Goal: Task Accomplishment & Management: Complete application form

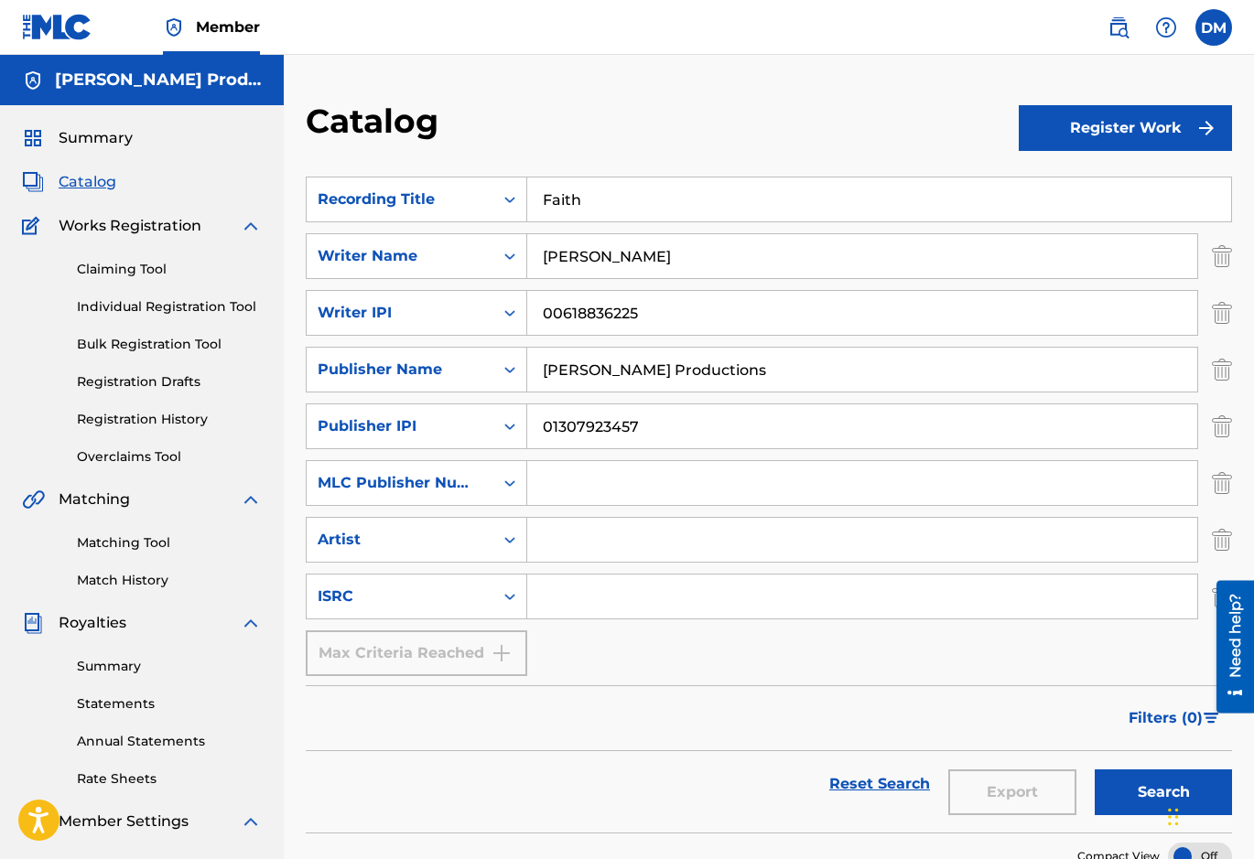
paste input "QT65W2581822"
type input "QT65W2581822"
click at [835, 27] on nav "Member DM DM Donpaul McAllister mcalldp@gmail.com Notification Preferences Prof…" at bounding box center [627, 27] width 1254 height 55
click at [1206, 34] on label at bounding box center [1213, 27] width 37 height 37
click at [1213, 27] on input "DM Donpaul McAllister mcalldp@gmail.com Notification Preferences Profile Log out" at bounding box center [1213, 27] width 0 height 0
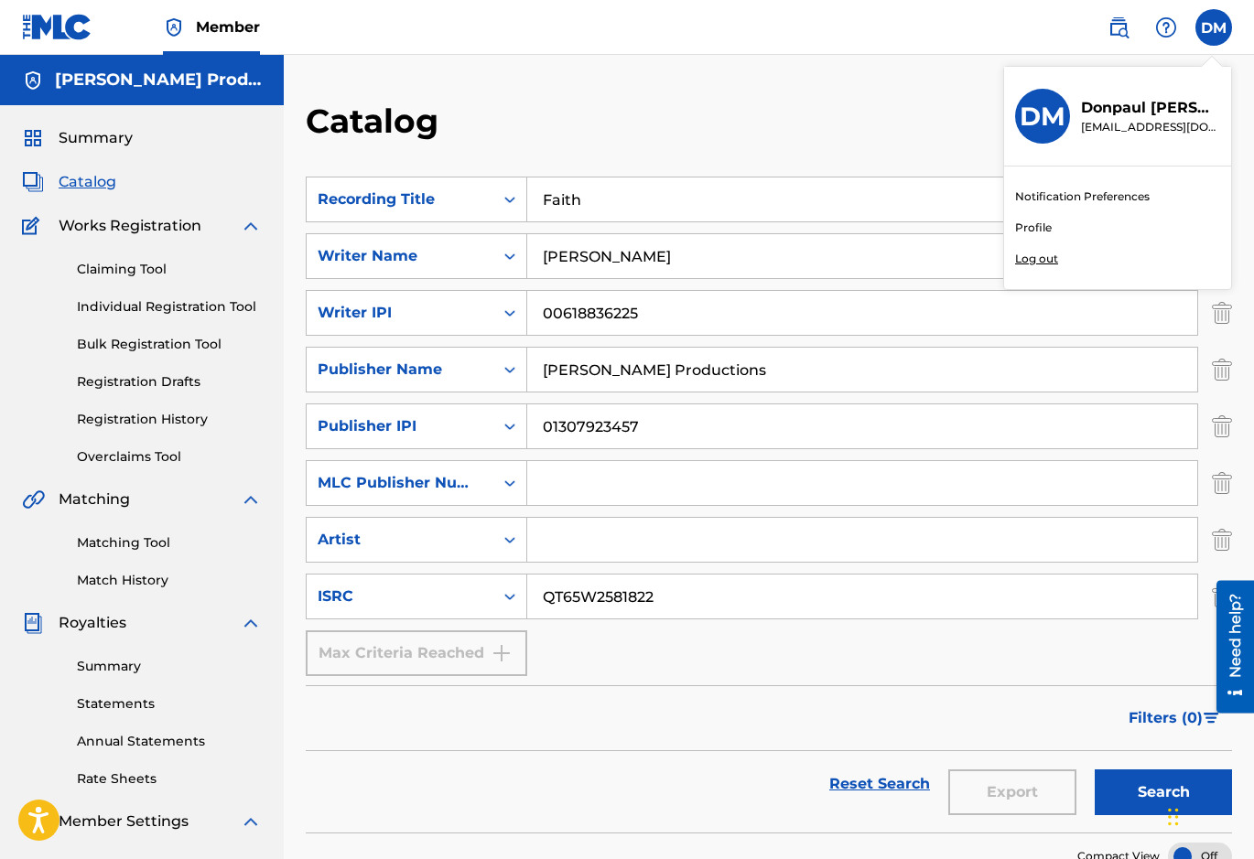
click at [1050, 261] on p "Log out" at bounding box center [1036, 259] width 43 height 16
click at [1213, 27] on input "DM Donpaul McAllister mcalldp@gmail.com Notification Preferences Profile Log out" at bounding box center [1213, 27] width 0 height 0
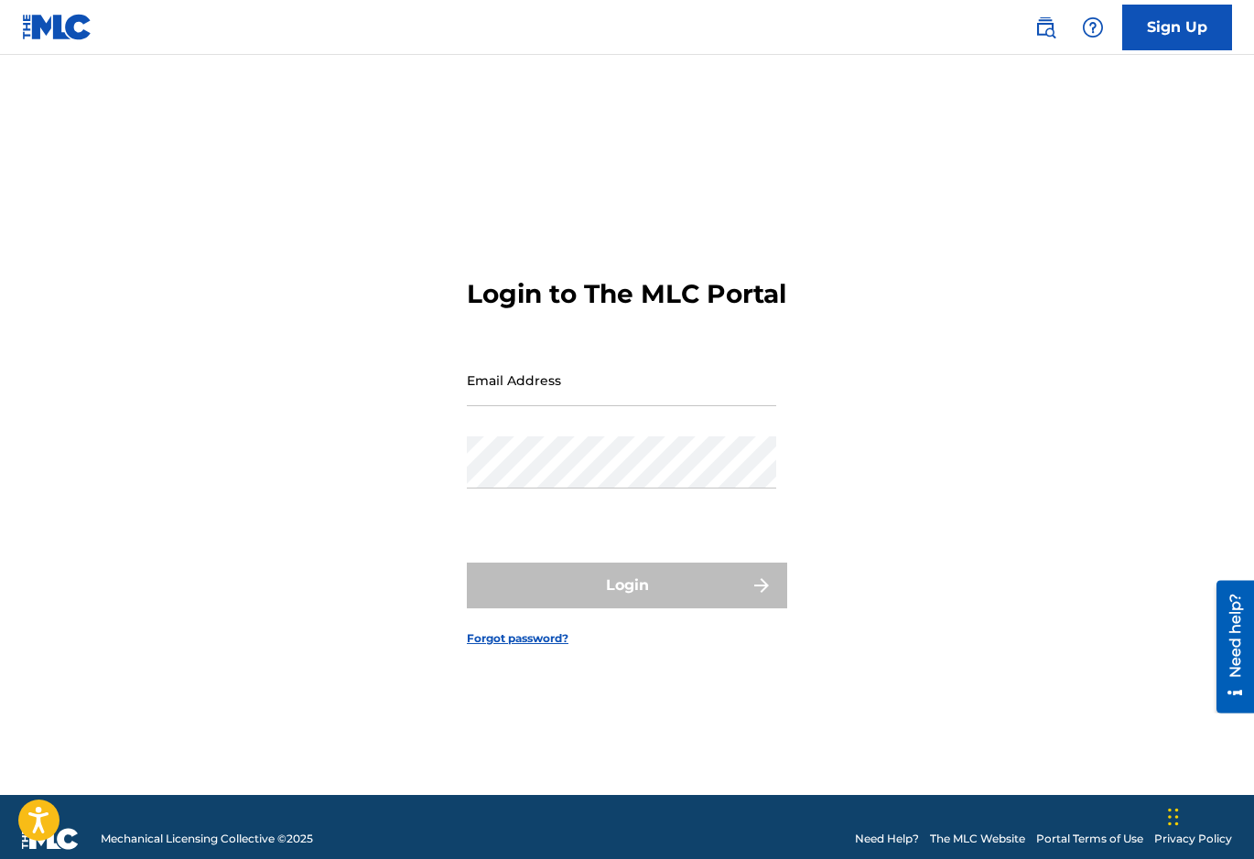
type input "[EMAIL_ADDRESS][DOMAIN_NAME]"
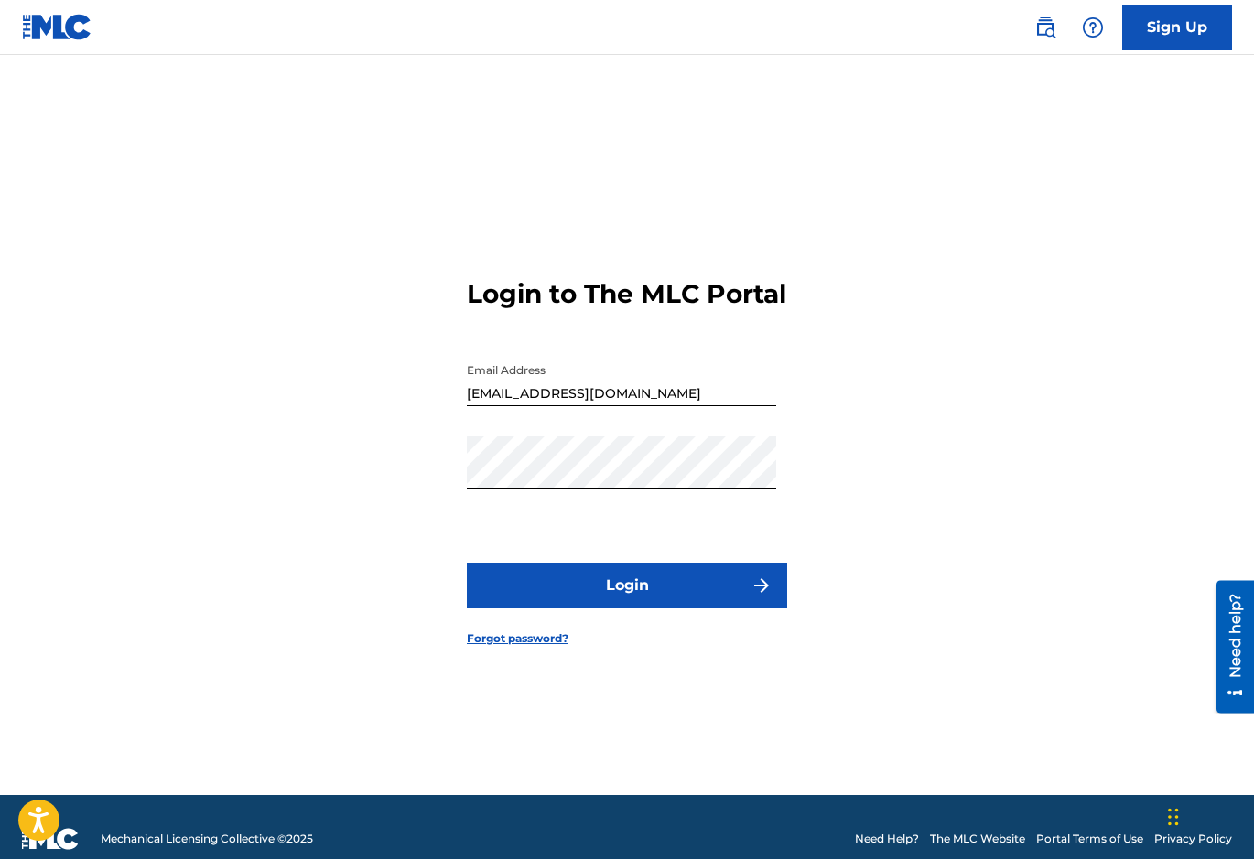
click at [63, 23] on img at bounding box center [57, 27] width 70 height 27
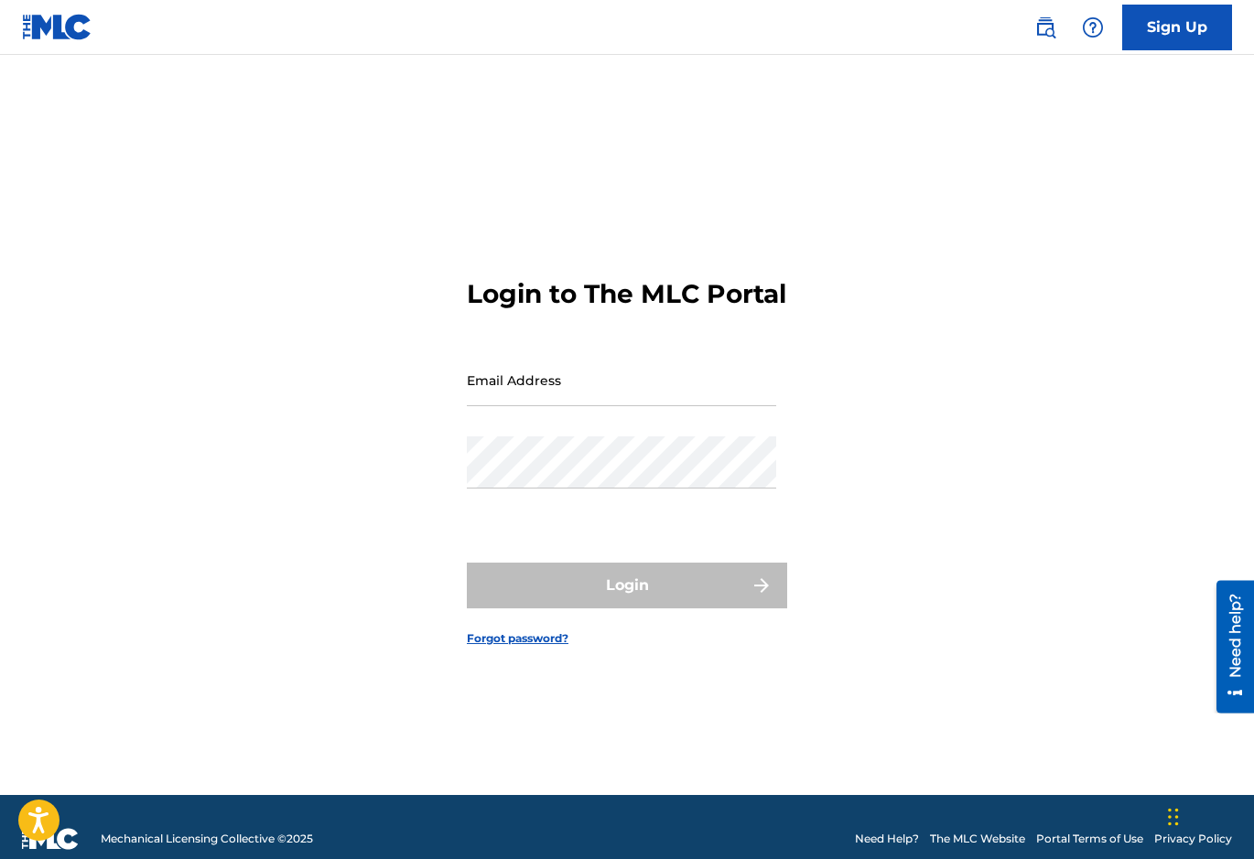
type input "[EMAIL_ADDRESS][DOMAIN_NAME]"
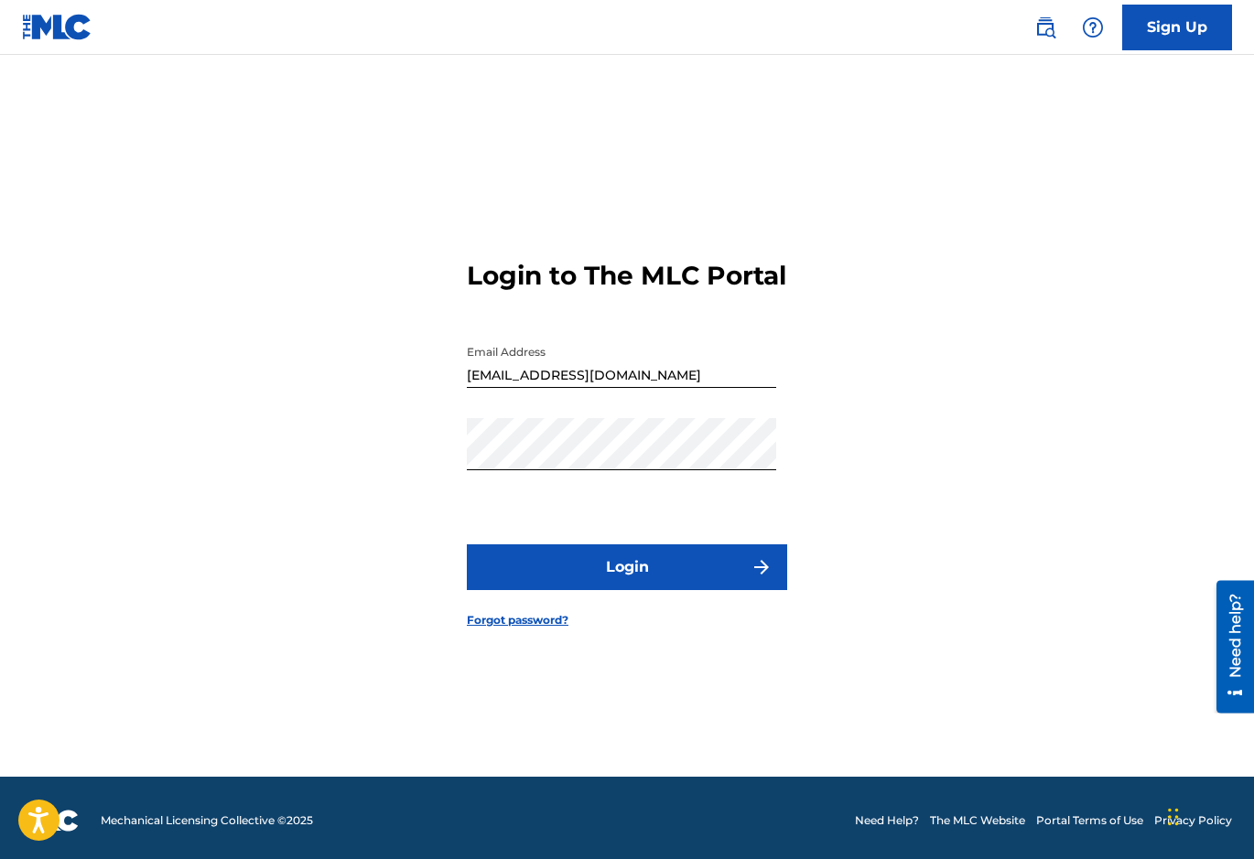
scroll to position [24, 0]
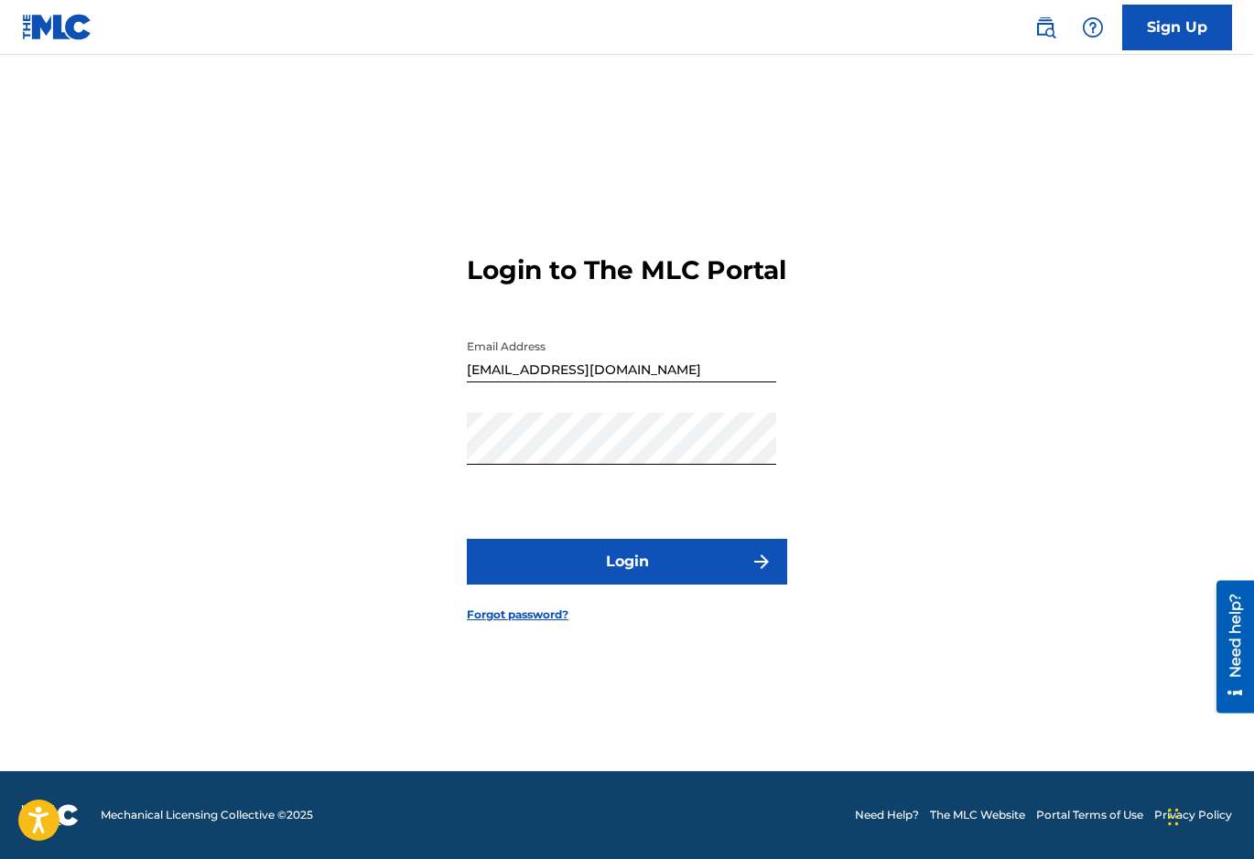
click at [1176, 22] on link "Sign Up" at bounding box center [1177, 28] width 110 height 46
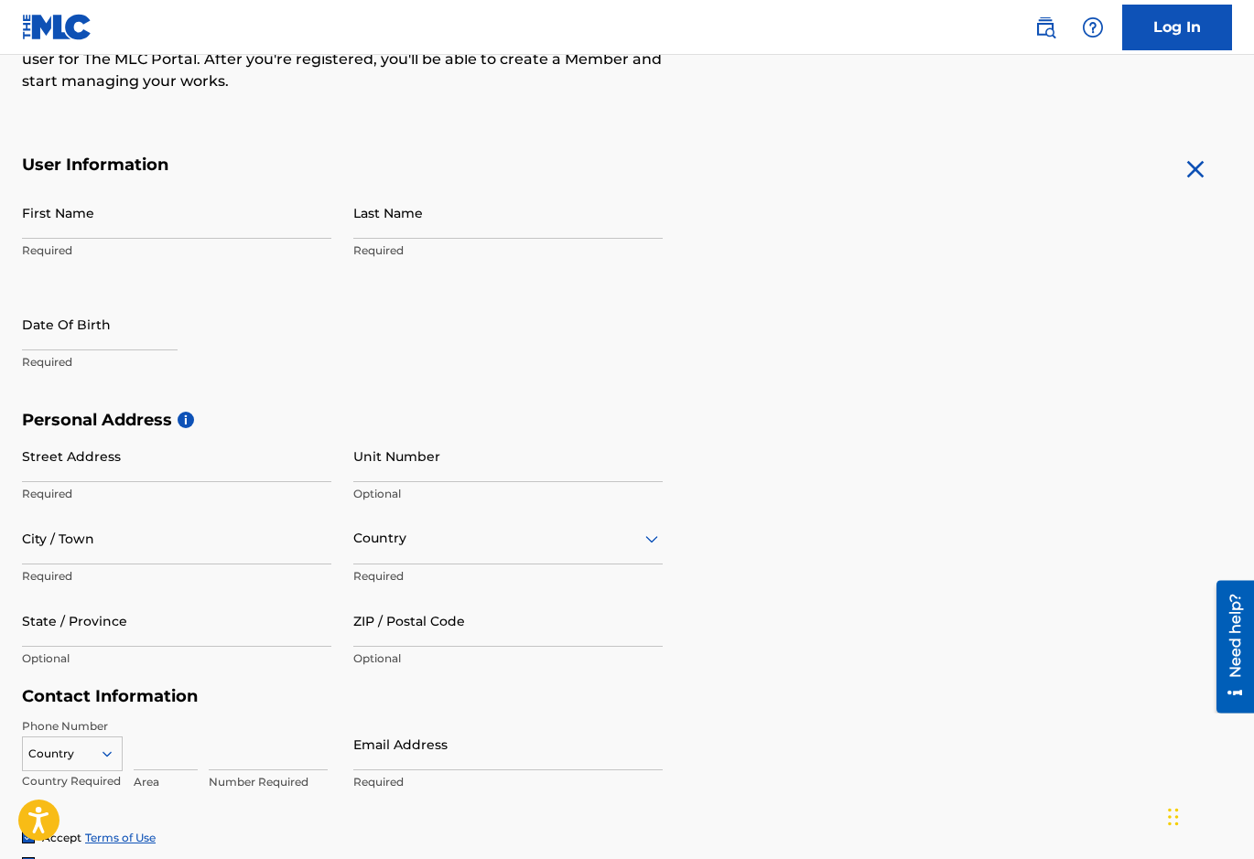
scroll to position [366, 0]
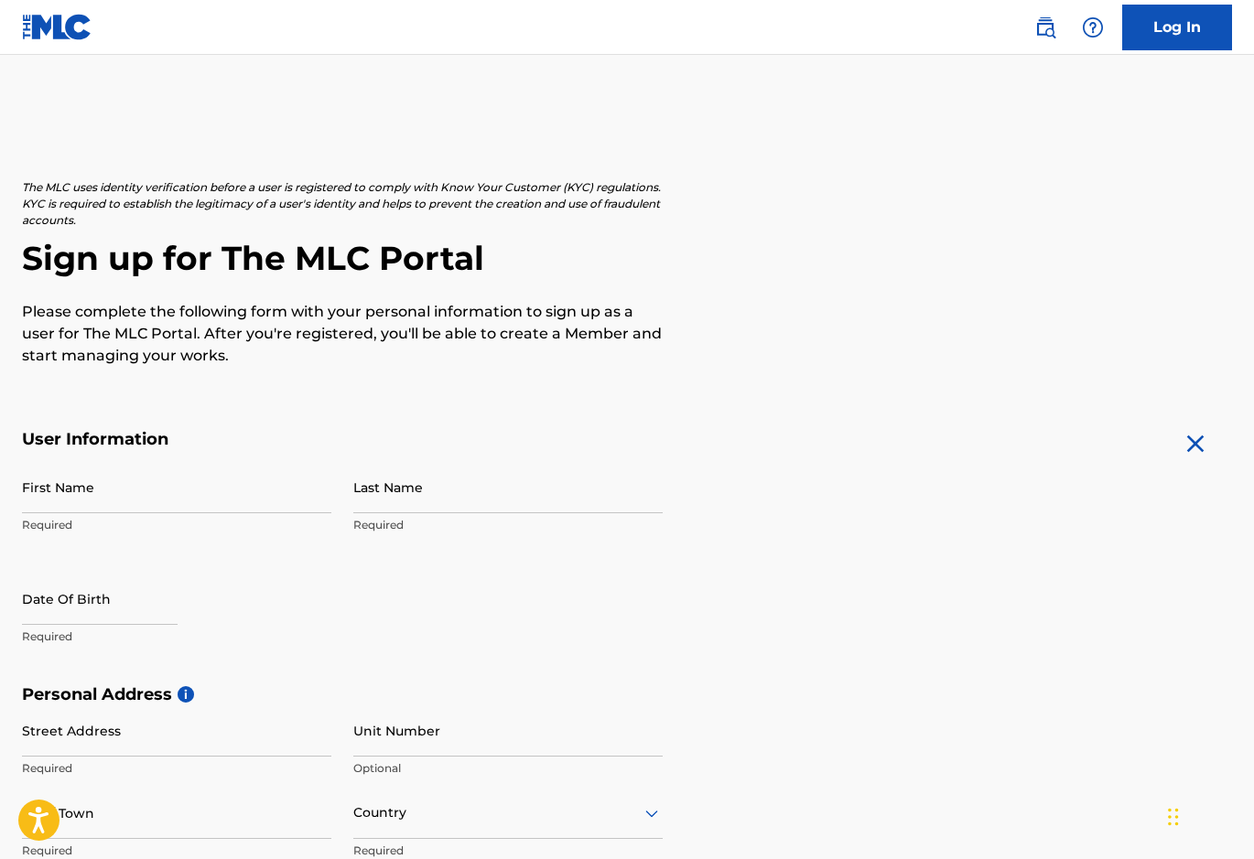
click at [87, 486] on input "First Name" at bounding box center [176, 487] width 309 height 52
type input "[PERSON_NAME]"
type input "[STREET_ADDRESS]"
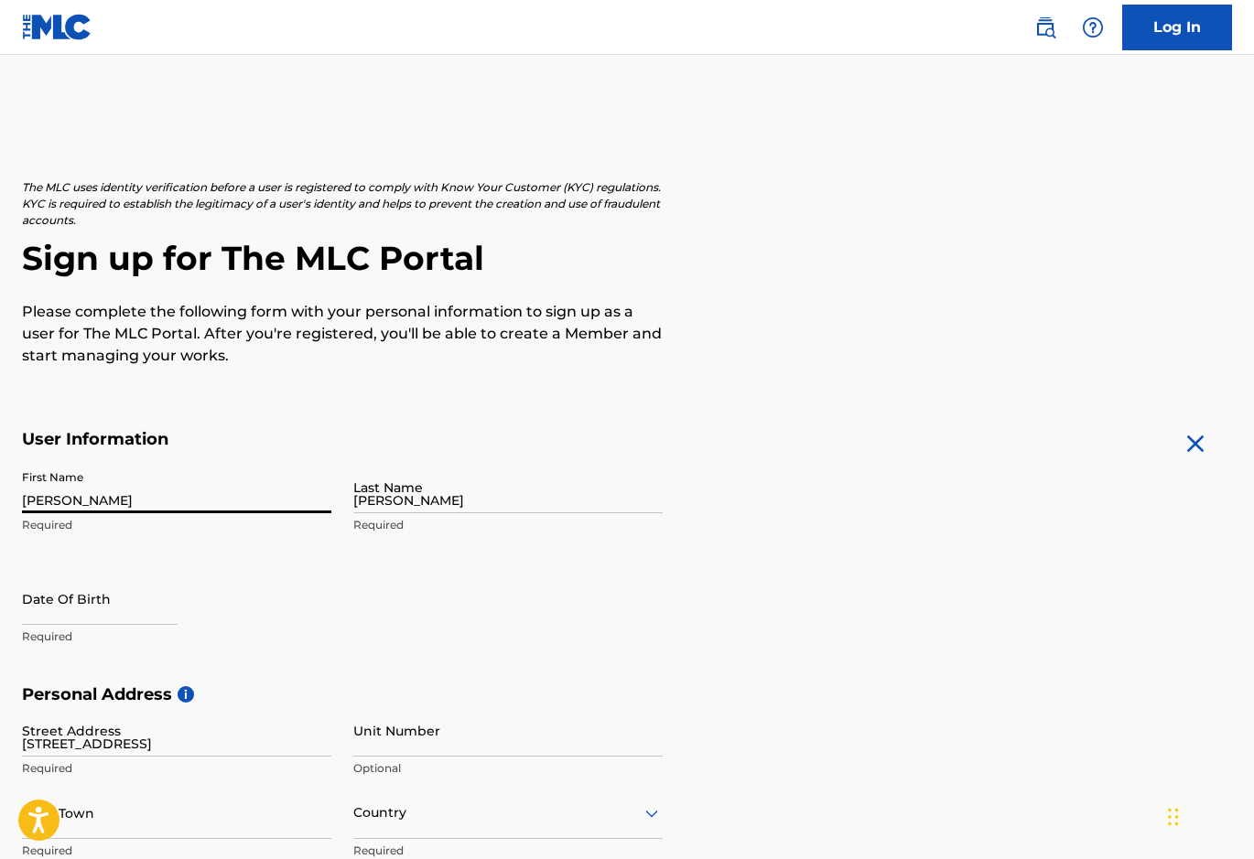
type input "Hernando"
type input "[GEOGRAPHIC_DATA]"
type input "FL"
type input "34442"
type input "1"
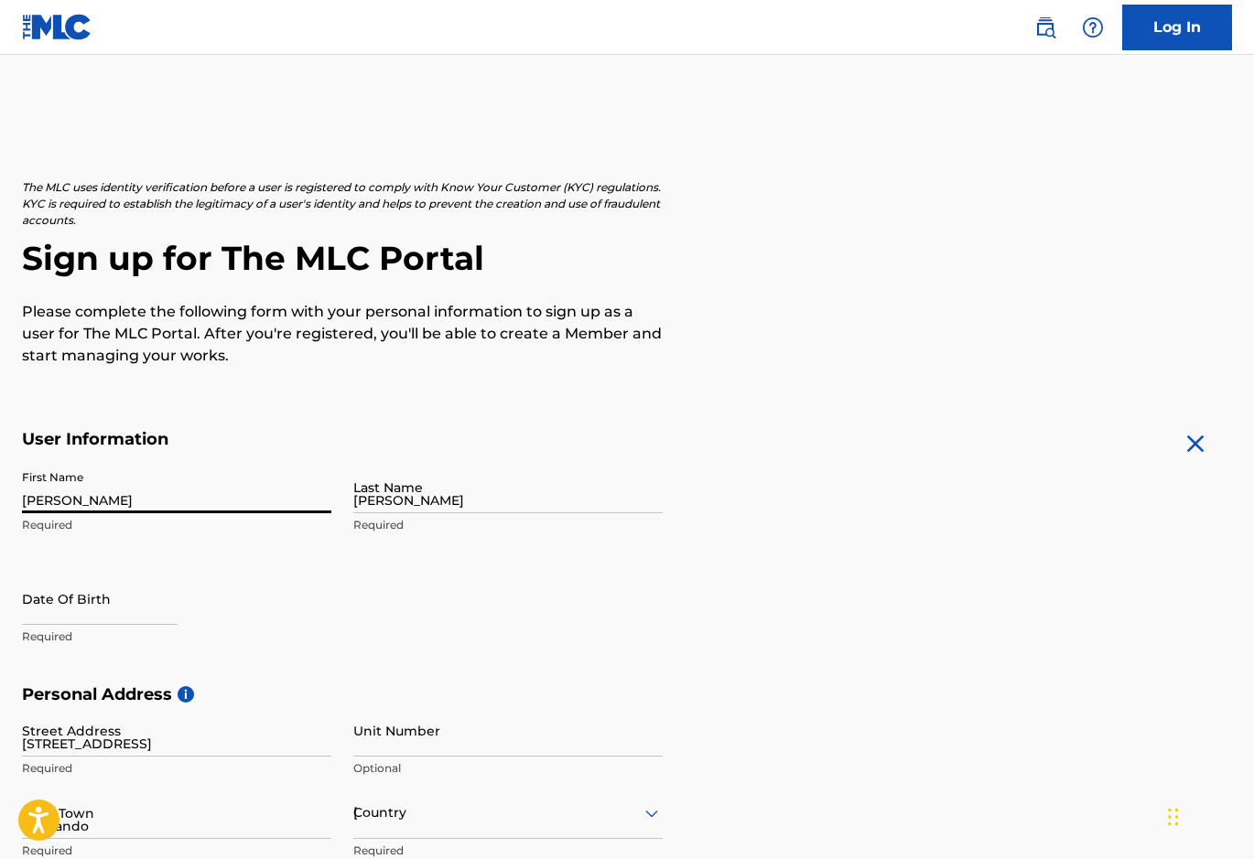
type input "352"
type input "6310669"
type input "[EMAIL_ADDRESS][PERSON_NAME][DOMAIN_NAME]"
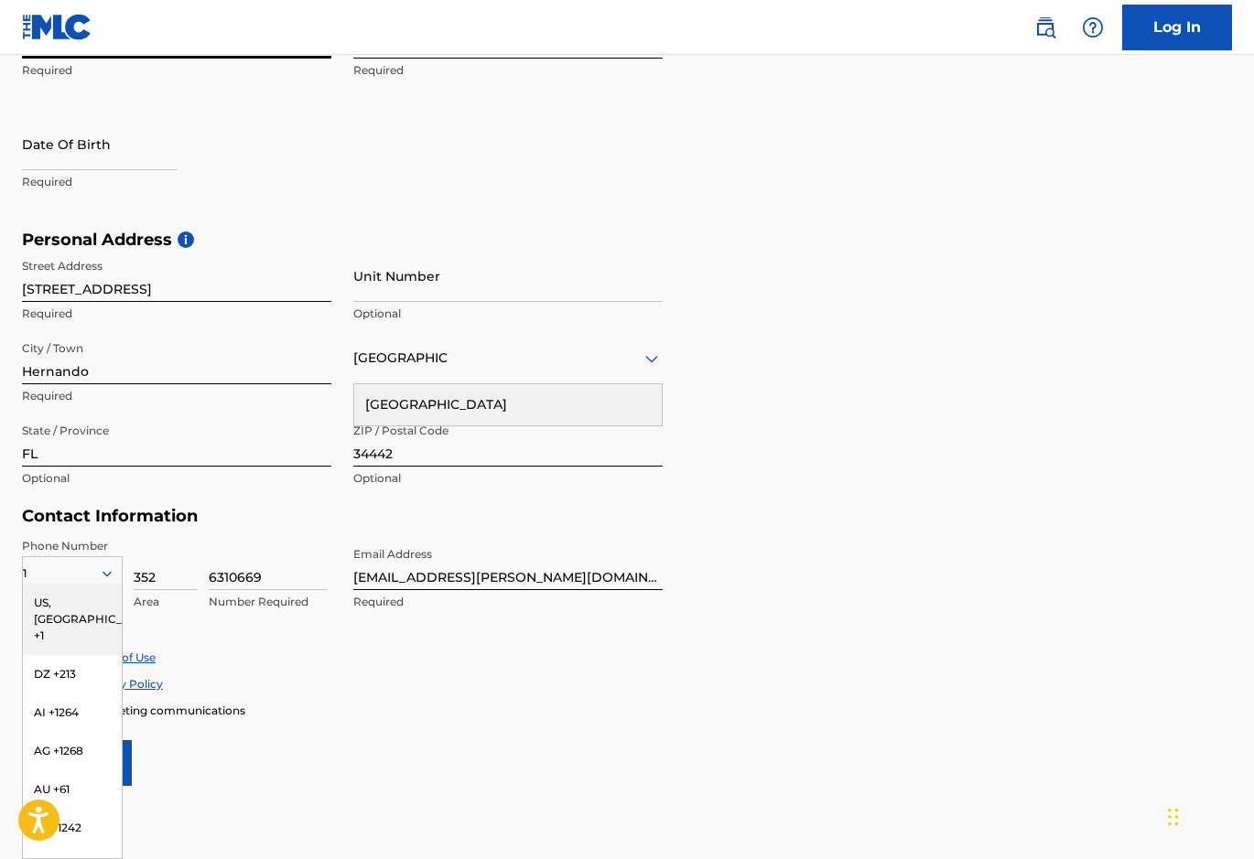
click at [63, 603] on div "US, [GEOGRAPHIC_DATA] +1" at bounding box center [72, 619] width 99 height 71
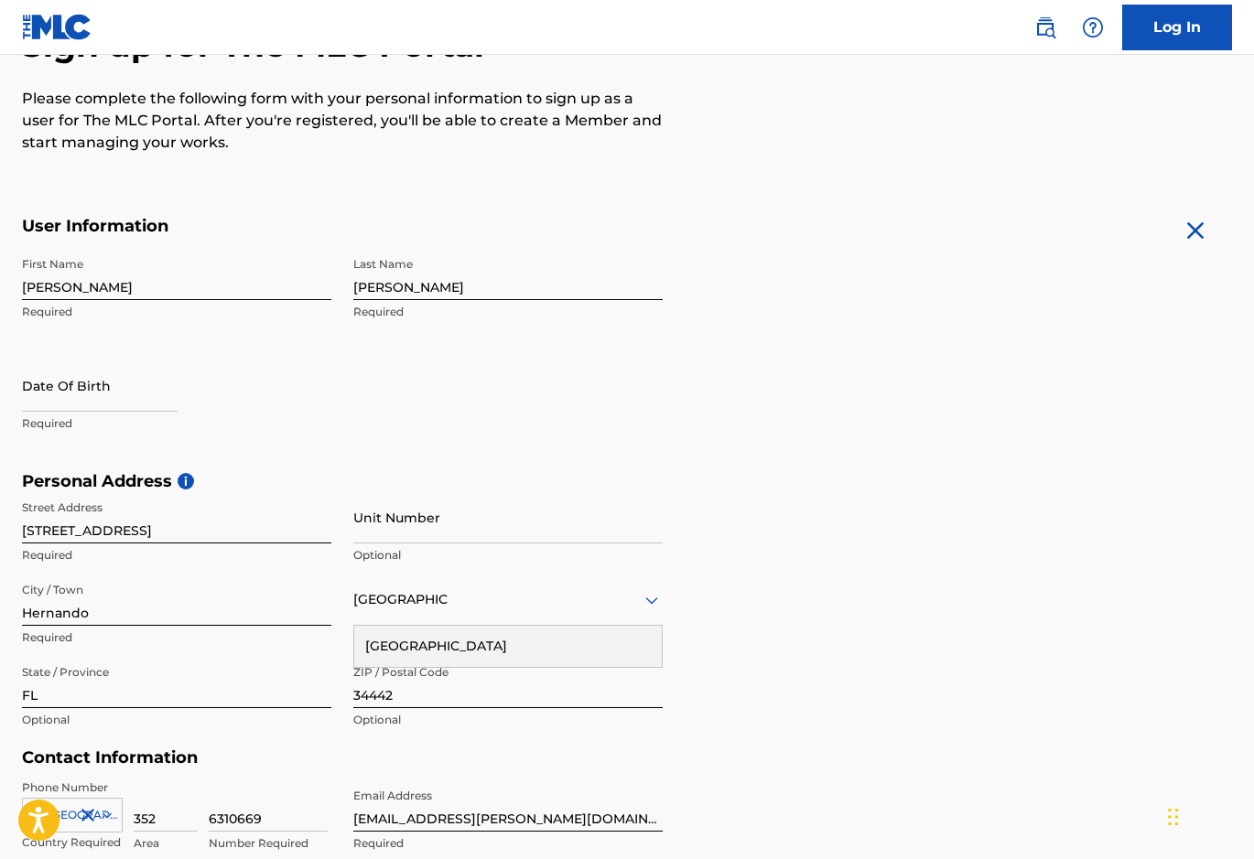
scroll to position [180, 0]
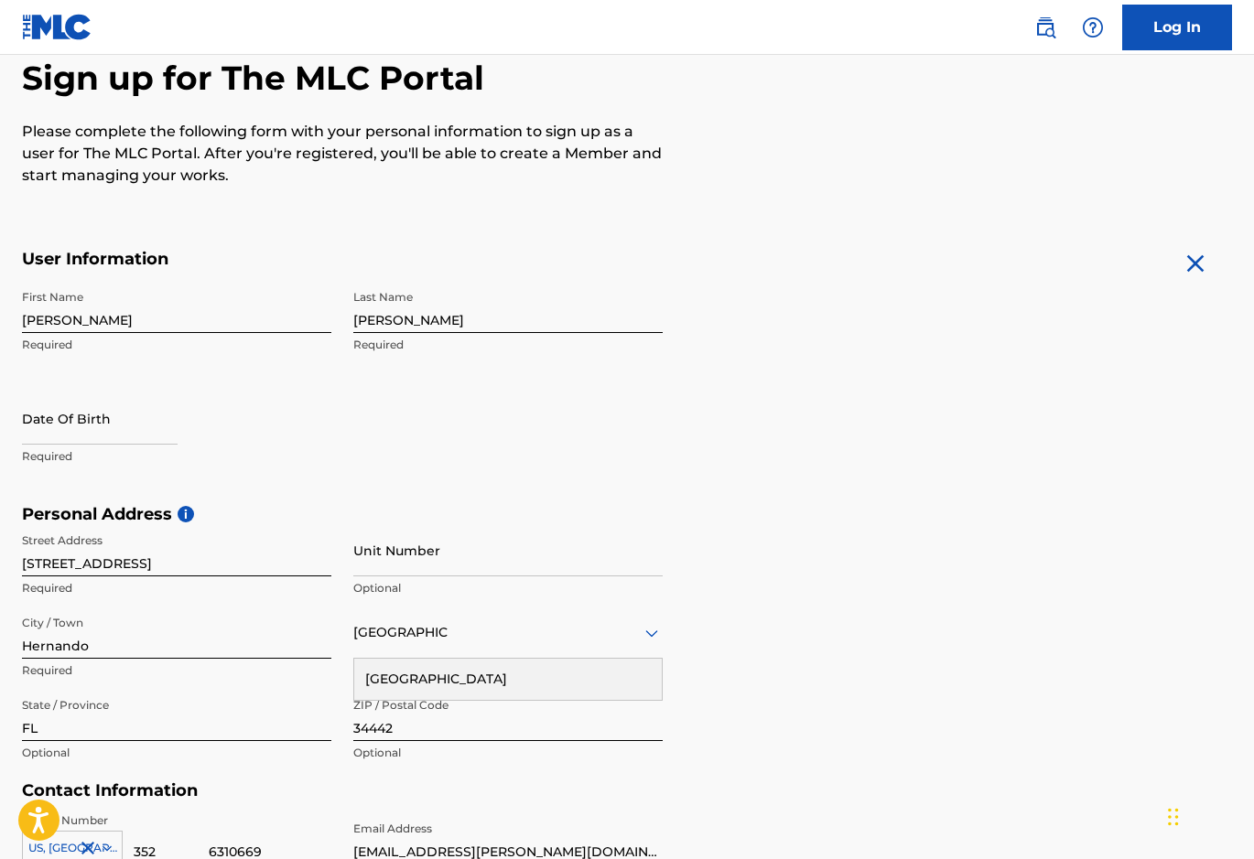
select select "8"
select select "2025"
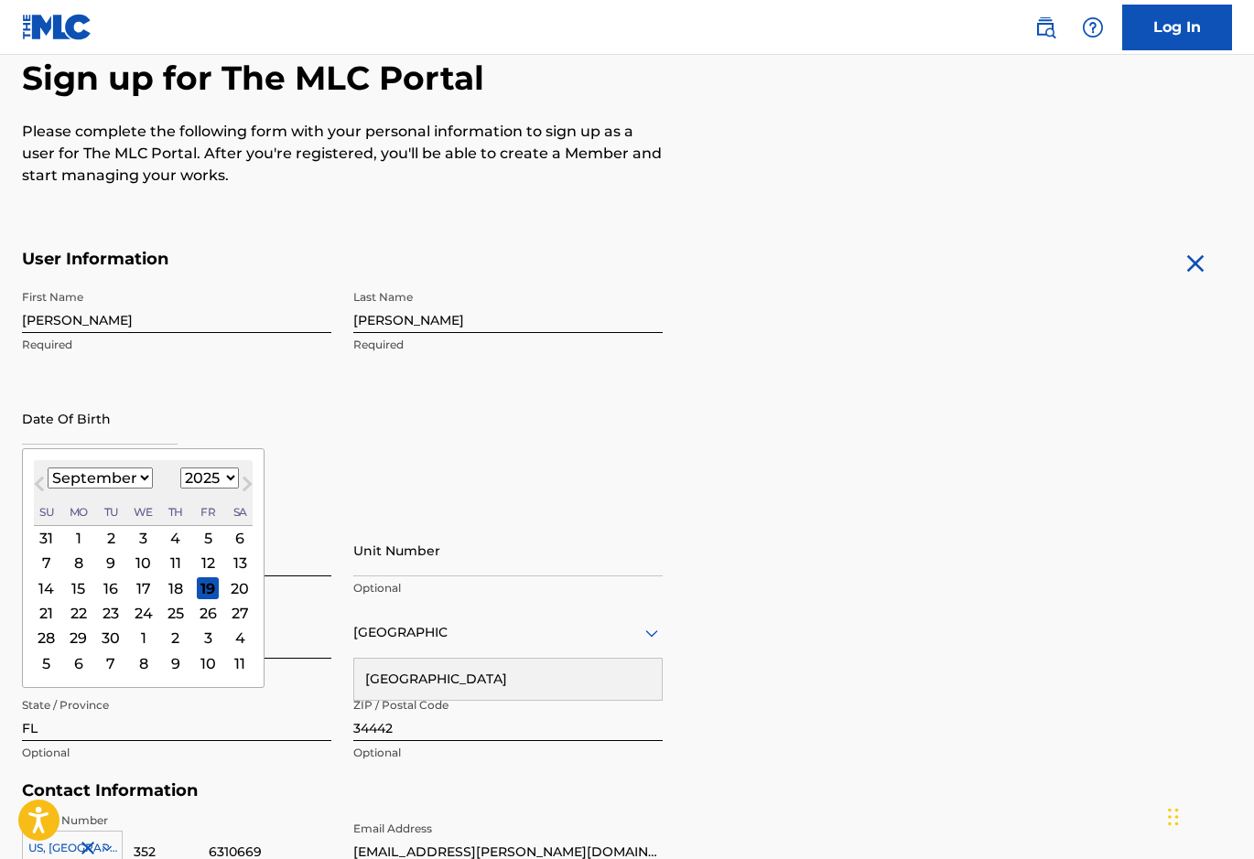
click at [55, 425] on input "text" at bounding box center [100, 419] width 156 height 52
type input "06/03/1976"
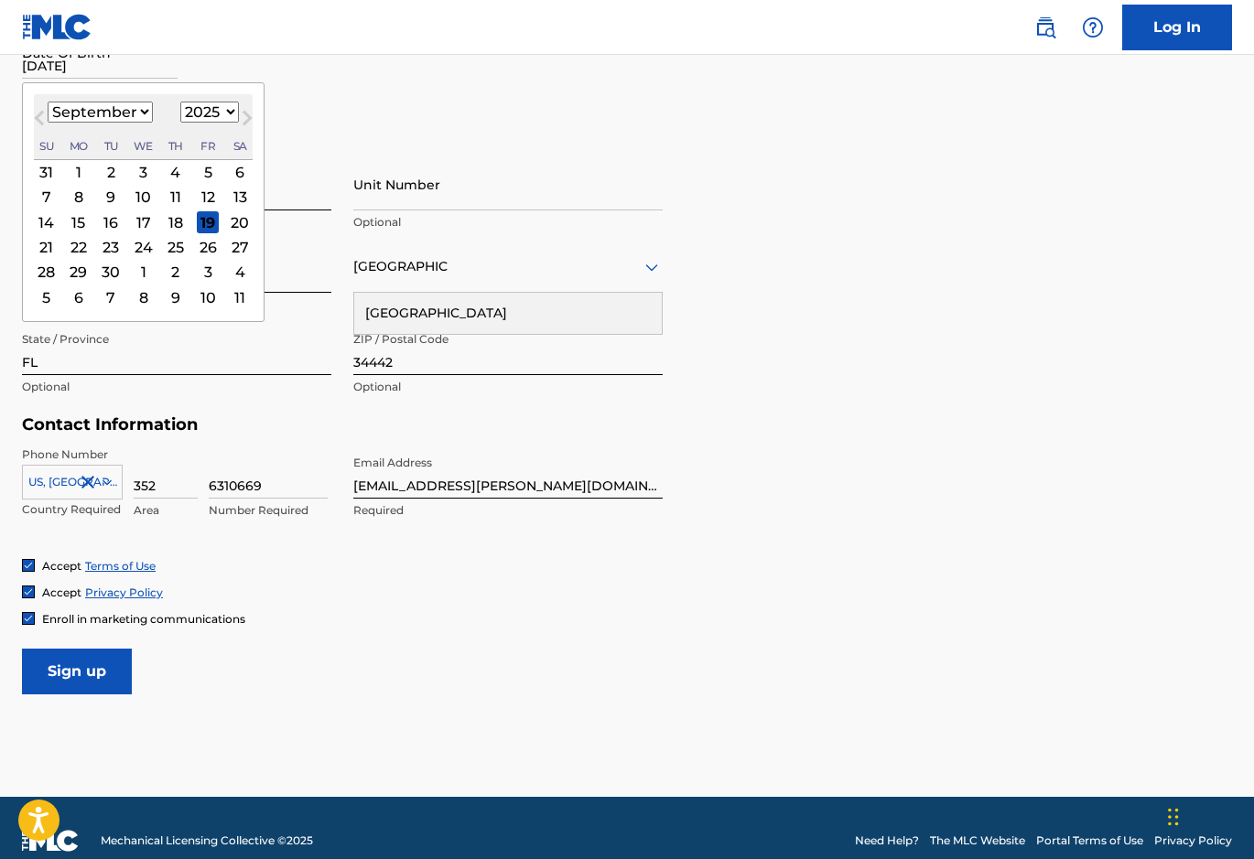
scroll to position [572, 0]
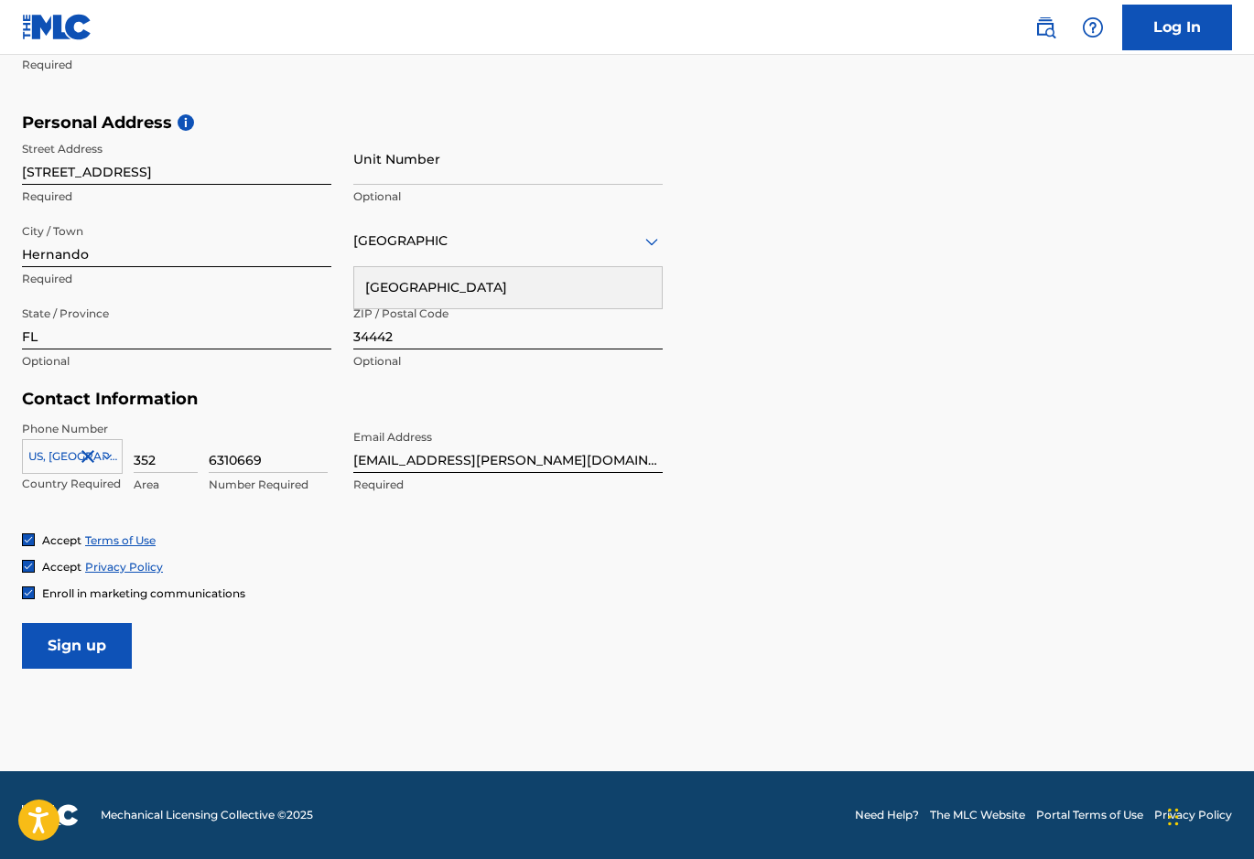
click at [110, 650] on input "Sign up" at bounding box center [77, 646] width 110 height 46
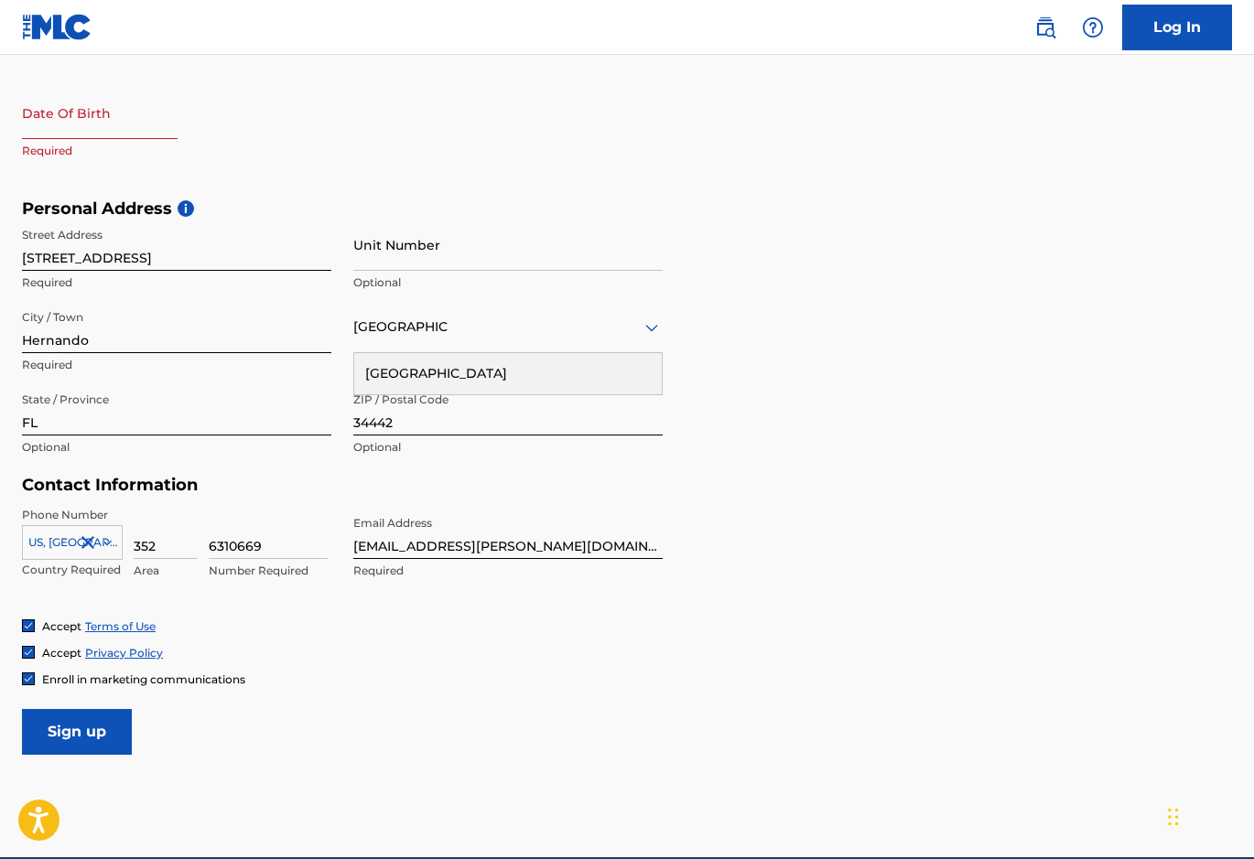
scroll to position [297, 0]
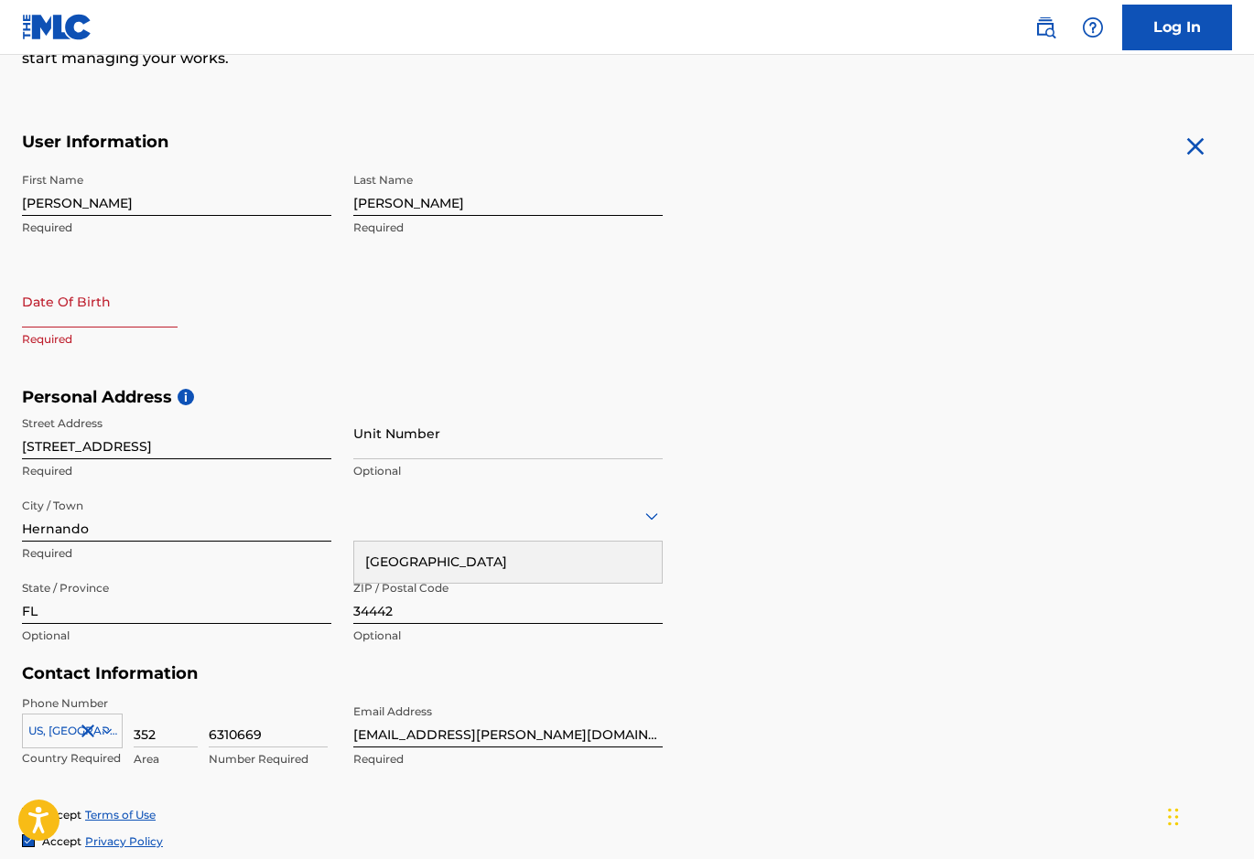
select select "8"
select select "2025"
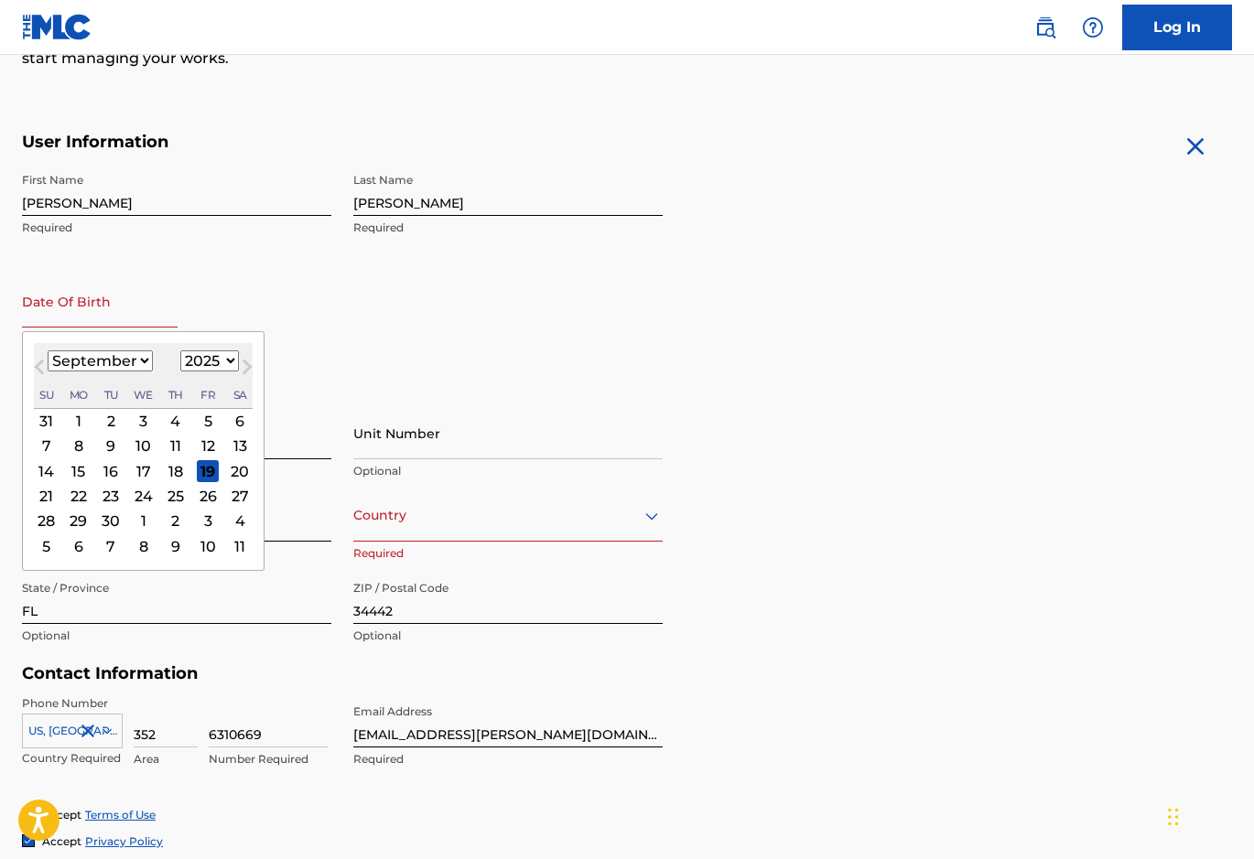
click at [41, 313] on input "text" at bounding box center [100, 301] width 156 height 52
type input "06/03/1976"
click at [139, 317] on input "06/03/1976" at bounding box center [100, 301] width 156 height 52
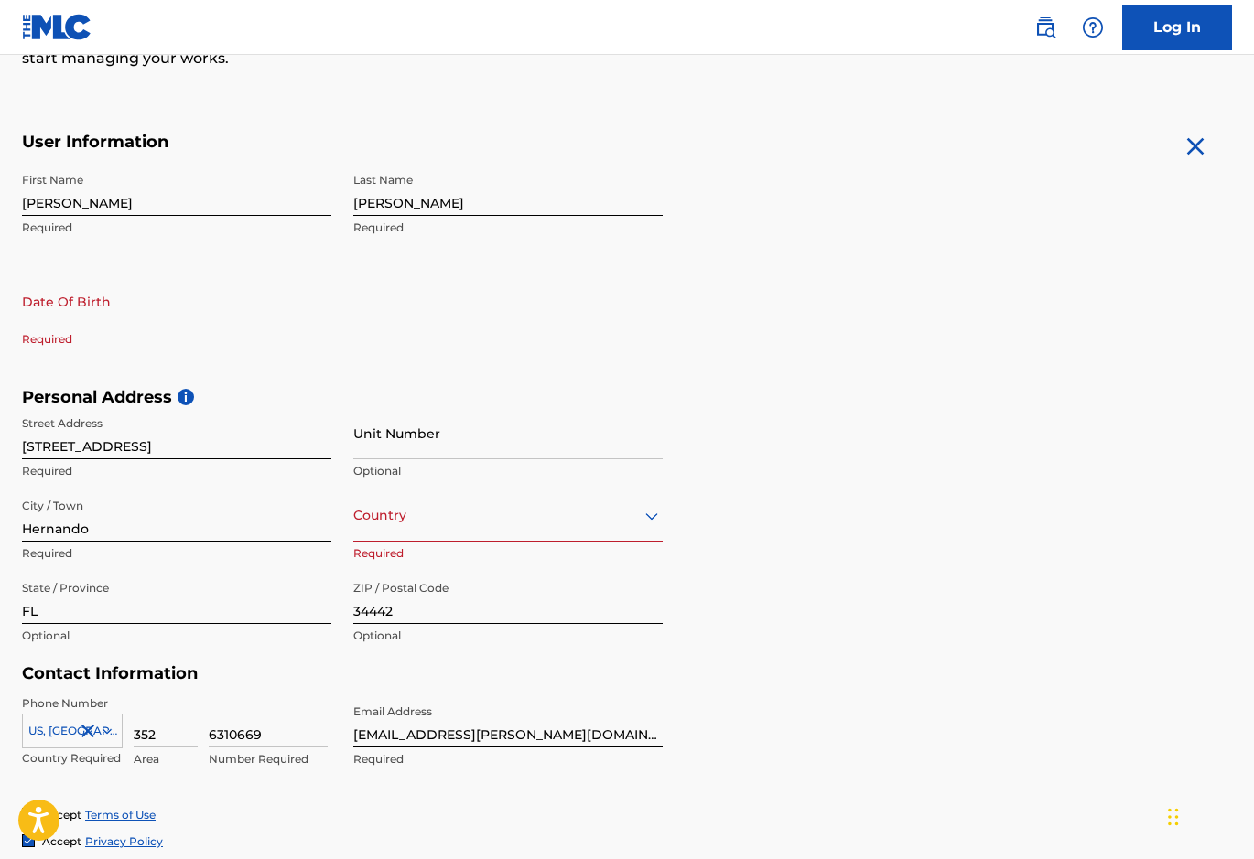
click at [350, 304] on div "First Name Heather Required Last Name McAllister Required Date Of Birth Required" at bounding box center [342, 275] width 641 height 223
select select "8"
select select "2025"
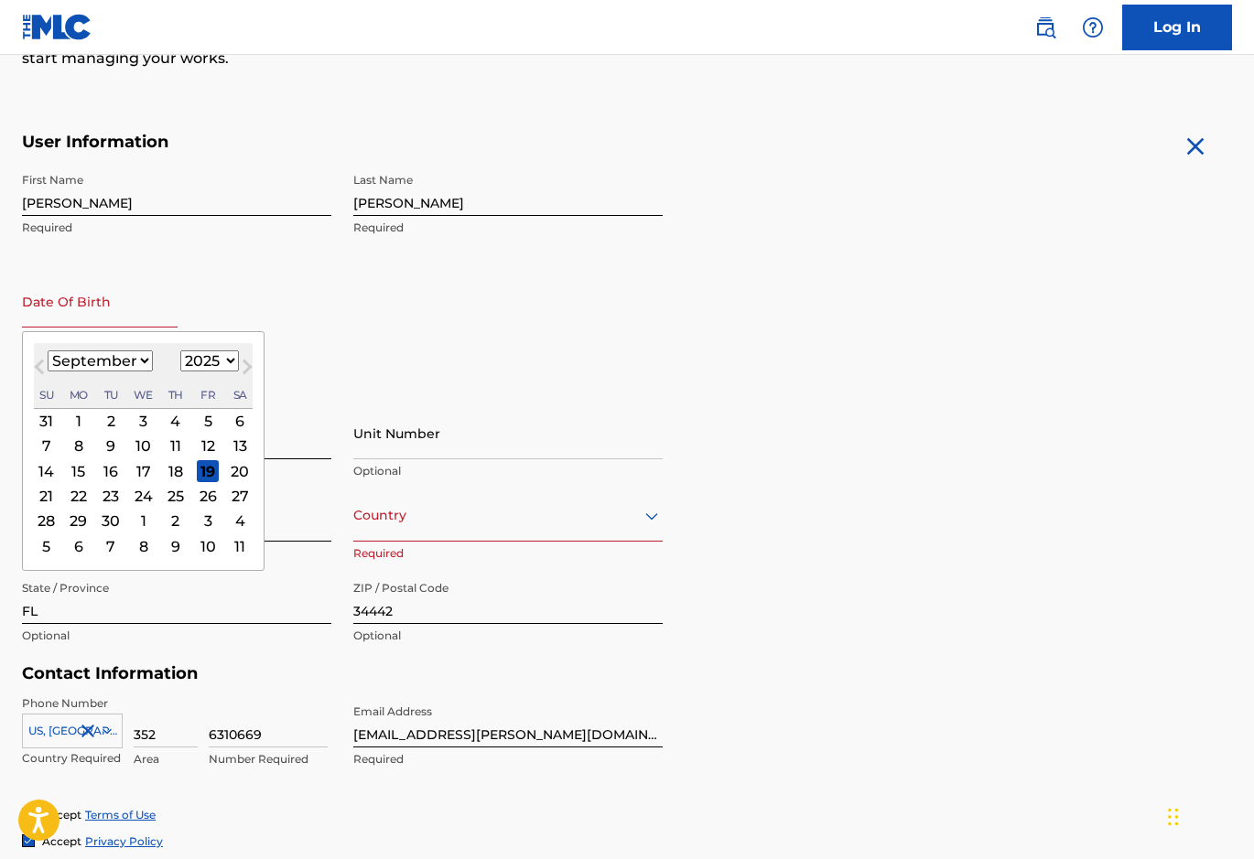
click at [40, 314] on input "text" at bounding box center [100, 301] width 156 height 52
click at [41, 367] on span "Previous Month" at bounding box center [41, 369] width 0 height 27
select select "5"
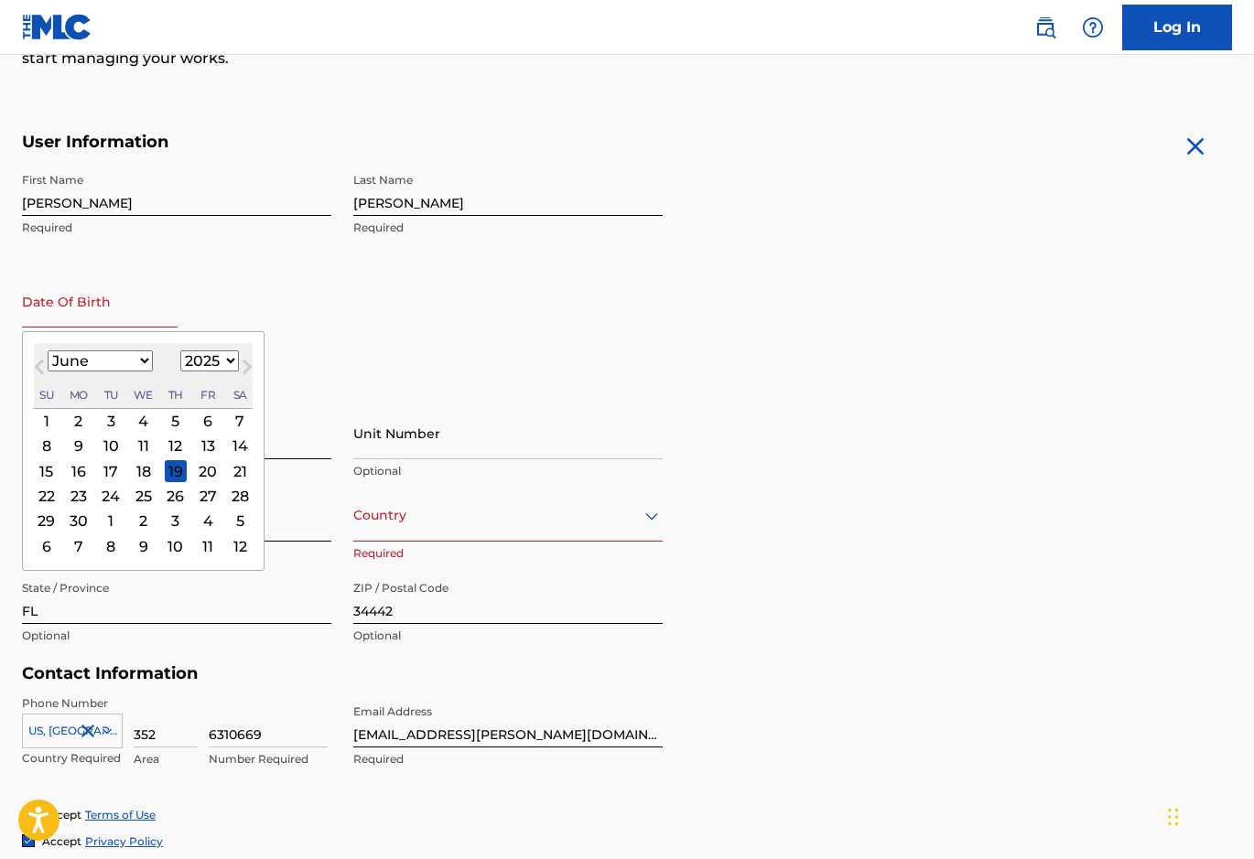
drag, startPoint x: 113, startPoint y: 423, endPoint x: 191, endPoint y: 386, distance: 86.0
click at [114, 422] on div "3" at bounding box center [111, 421] width 22 height 22
type input "June 3 2025"
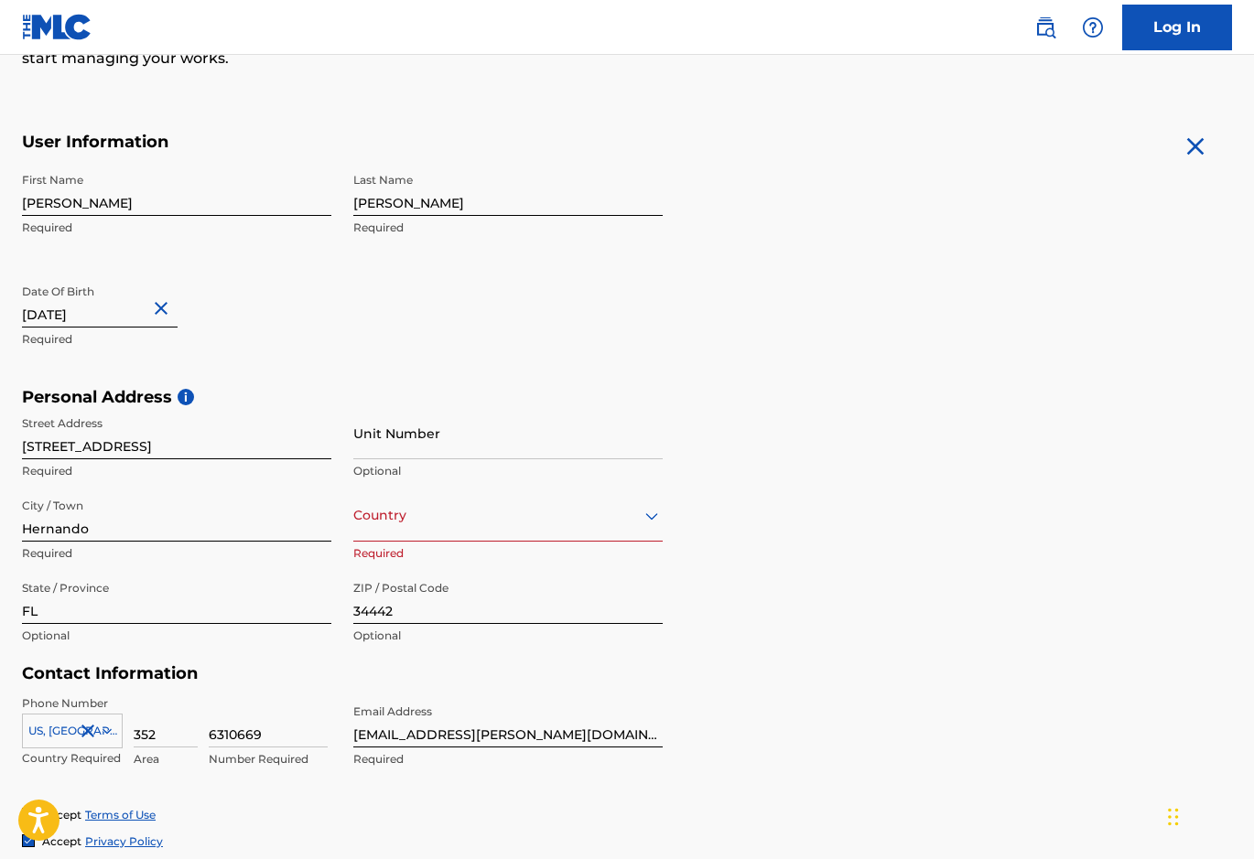
drag, startPoint x: 99, startPoint y: 314, endPoint x: 70, endPoint y: 314, distance: 29.3
click at [70, 314] on input "June 3 2025" at bounding box center [100, 301] width 156 height 52
select select "5"
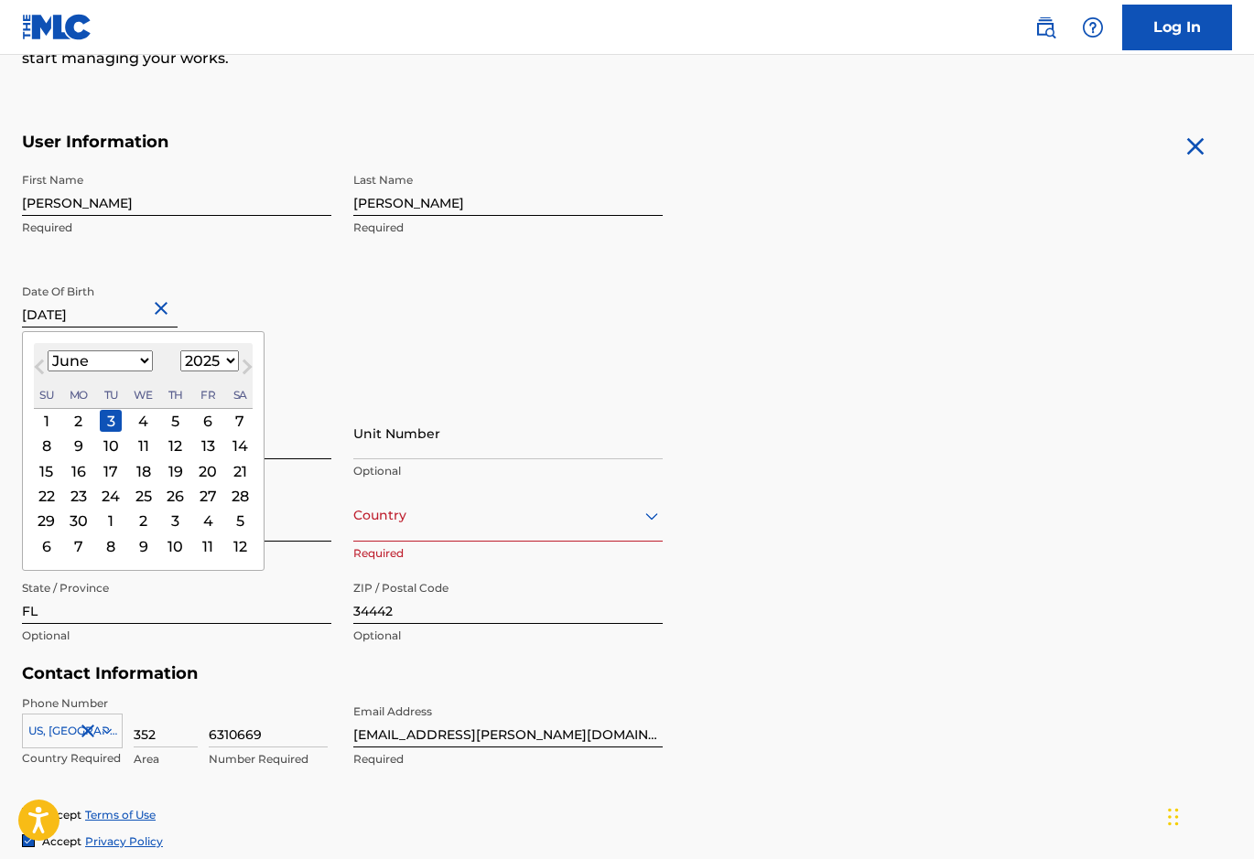
click at [228, 361] on select "1899 1900 1901 1902 1903 1904 1905 1906 1907 1908 1909 1910 1911 1912 1913 1914…" at bounding box center [209, 360] width 59 height 21
select select "1976"
click at [180, 350] on select "1899 1900 1901 1902 1903 1904 1905 1906 1907 1908 1909 1910 1911 1912 1913 1914…" at bounding box center [209, 360] width 59 height 21
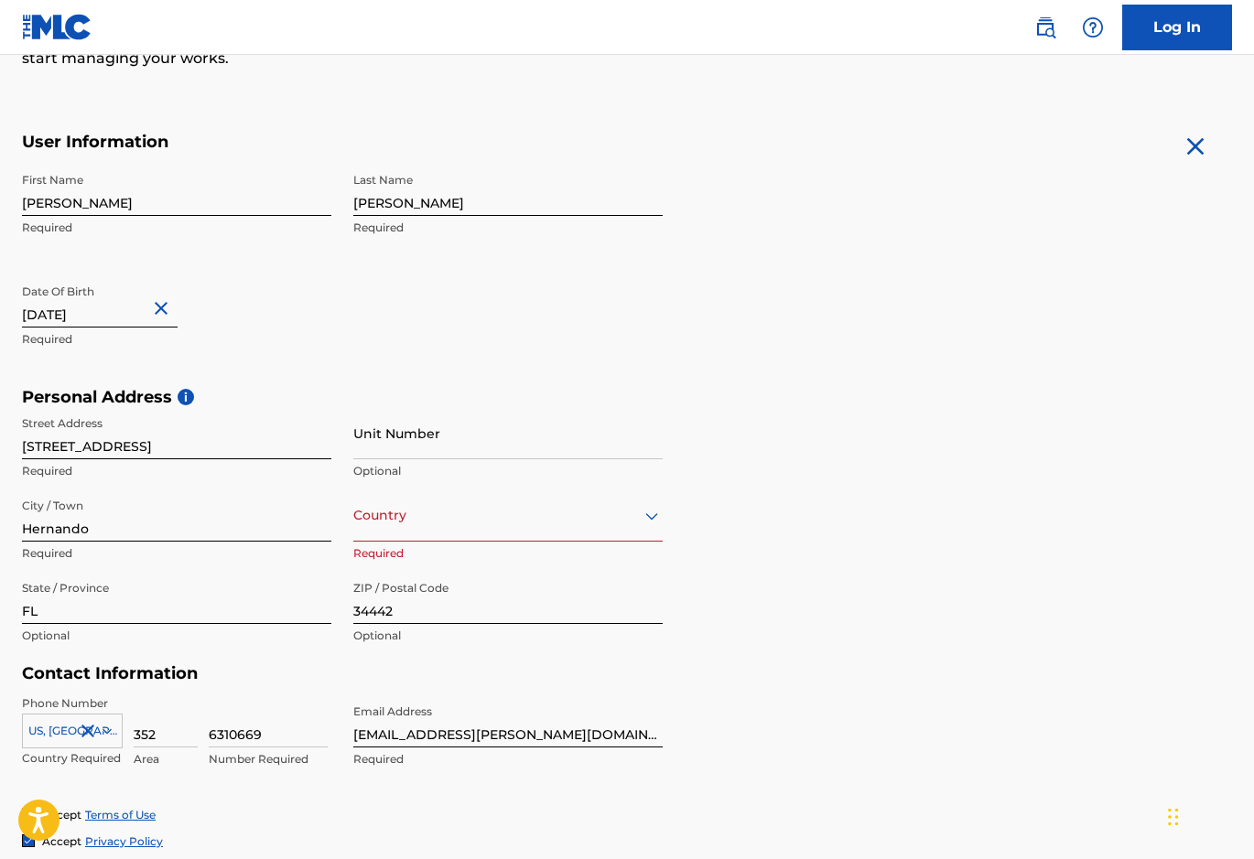
click at [347, 337] on div "First Name Heather Required Last Name McAllister Required Date Of Birth June 3 …" at bounding box center [342, 275] width 641 height 223
select select "5"
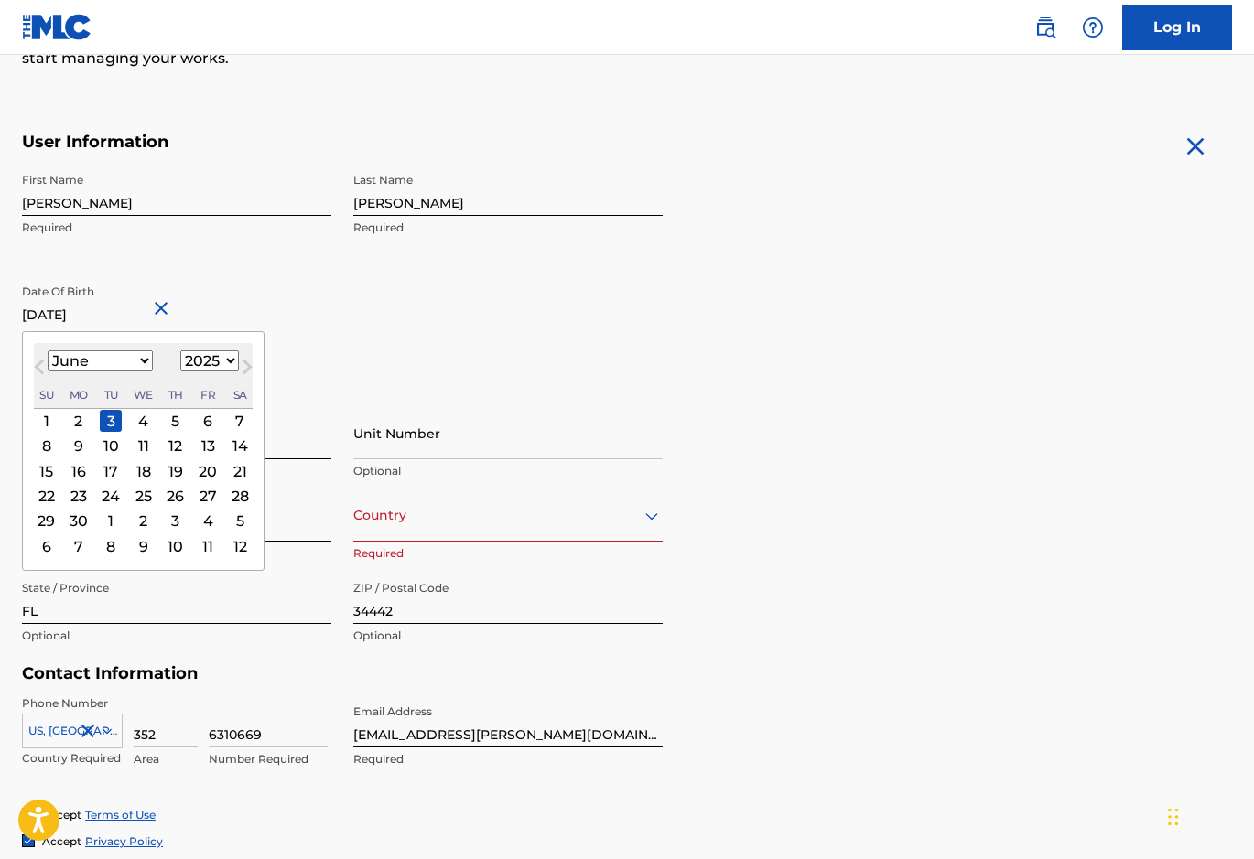
drag, startPoint x: 97, startPoint y: 315, endPoint x: 67, endPoint y: 318, distance: 30.3
click at [67, 318] on input "June 3 2025" at bounding box center [100, 301] width 156 height 52
click at [229, 361] on select "1899 1900 1901 1902 1903 1904 1905 1906 1907 1908 1909 1910 1911 1912 1913 1914…" at bounding box center [209, 360] width 59 height 21
select select "1976"
click at [180, 350] on select "1899 1900 1901 1902 1903 1904 1905 1906 1907 1908 1909 1910 1911 1912 1913 1914…" at bounding box center [209, 360] width 59 height 21
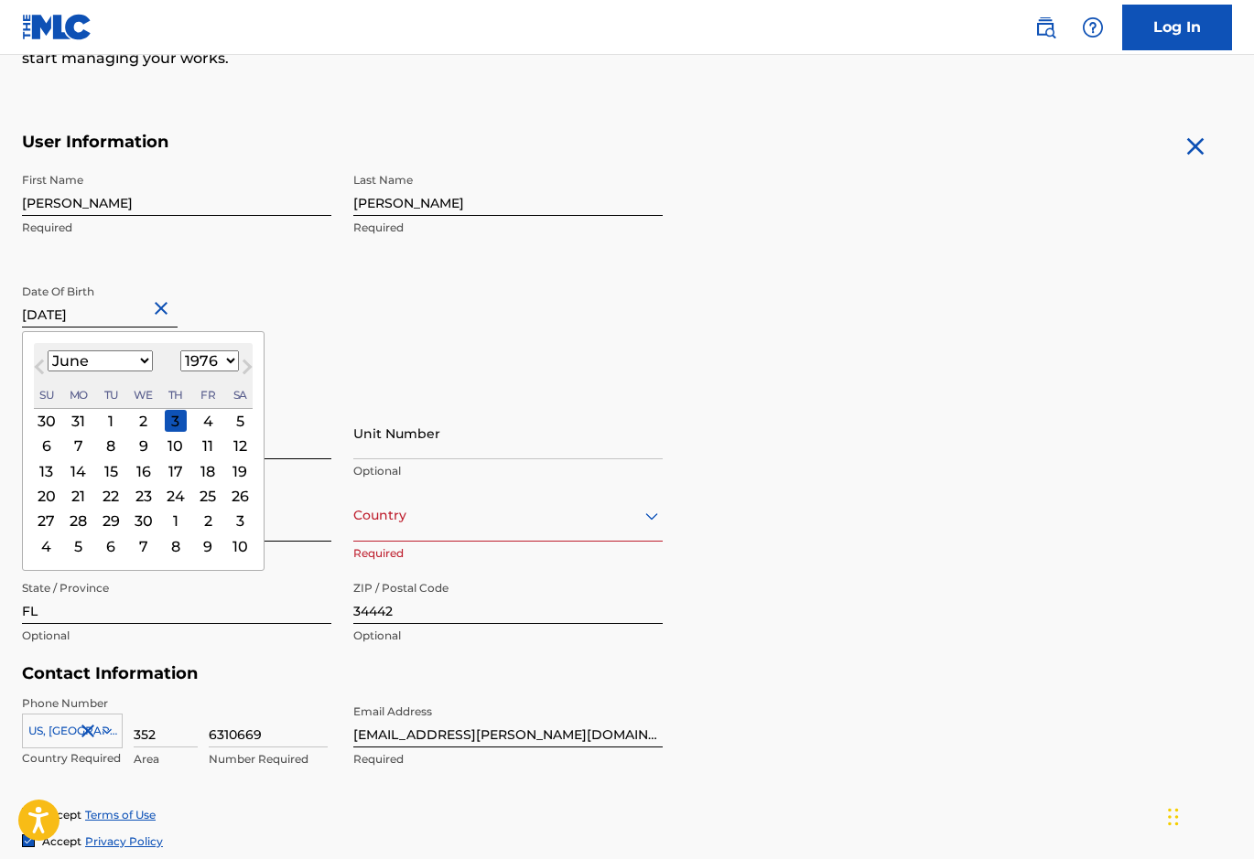
click at [178, 420] on div "3" at bounding box center [176, 421] width 22 height 22
type input "June 3 1976"
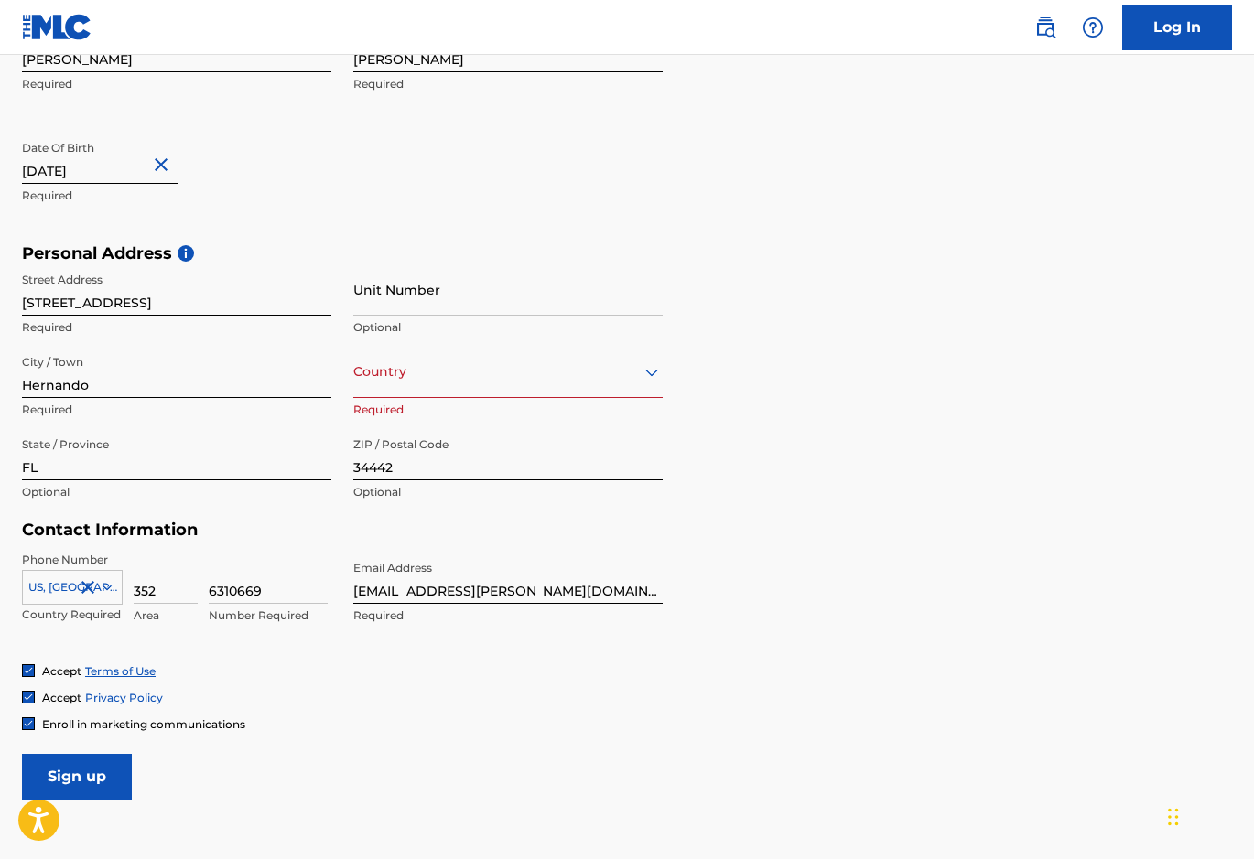
scroll to position [480, 0]
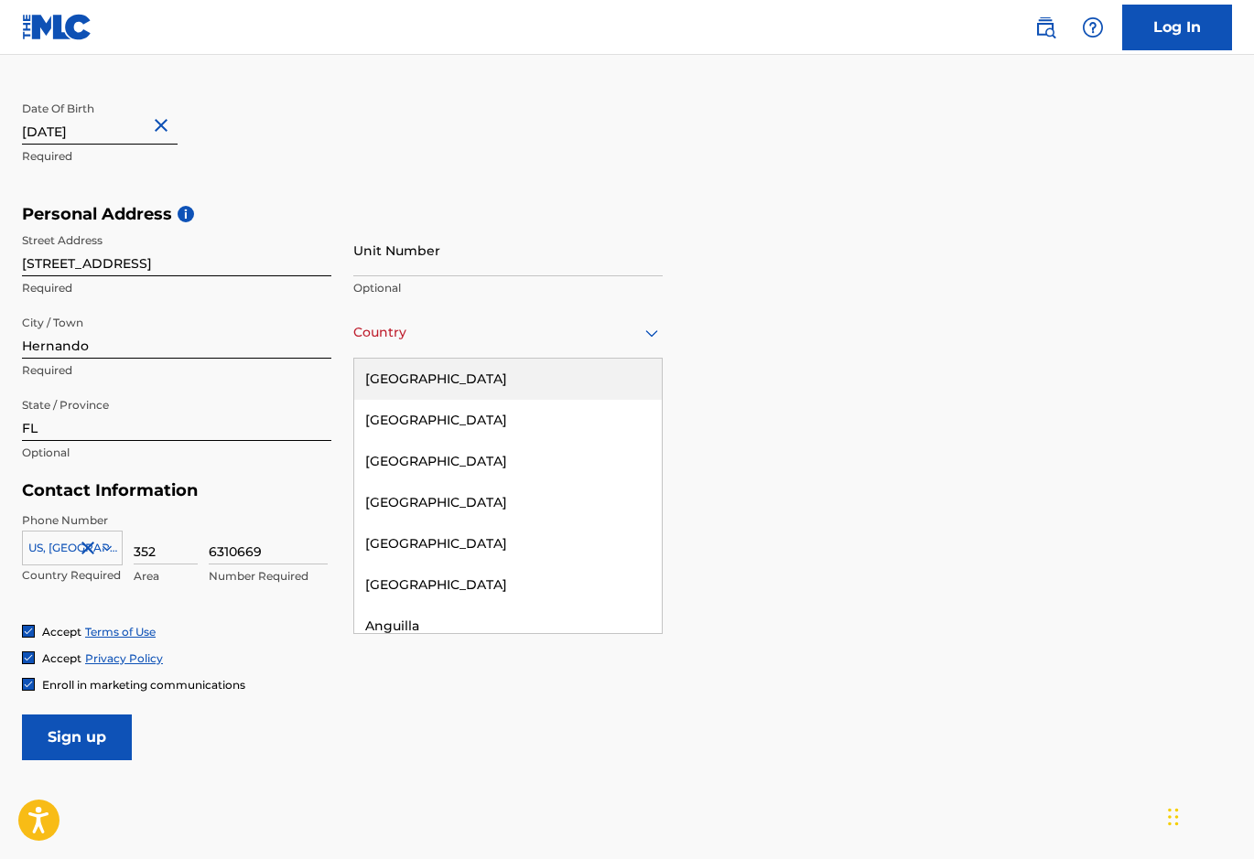
click at [417, 348] on div "Country" at bounding box center [507, 333] width 309 height 52
click at [423, 378] on div "[GEOGRAPHIC_DATA]" at bounding box center [507, 379] width 307 height 41
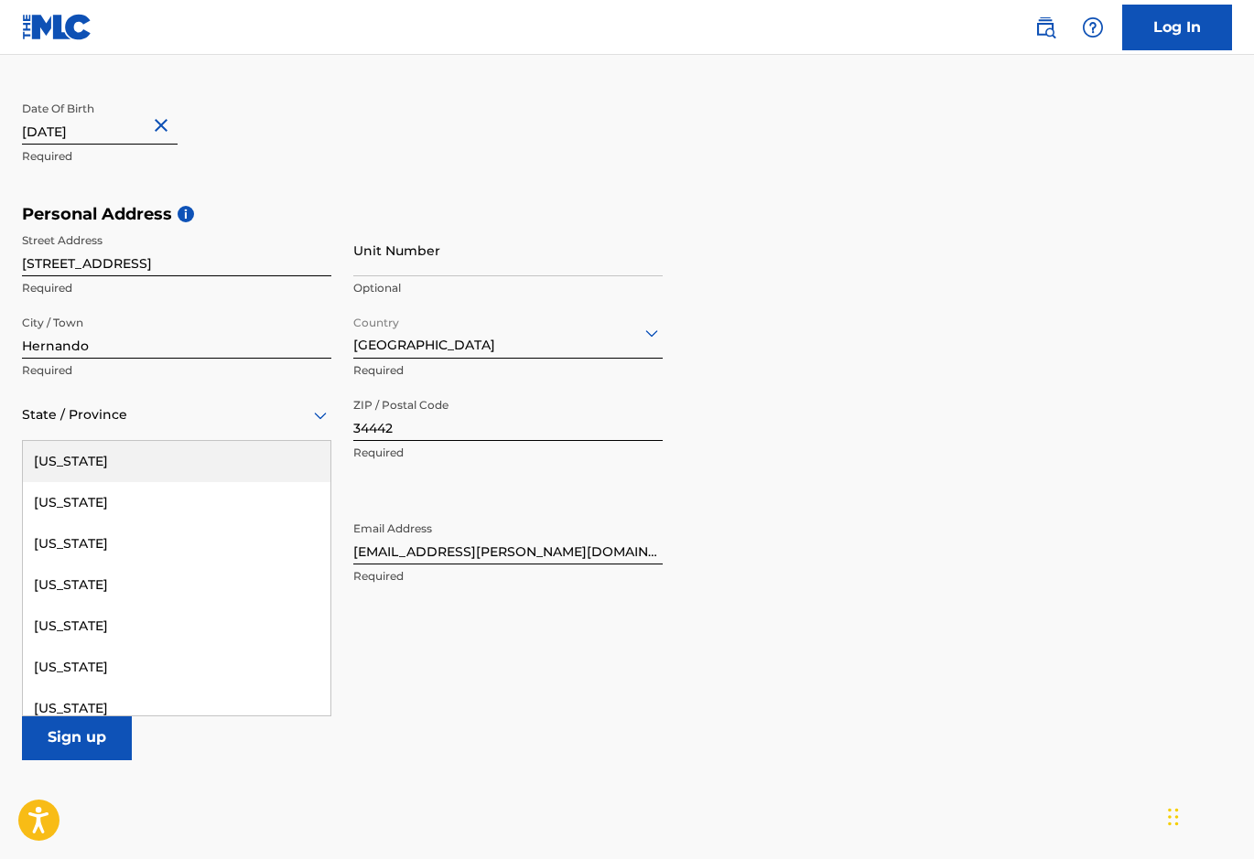
click at [165, 423] on div at bounding box center [176, 415] width 309 height 23
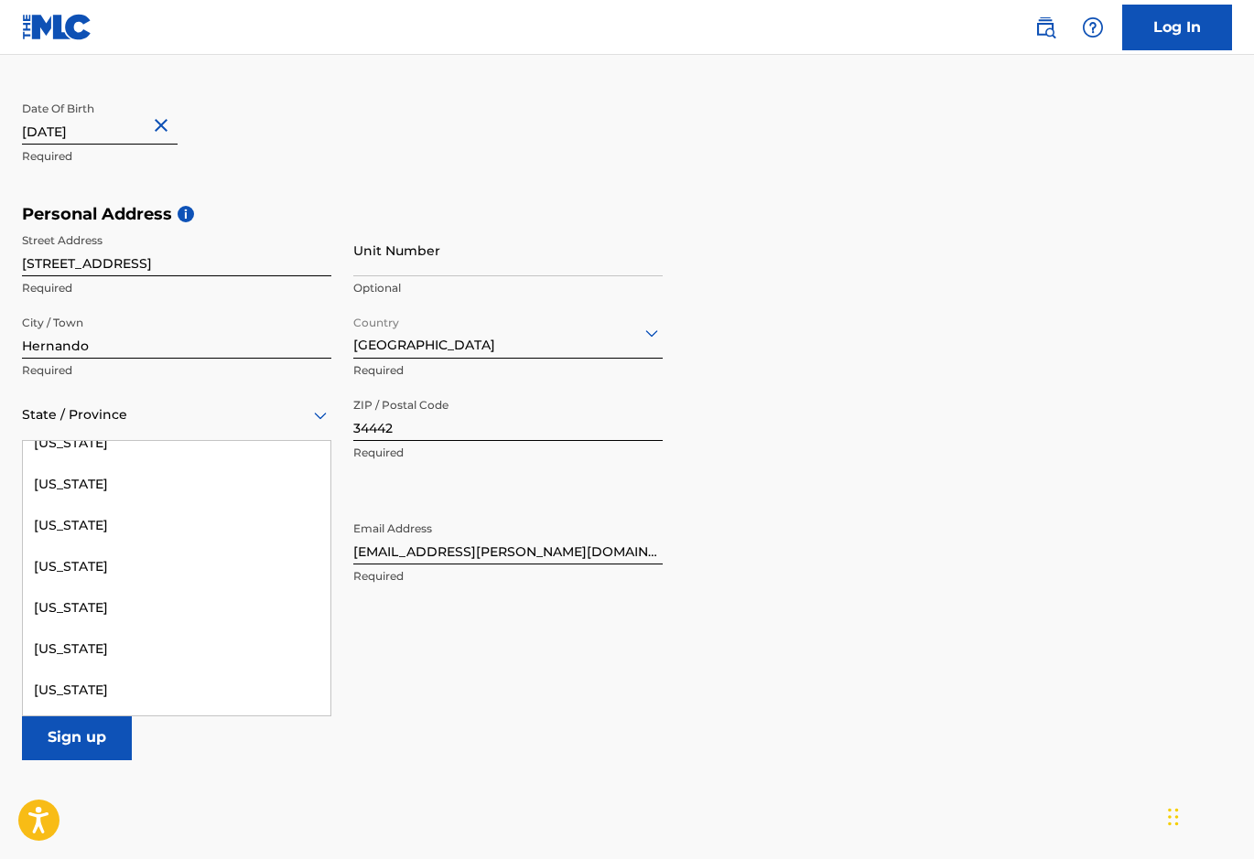
scroll to position [275, 0]
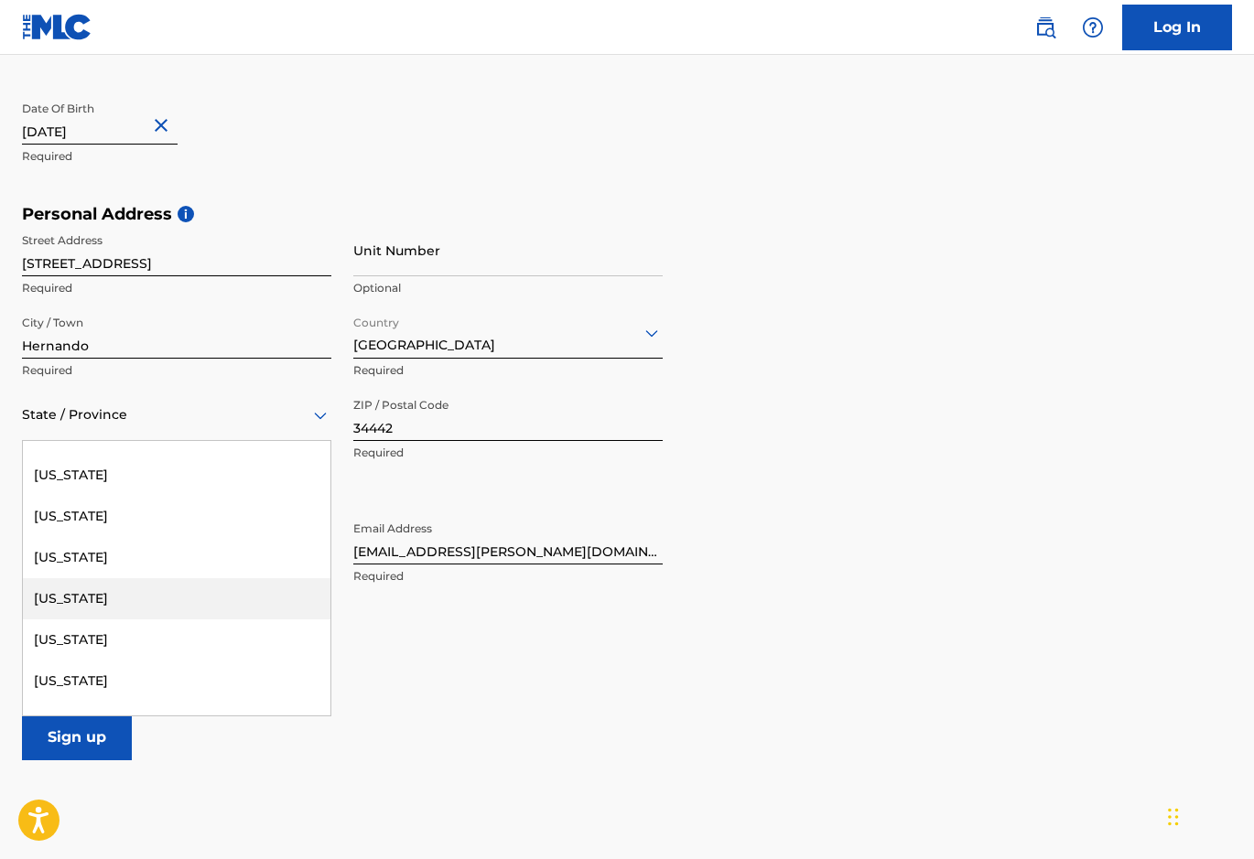
click at [62, 598] on div "[US_STATE]" at bounding box center [176, 598] width 307 height 41
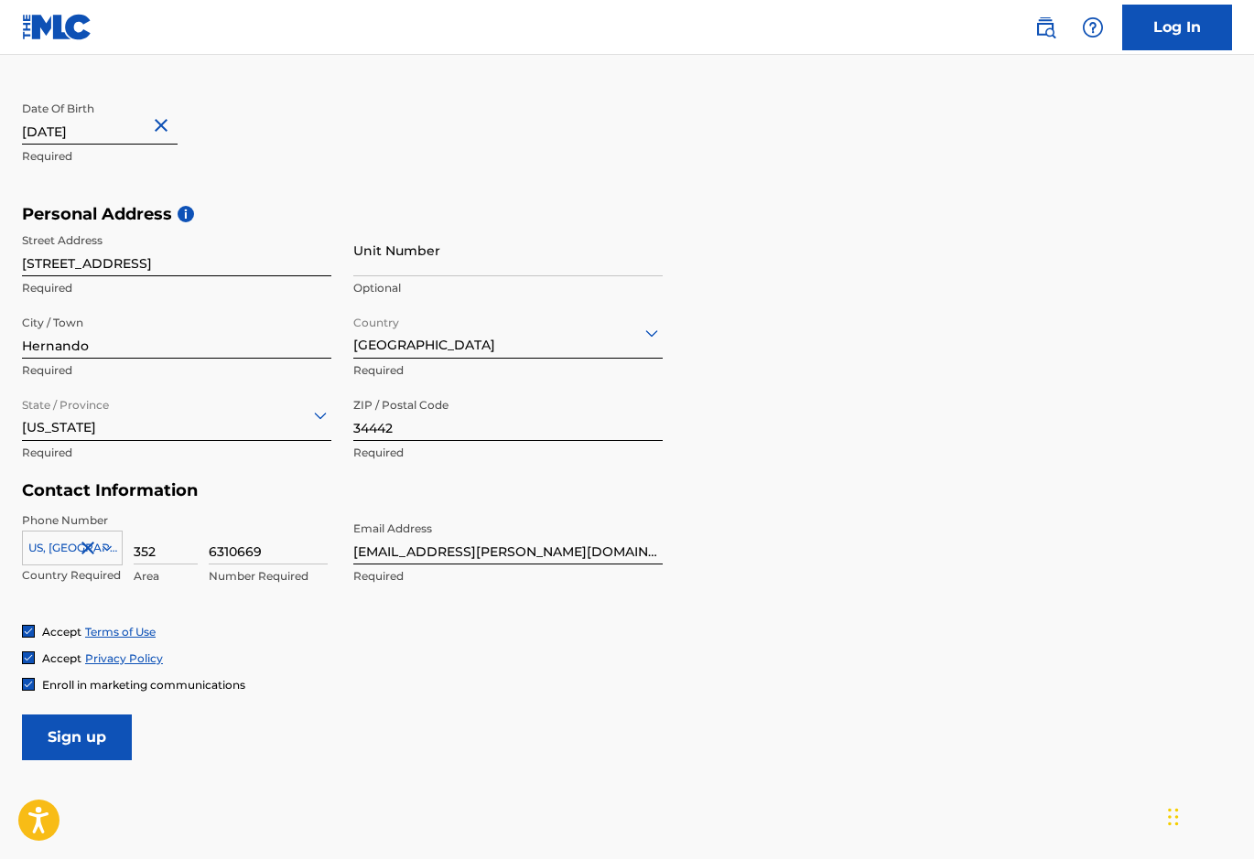
click at [366, 714] on form "User Information First Name Heather Required Last Name McAllister Required Date…" at bounding box center [627, 355] width 1210 height 812
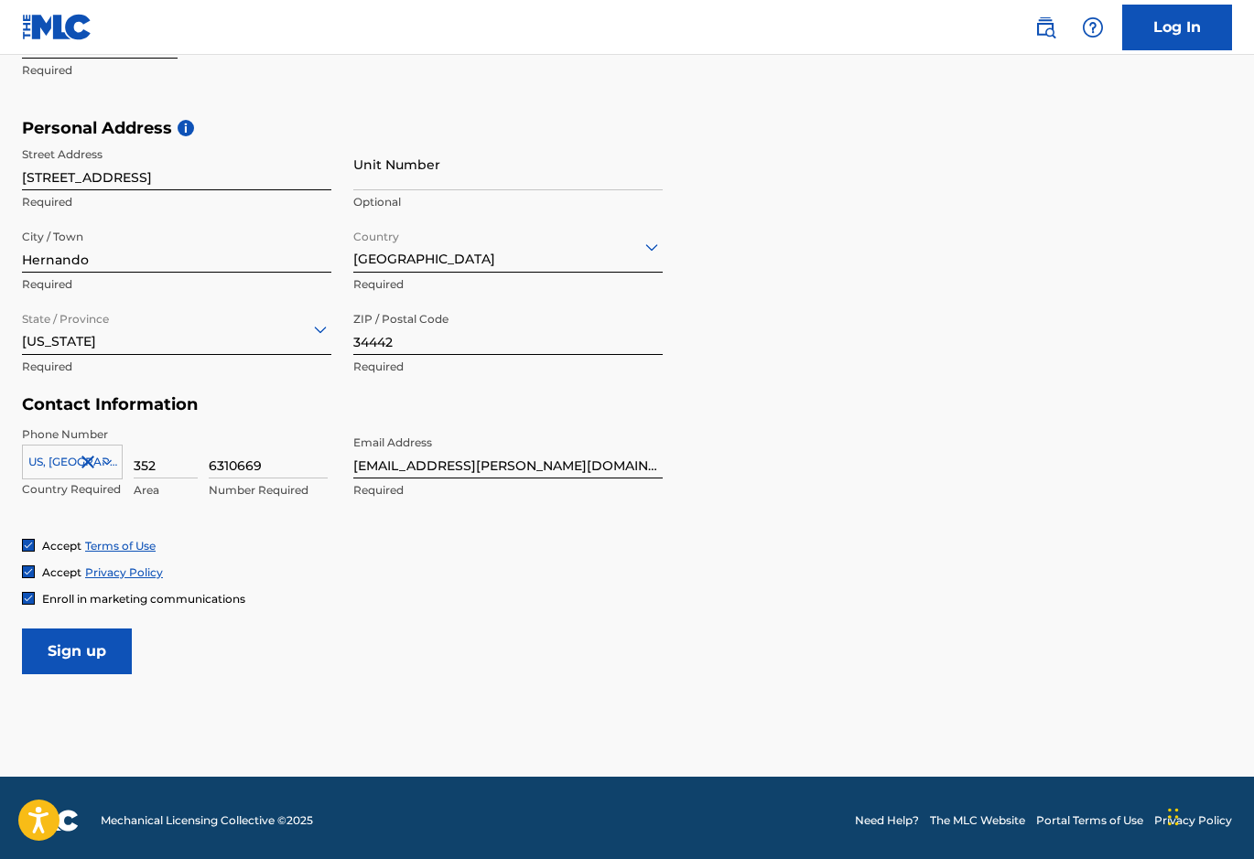
scroll to position [572, 0]
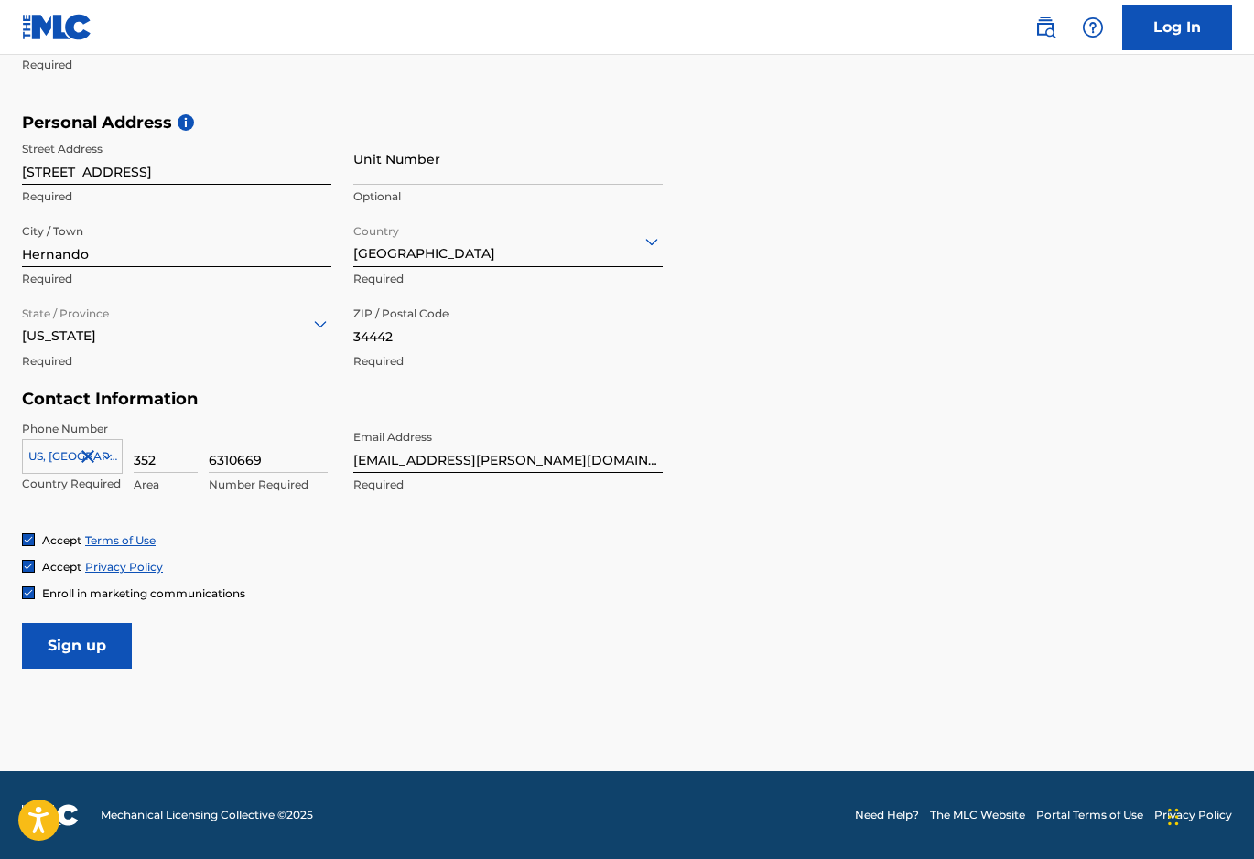
click at [78, 641] on input "Sign up" at bounding box center [77, 646] width 110 height 46
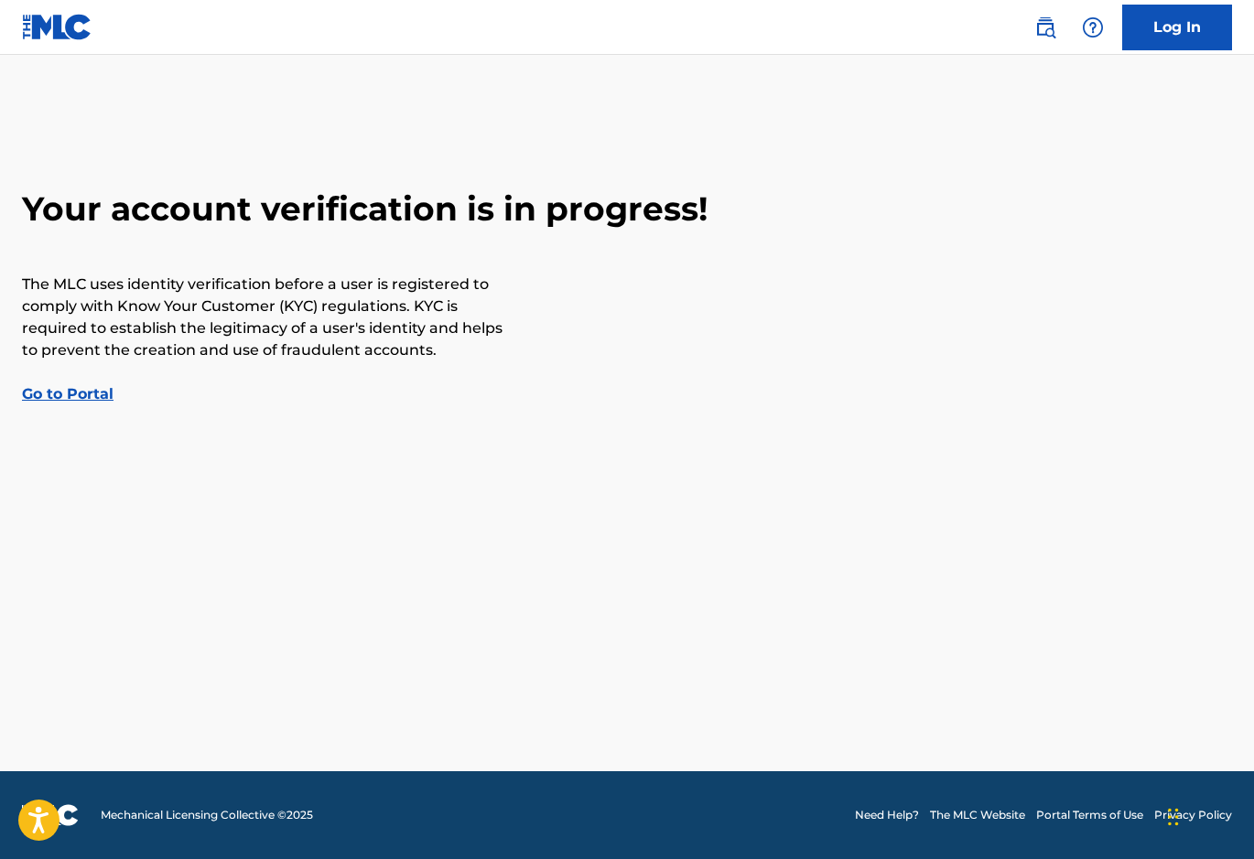
click at [72, 397] on link "Go to Portal" at bounding box center [68, 393] width 92 height 17
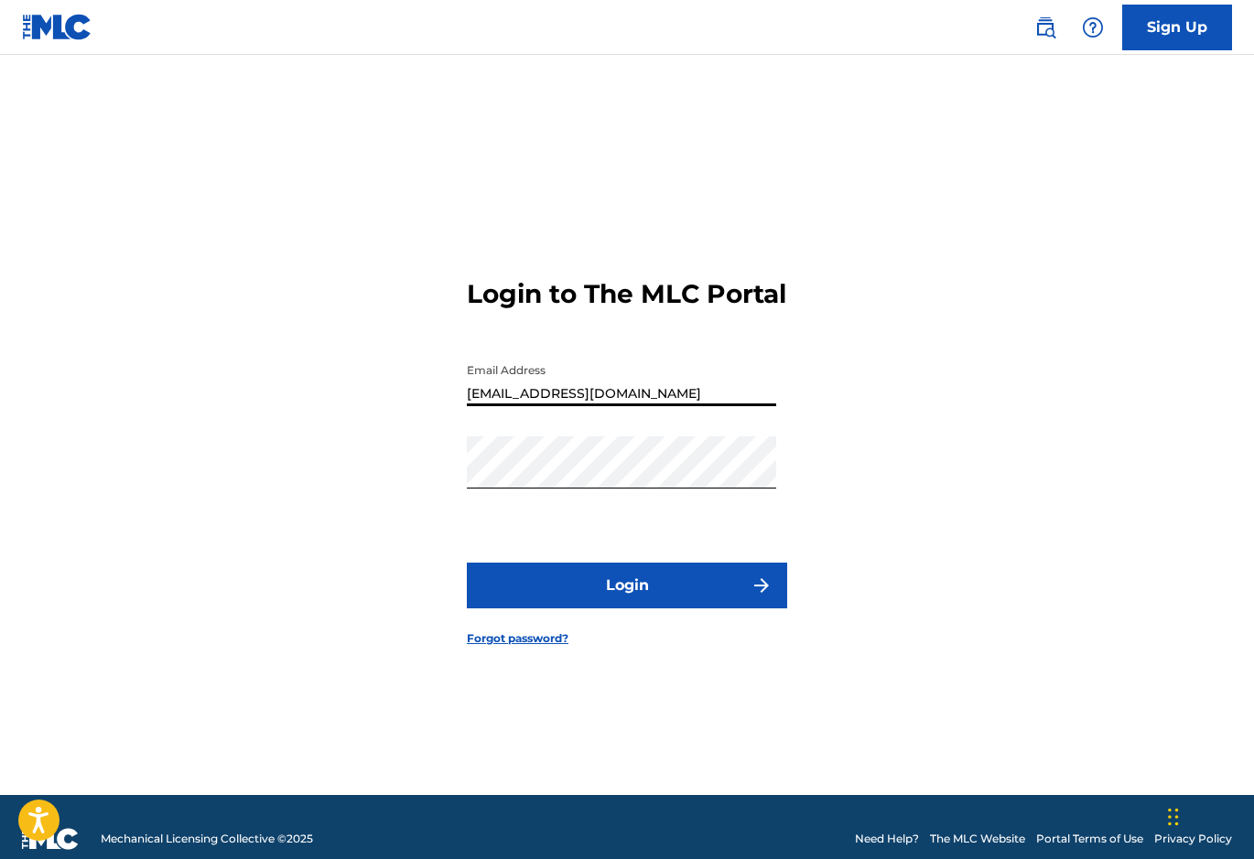
drag, startPoint x: 613, startPoint y: 410, endPoint x: 383, endPoint y: 438, distance: 231.4
click at [383, 438] on div "Login to The MLC Portal Email Address [EMAIL_ADDRESS][DOMAIN_NAME] Password Log…" at bounding box center [627, 448] width 1254 height 695
type input "[EMAIL_ADDRESS][PERSON_NAME][DOMAIN_NAME]"
click at [418, 502] on div "Login to The MLC Portal Email Address [EMAIL_ADDRESS][PERSON_NAME][DOMAIN_NAME]…" at bounding box center [627, 448] width 1254 height 695
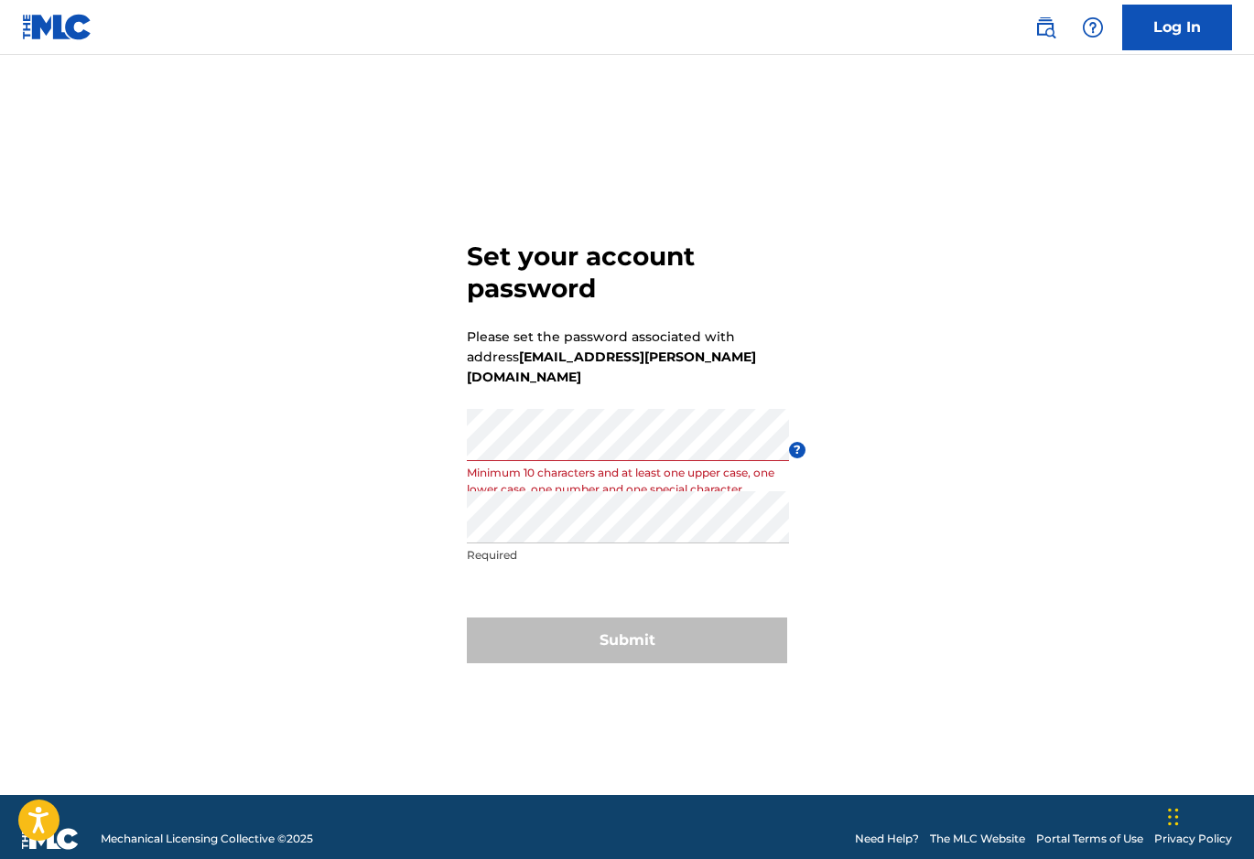
click at [392, 466] on div "Set your account password Please set the password associated with address [EMAI…" at bounding box center [627, 448] width 1254 height 695
click at [369, 437] on div "Set your account password Please set the password associated with address [EMAI…" at bounding box center [627, 448] width 1254 height 695
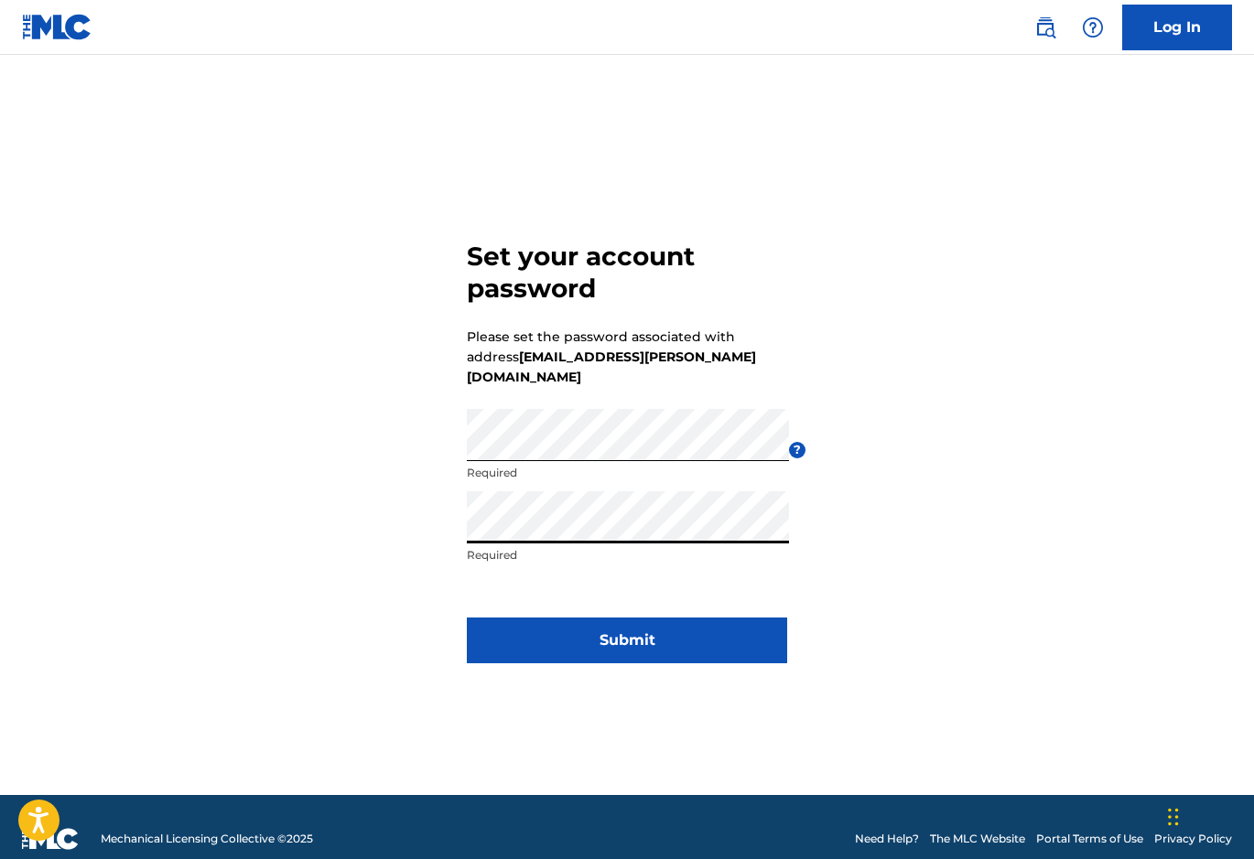
click at [439, 587] on div "Set your account password Please set the password associated with address [EMAI…" at bounding box center [627, 448] width 1254 height 695
click at [566, 622] on button "Submit" at bounding box center [627, 641] width 320 height 46
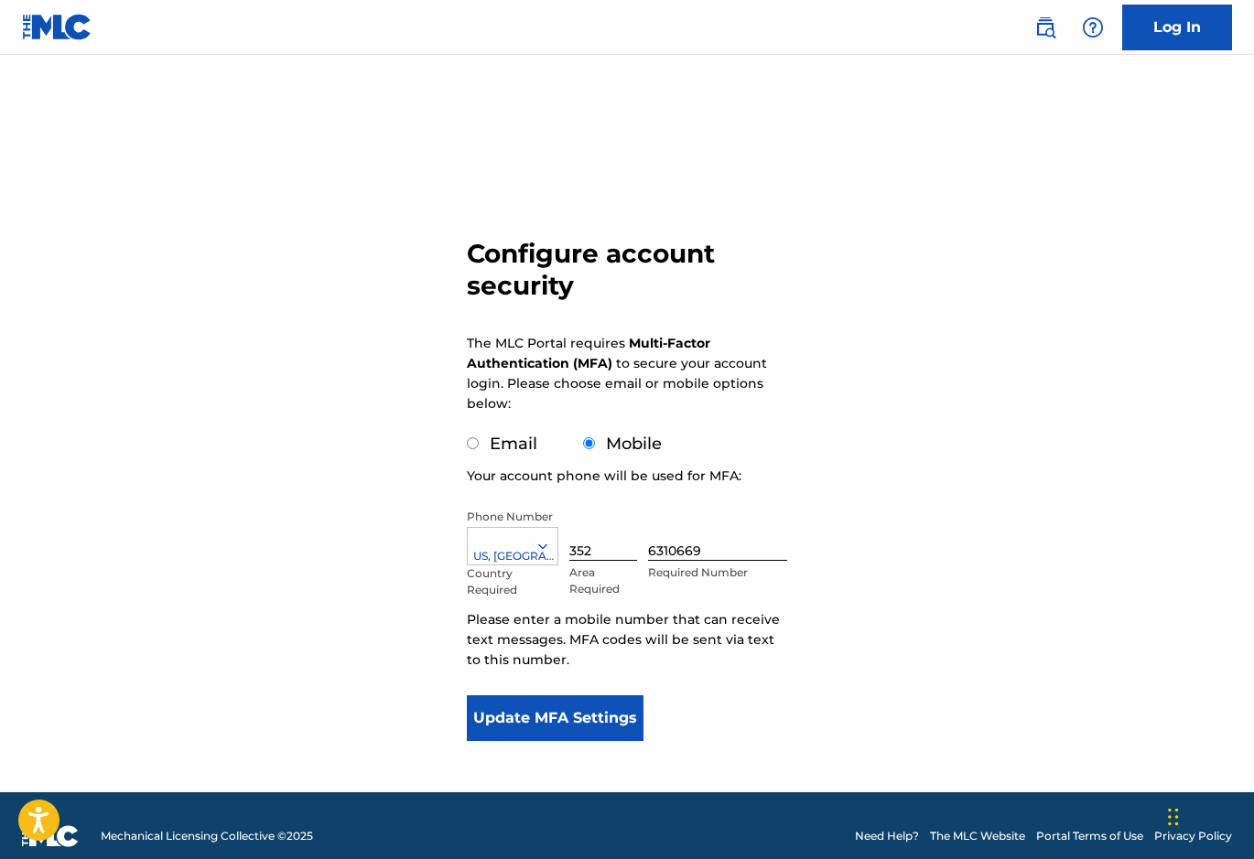
click at [551, 718] on button "Update MFA Settings" at bounding box center [555, 718] width 177 height 46
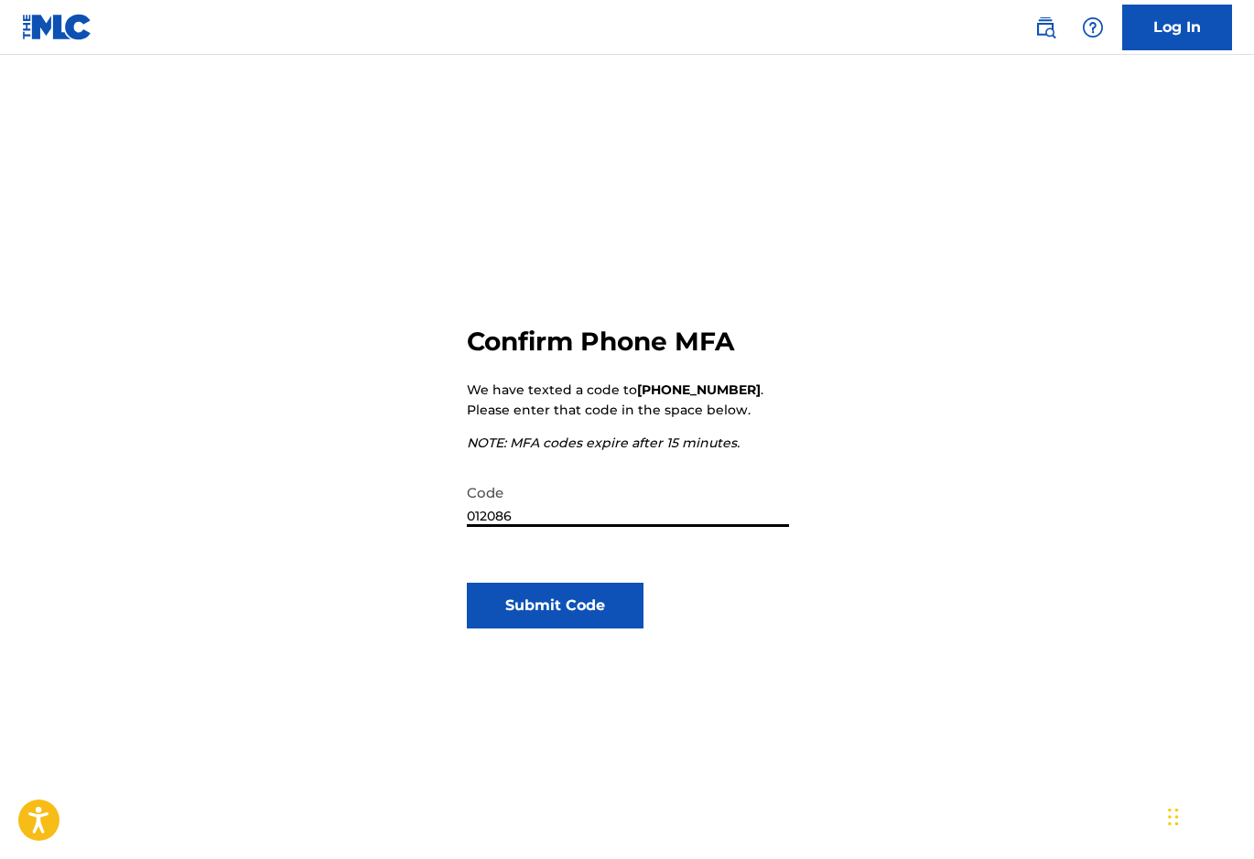
type input "012086"
click at [528, 587] on button "Submit Code" at bounding box center [555, 606] width 177 height 46
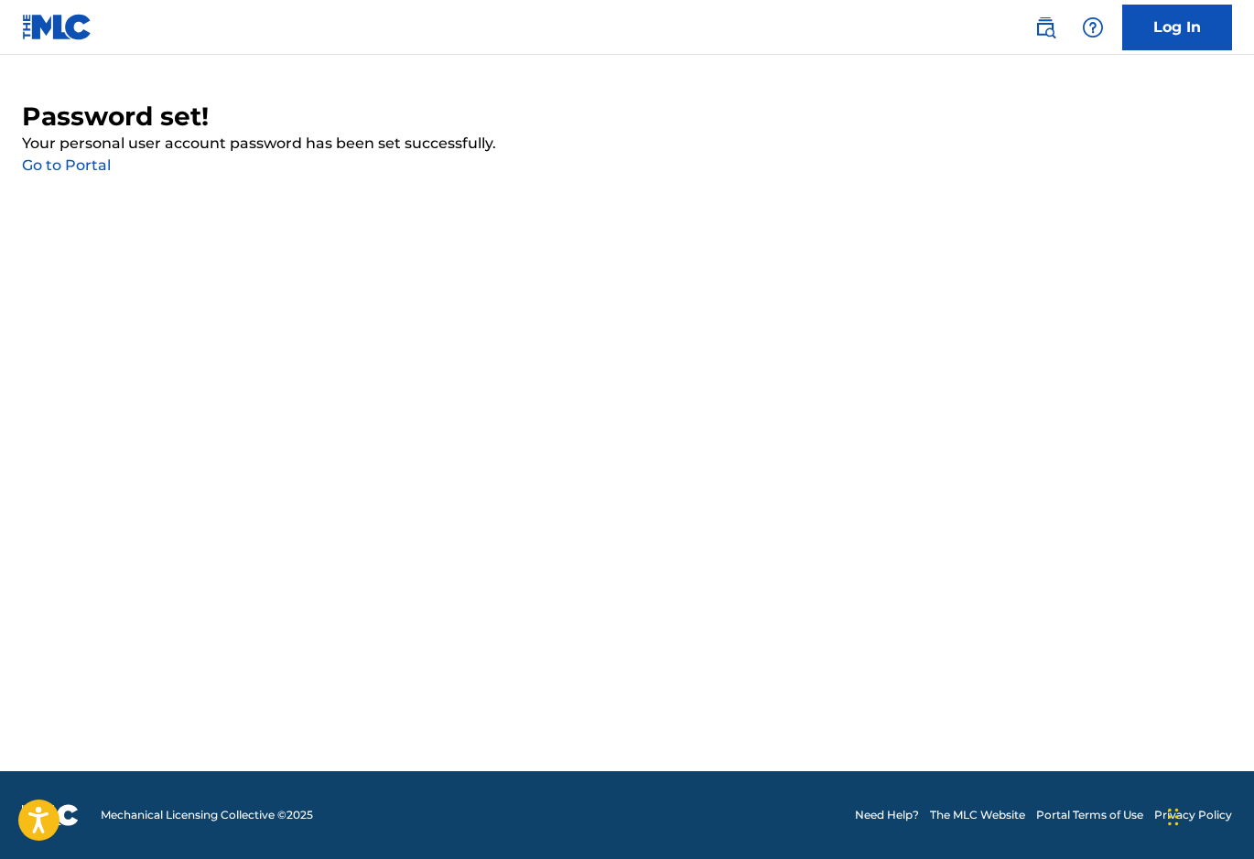
click at [103, 167] on link "Go to Portal" at bounding box center [66, 164] width 89 height 17
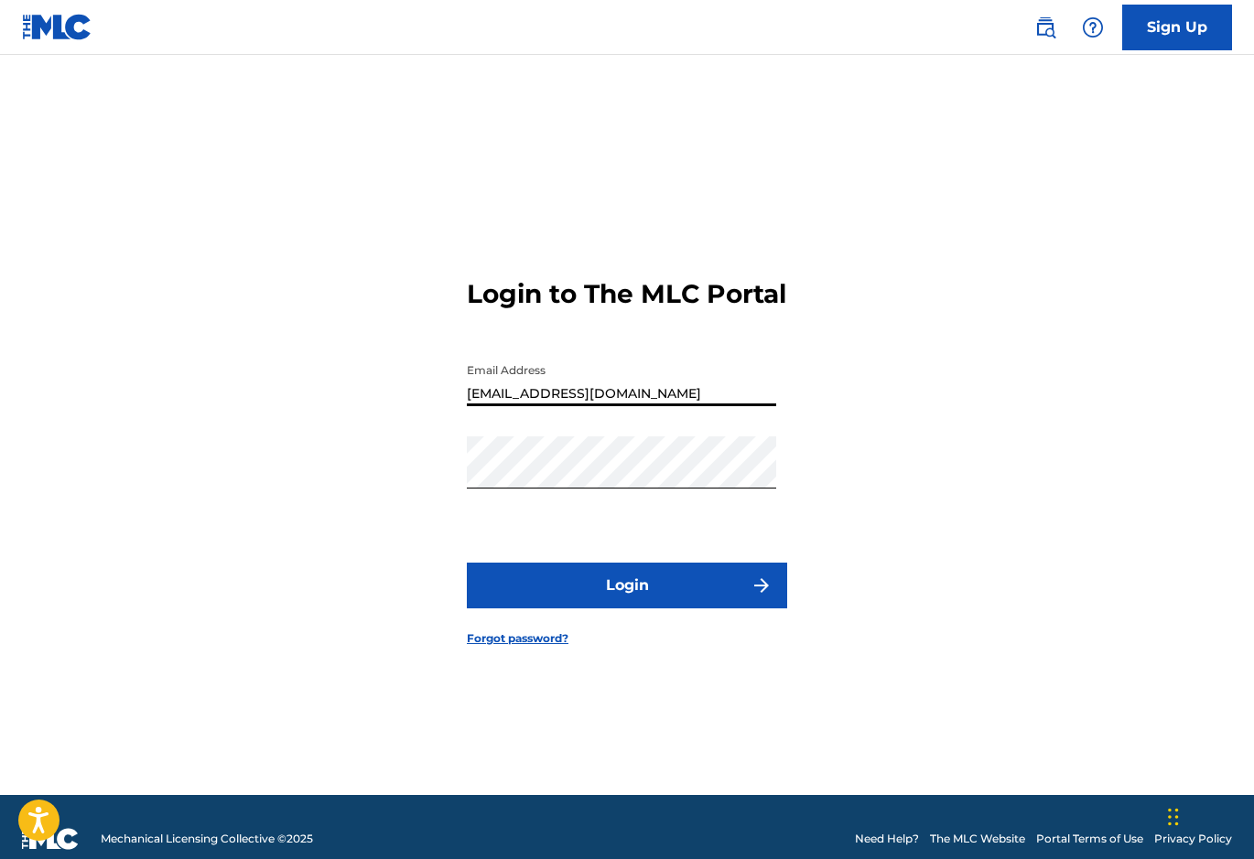
click at [614, 406] on input "[EMAIL_ADDRESS][DOMAIN_NAME]" at bounding box center [621, 380] width 309 height 52
drag, startPoint x: 592, startPoint y: 410, endPoint x: 456, endPoint y: 421, distance: 136.8
click at [456, 421] on div "Login to The MLC Portal Email Address [EMAIL_ADDRESS][DOMAIN_NAME] Password Log…" at bounding box center [627, 448] width 1254 height 695
type input "[EMAIL_ADDRESS][PERSON_NAME][DOMAIN_NAME]"
click at [382, 511] on div "Login to The MLC Portal Email Address [EMAIL_ADDRESS][PERSON_NAME][DOMAIN_NAME]…" at bounding box center [627, 448] width 1254 height 695
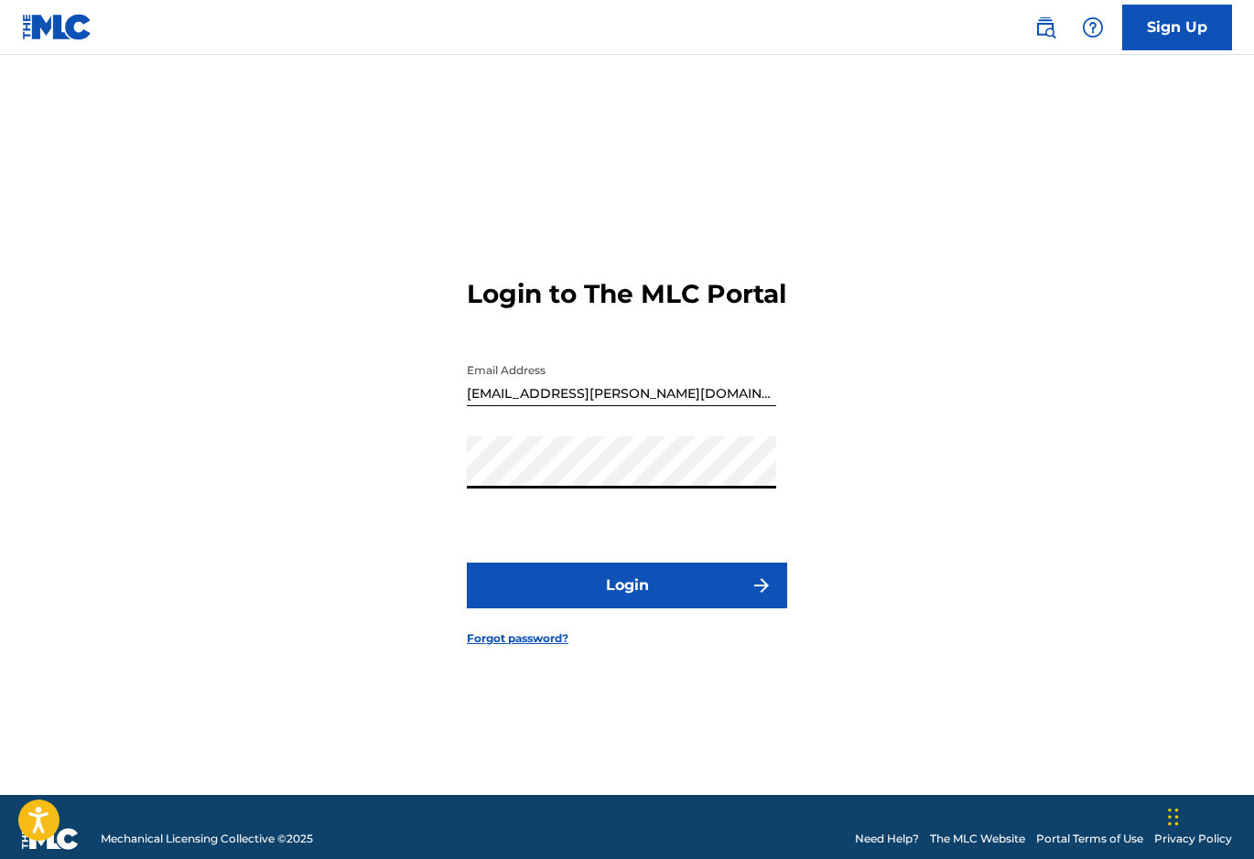
click at [483, 603] on button "Login" at bounding box center [627, 586] width 320 height 46
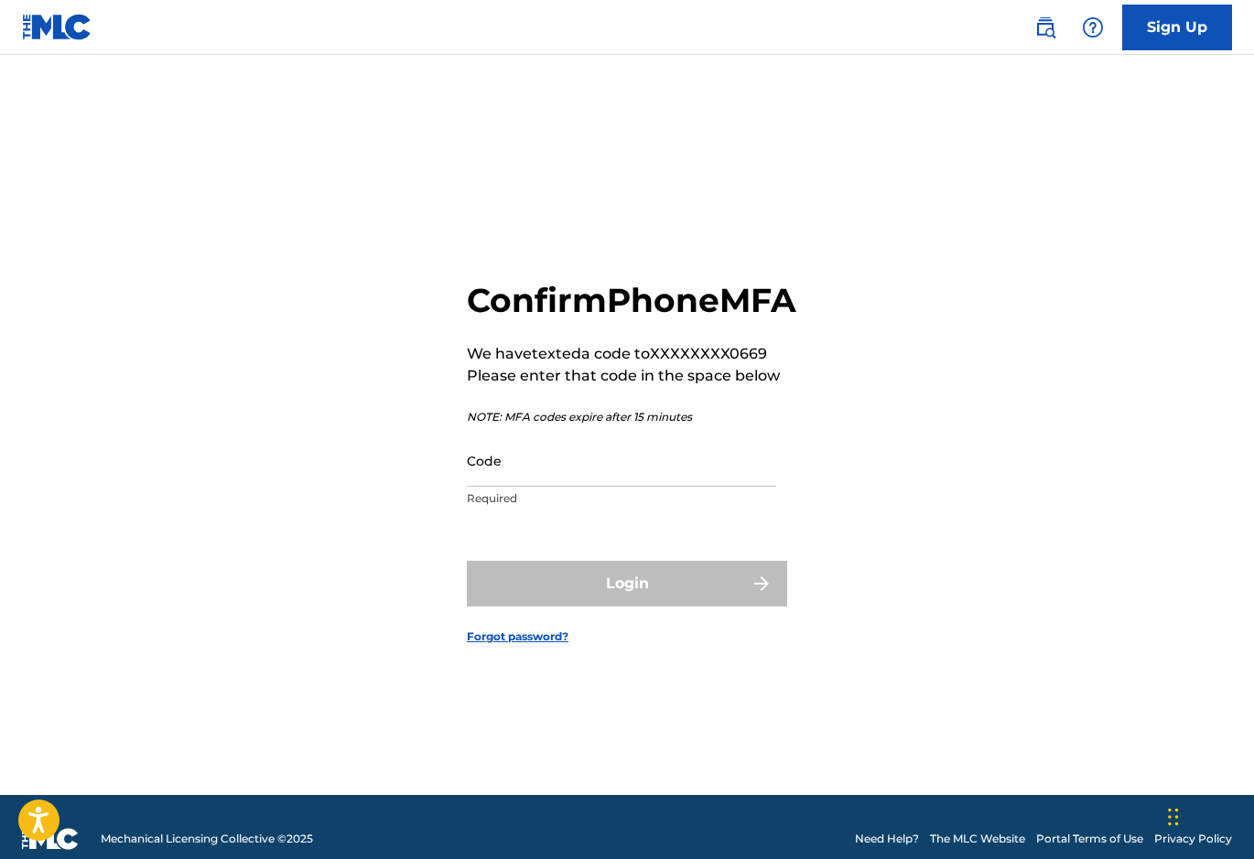
click at [558, 487] on input "Code" at bounding box center [621, 461] width 309 height 52
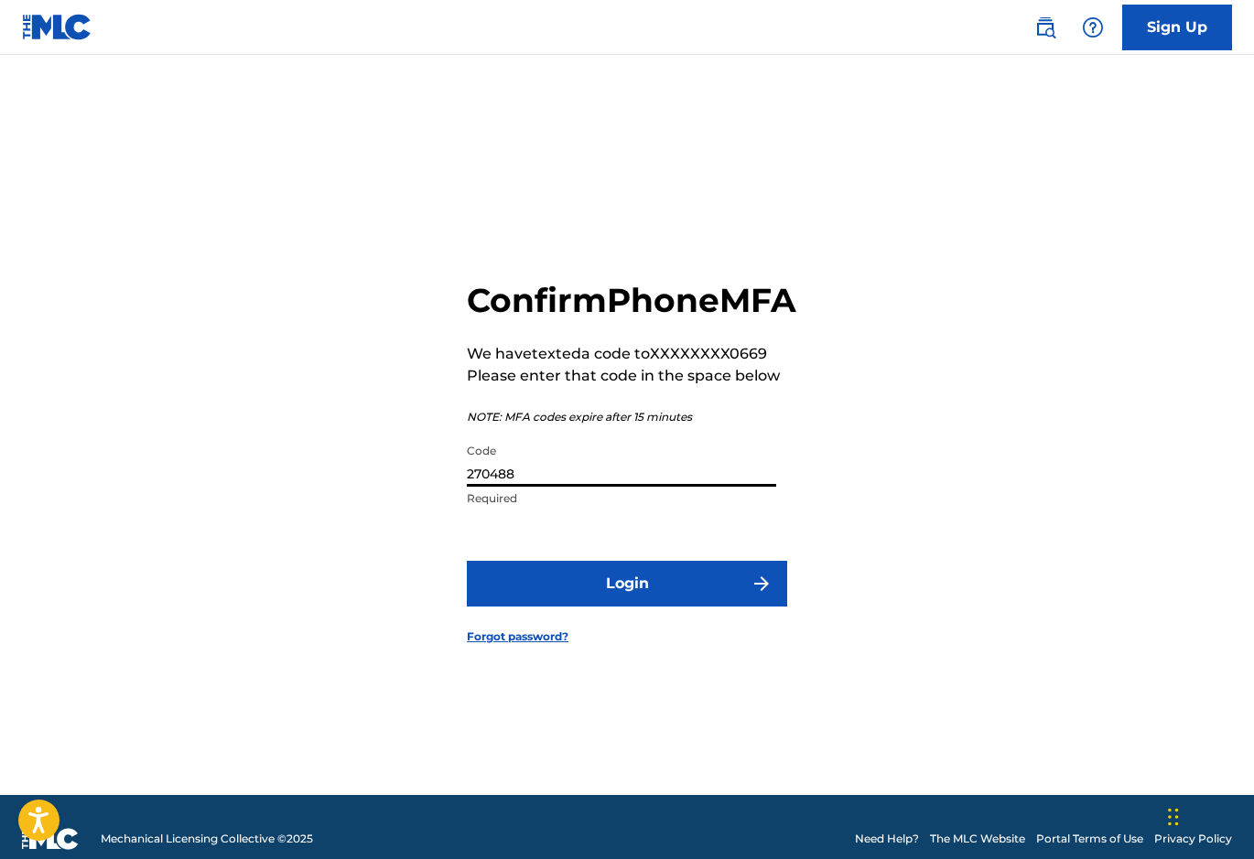
type input "270488"
click at [617, 607] on button "Login" at bounding box center [627, 584] width 320 height 46
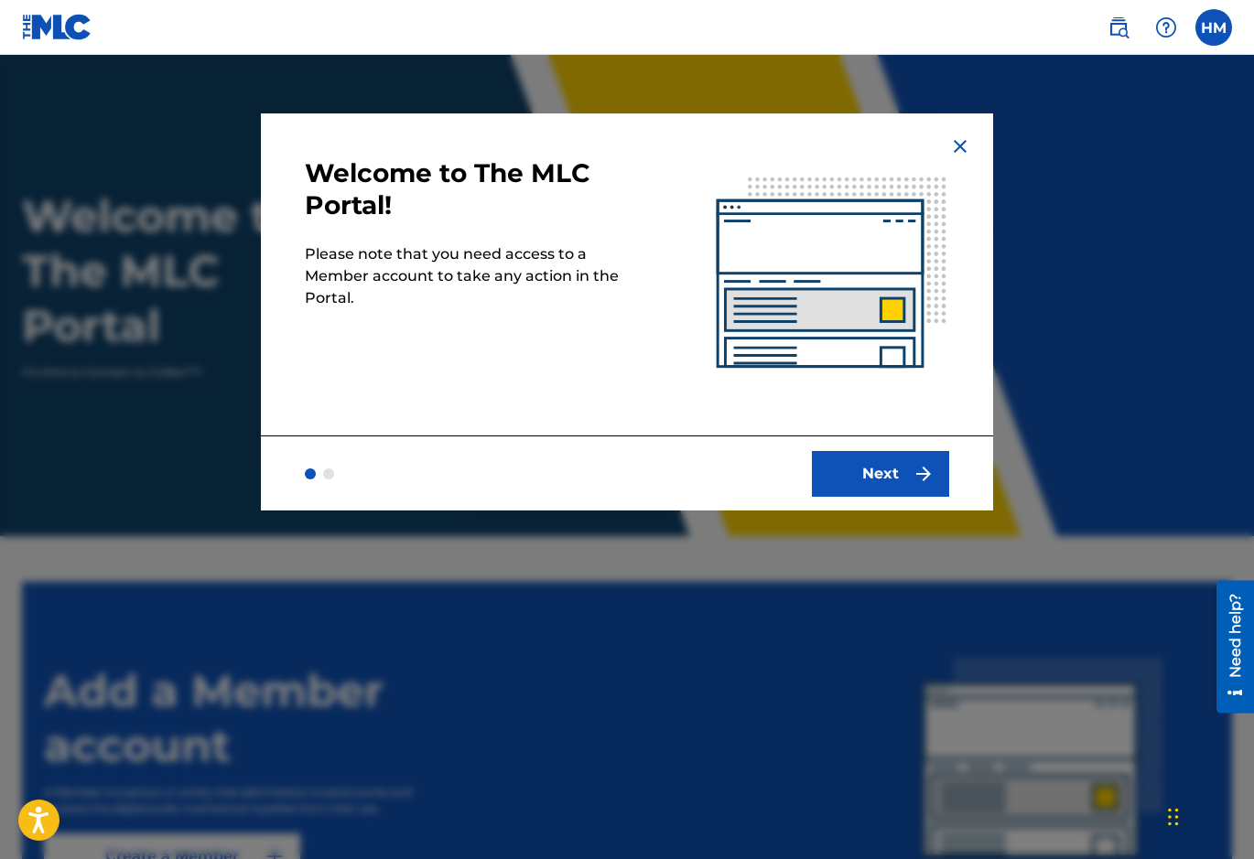
click at [869, 476] on button "Next" at bounding box center [880, 474] width 137 height 46
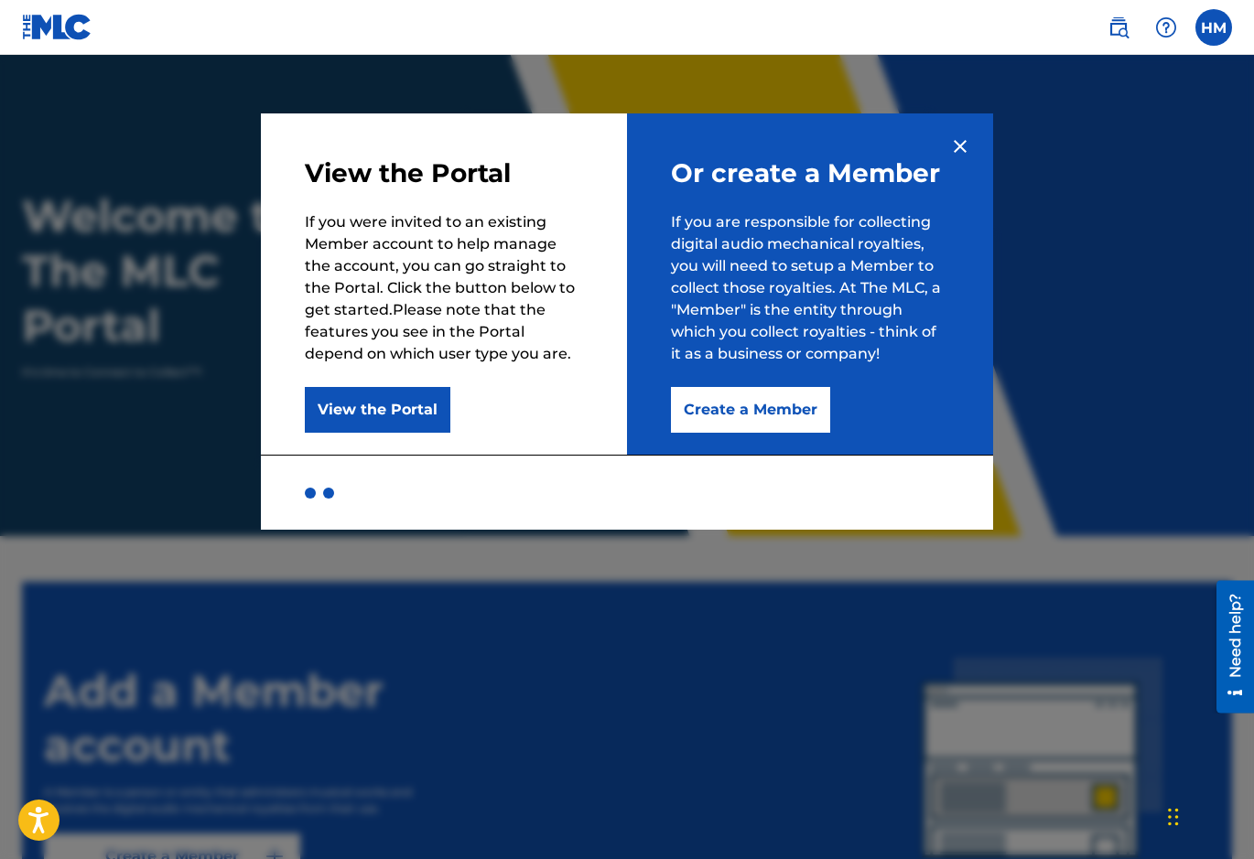
click at [754, 414] on button "Create a Member" at bounding box center [750, 410] width 159 height 46
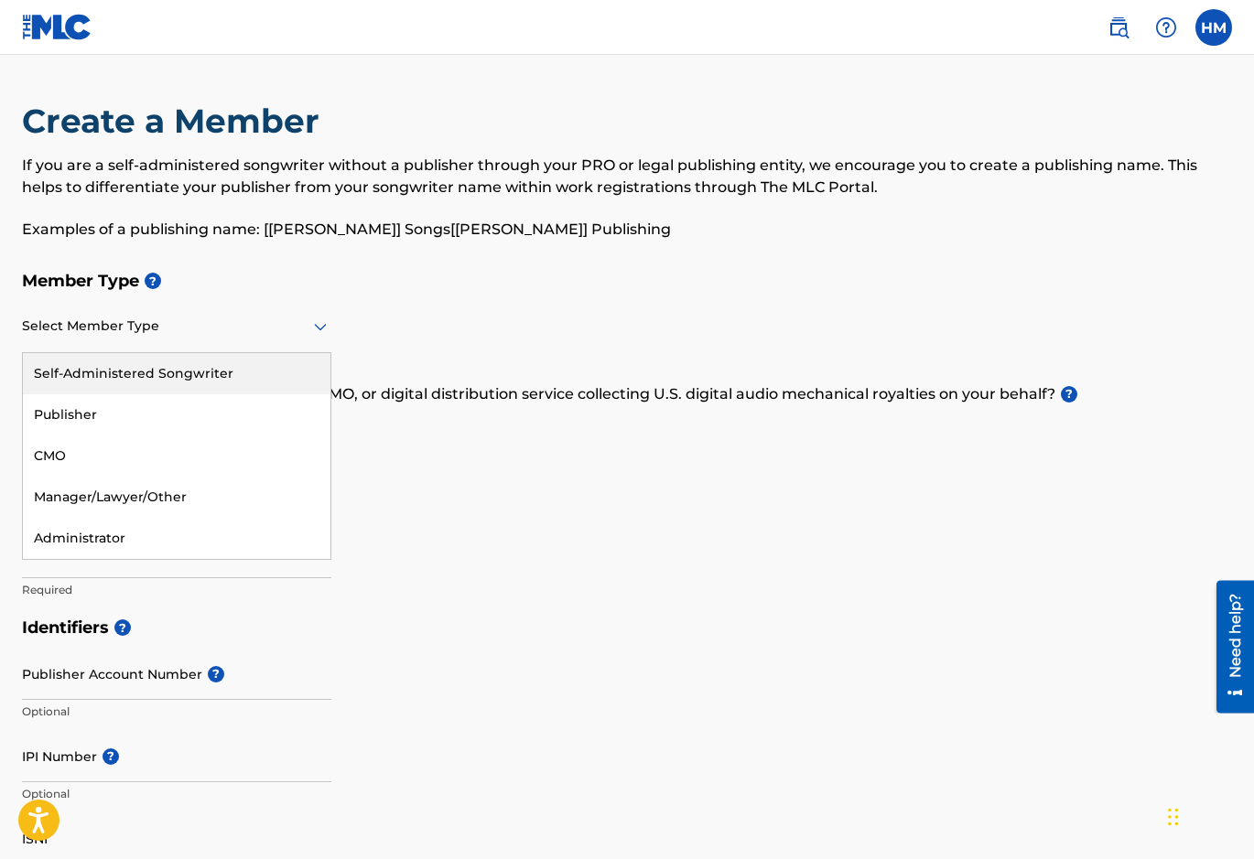
click at [319, 328] on icon at bounding box center [320, 327] width 13 height 7
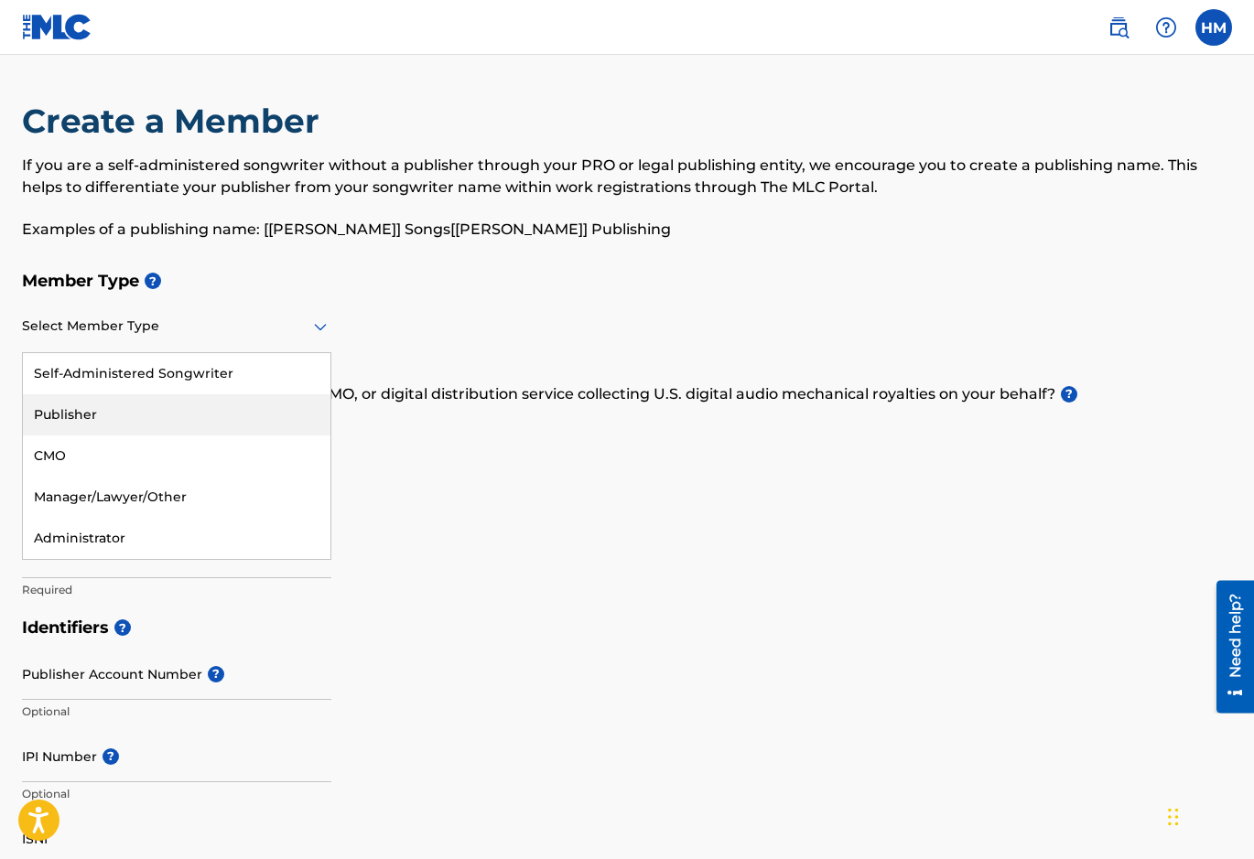
click at [88, 411] on div "Publisher" at bounding box center [176, 414] width 307 height 41
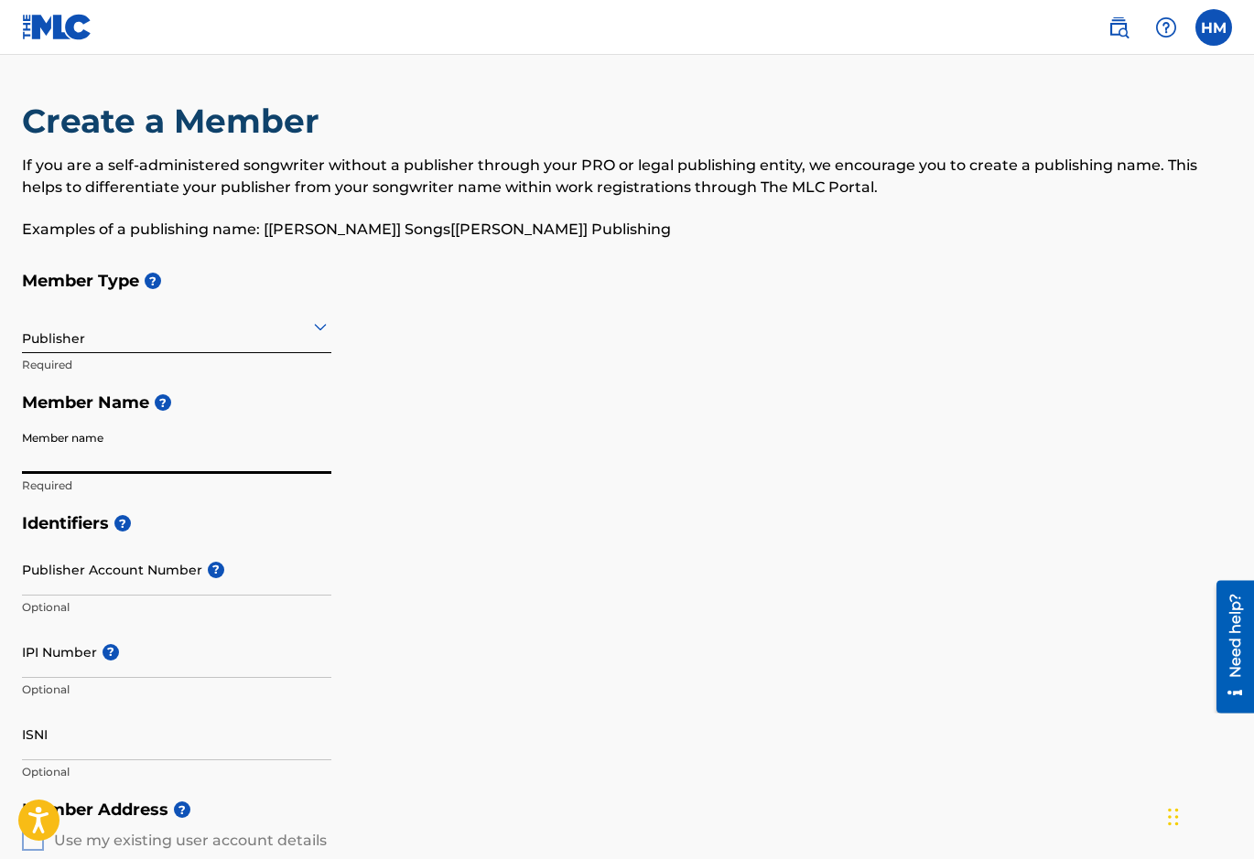
click at [92, 454] on input "Member name" at bounding box center [176, 448] width 309 height 52
type input "[PERSON_NAME]"
type input "[STREET_ADDRESS]"
type input "Hernando"
type input "[GEOGRAPHIC_DATA]"
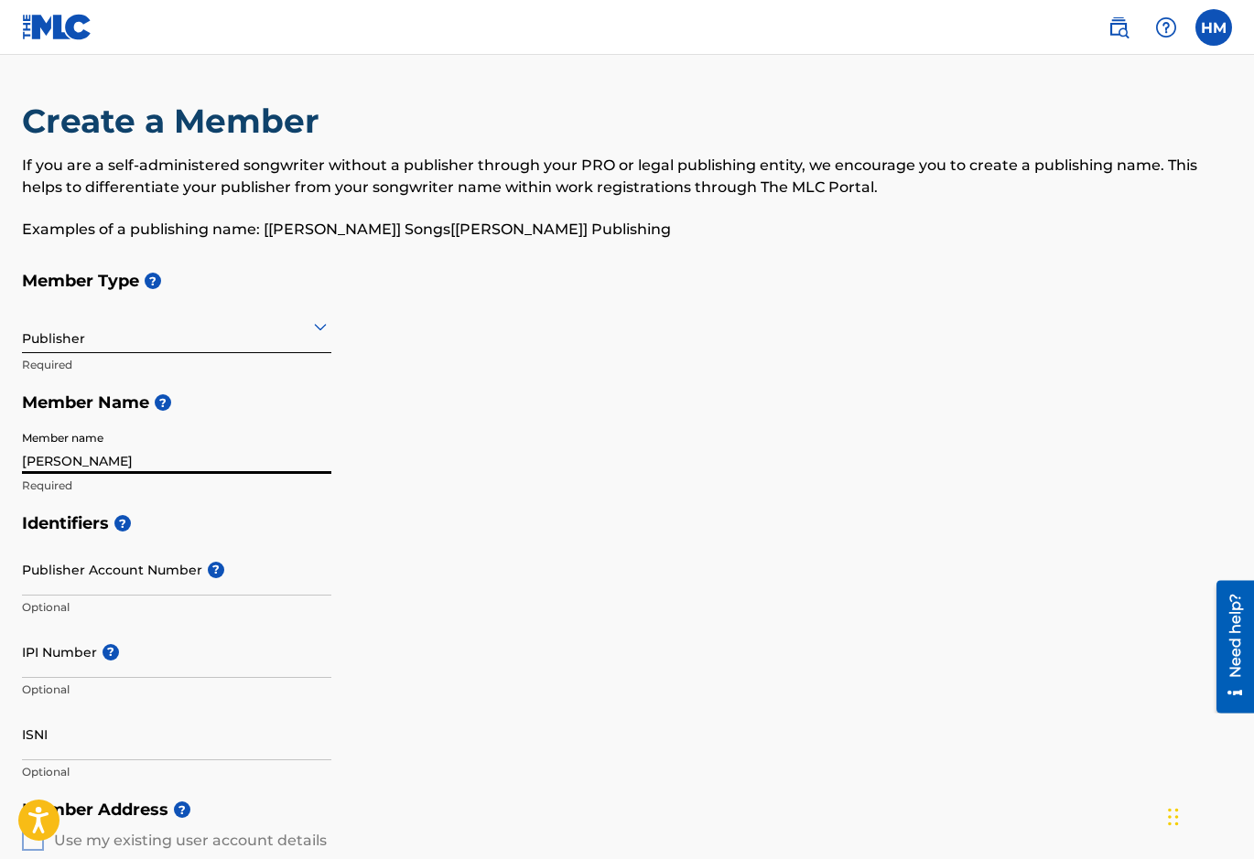
type input "FL"
type input "34442"
type input "1"
type input "352"
type input "6310669"
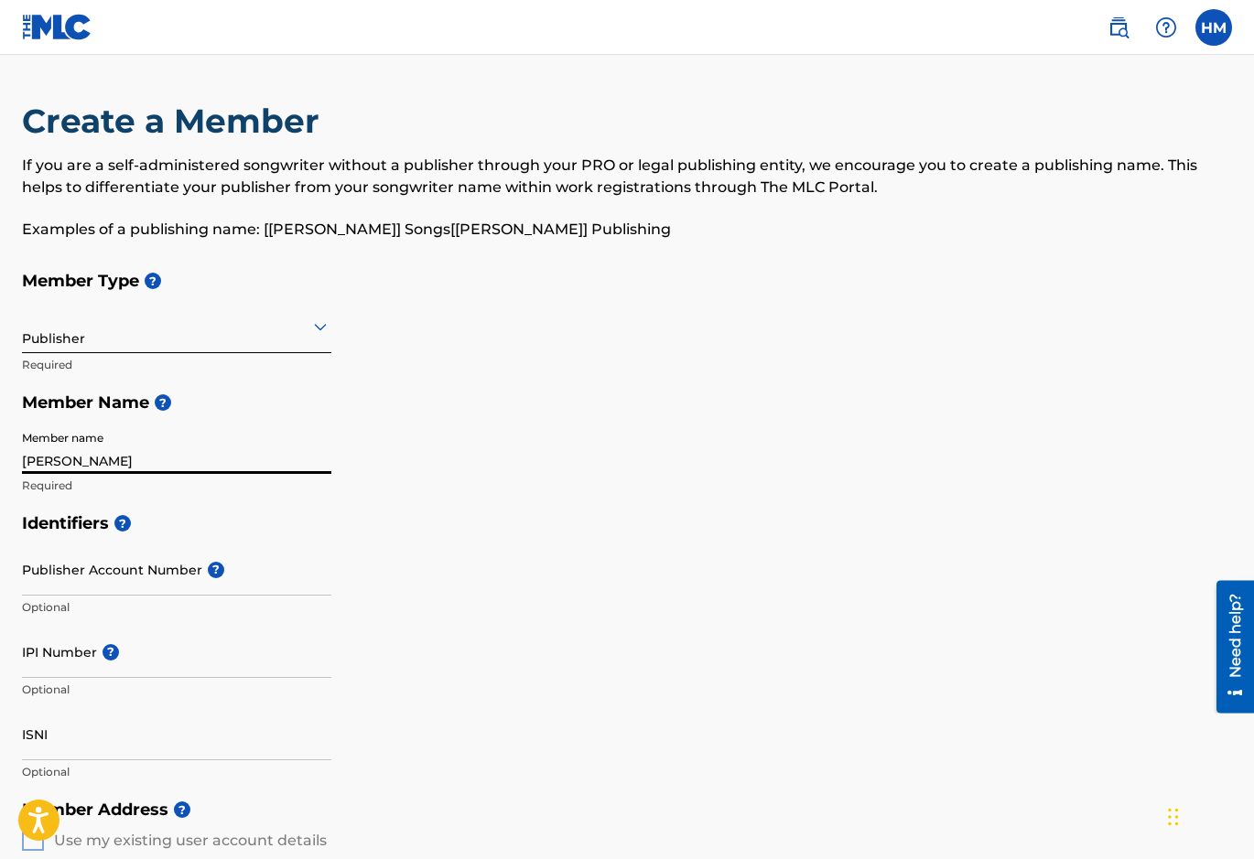
type input "[EMAIL_ADDRESS][PERSON_NAME][DOMAIN_NAME]"
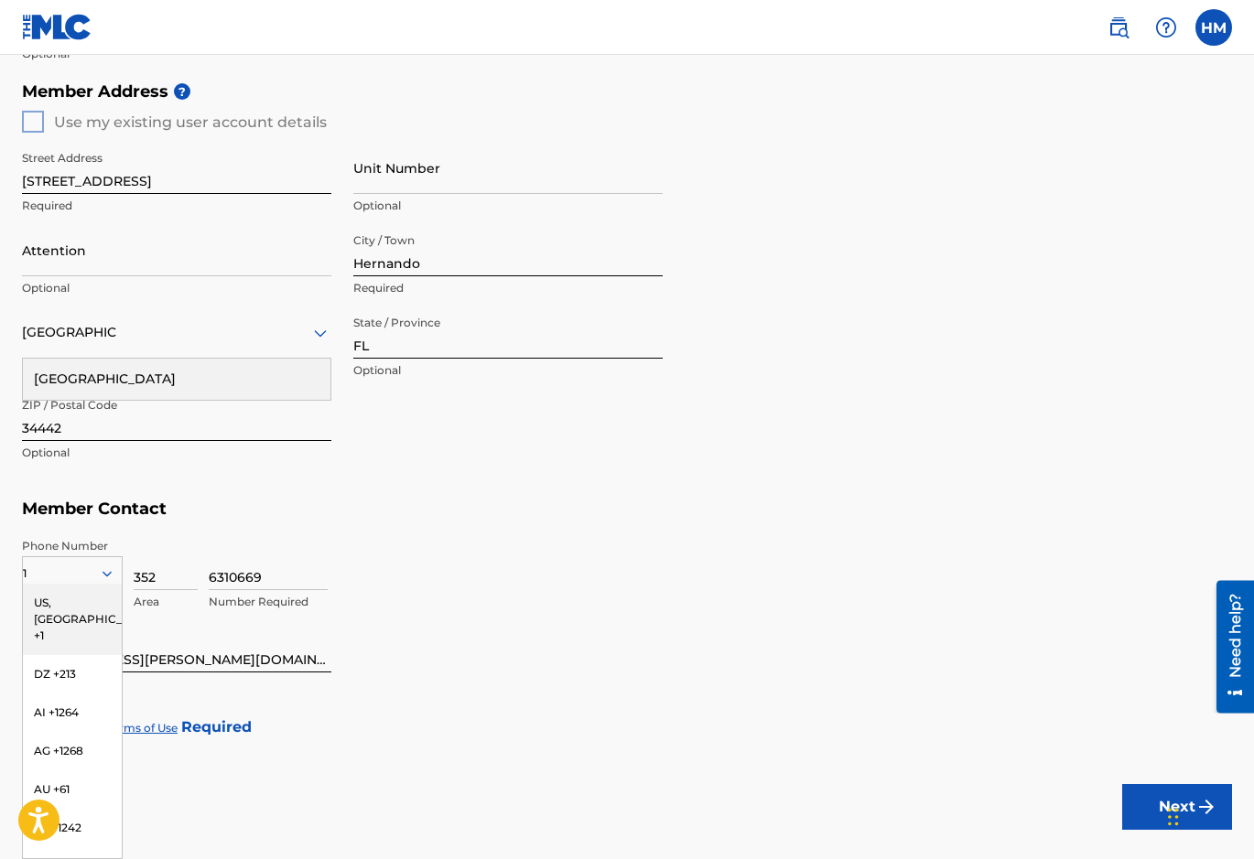
click at [91, 597] on div "US, [GEOGRAPHIC_DATA] +1" at bounding box center [72, 619] width 99 height 71
click at [445, 481] on div "Member Address ? Use my existing user account details Street Address [STREET_AD…" at bounding box center [627, 281] width 1210 height 418
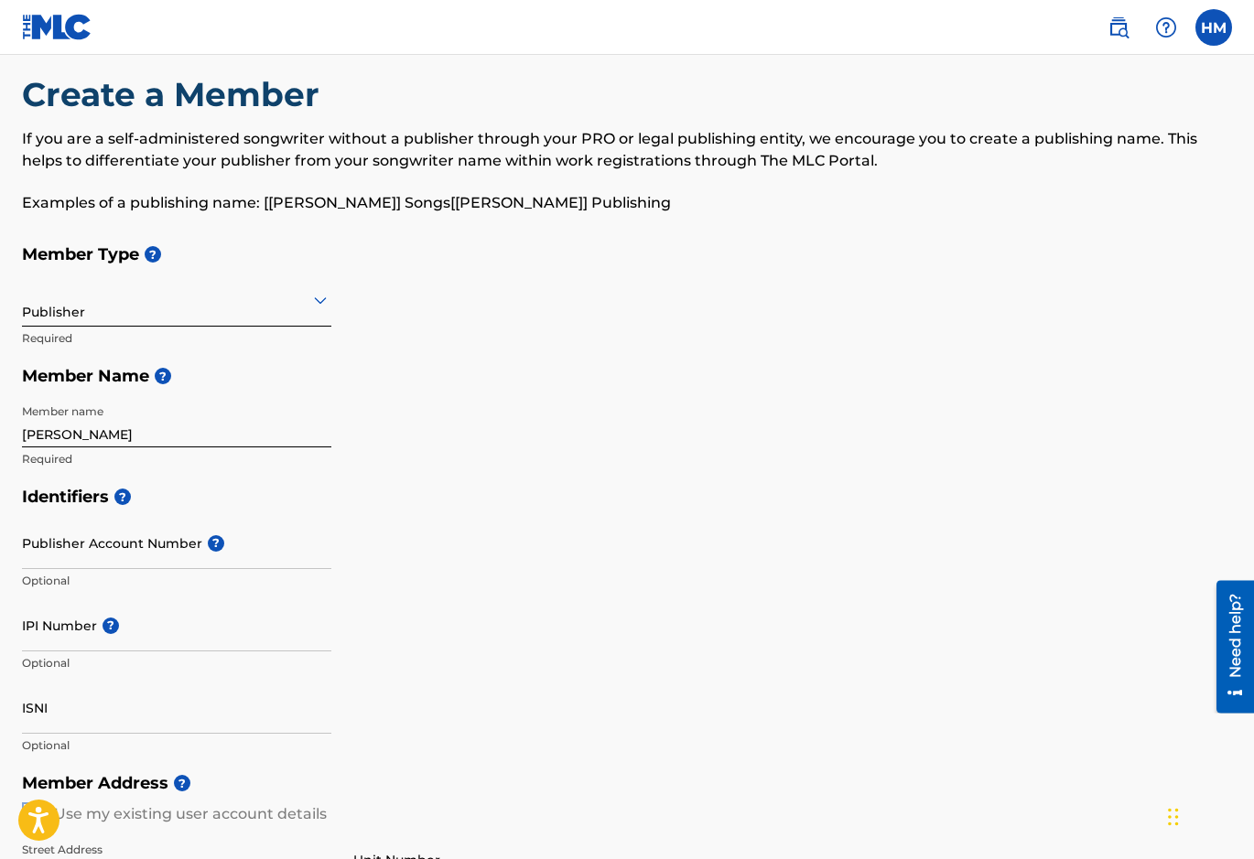
scroll to position [0, 0]
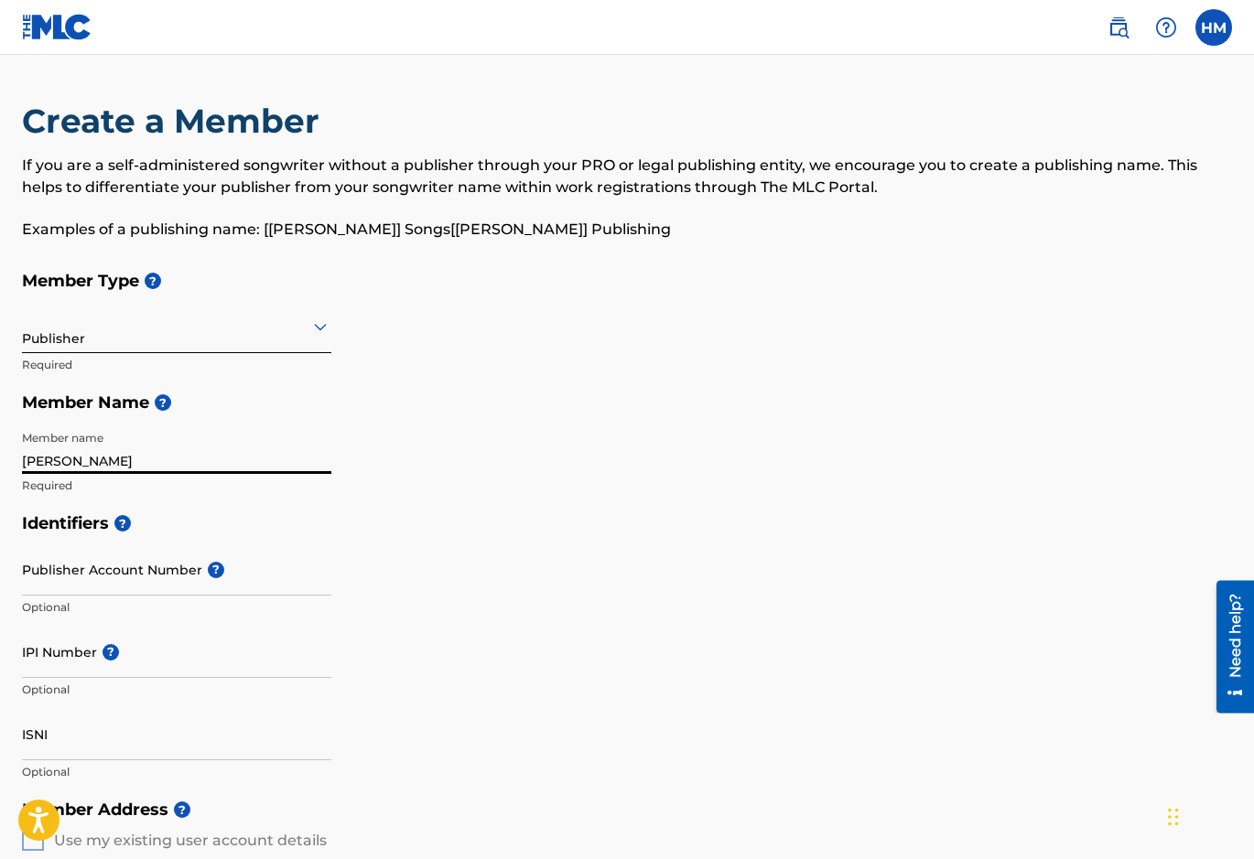
drag, startPoint x: 109, startPoint y: 462, endPoint x: 79, endPoint y: 458, distance: 30.5
click at [79, 458] on input "[PERSON_NAME]" at bounding box center [176, 448] width 309 height 52
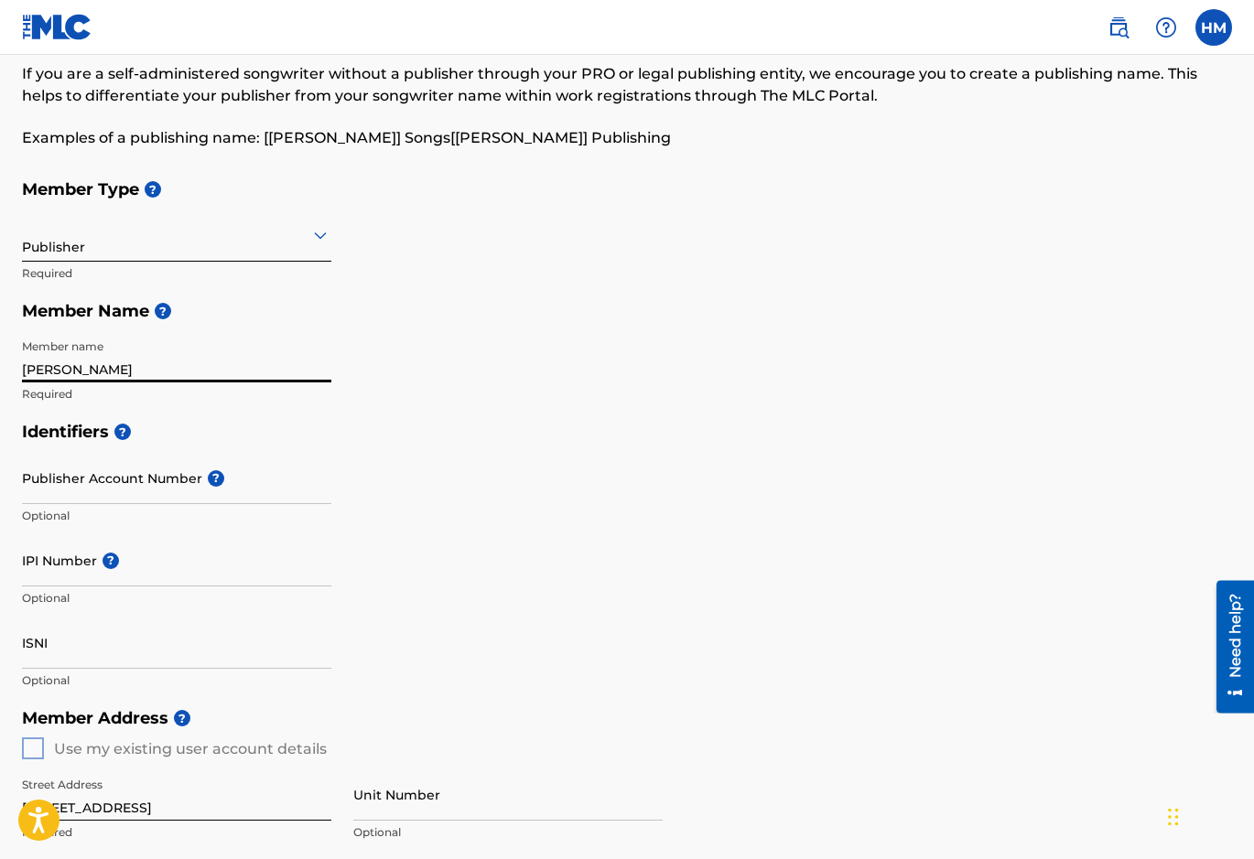
scroll to position [183, 0]
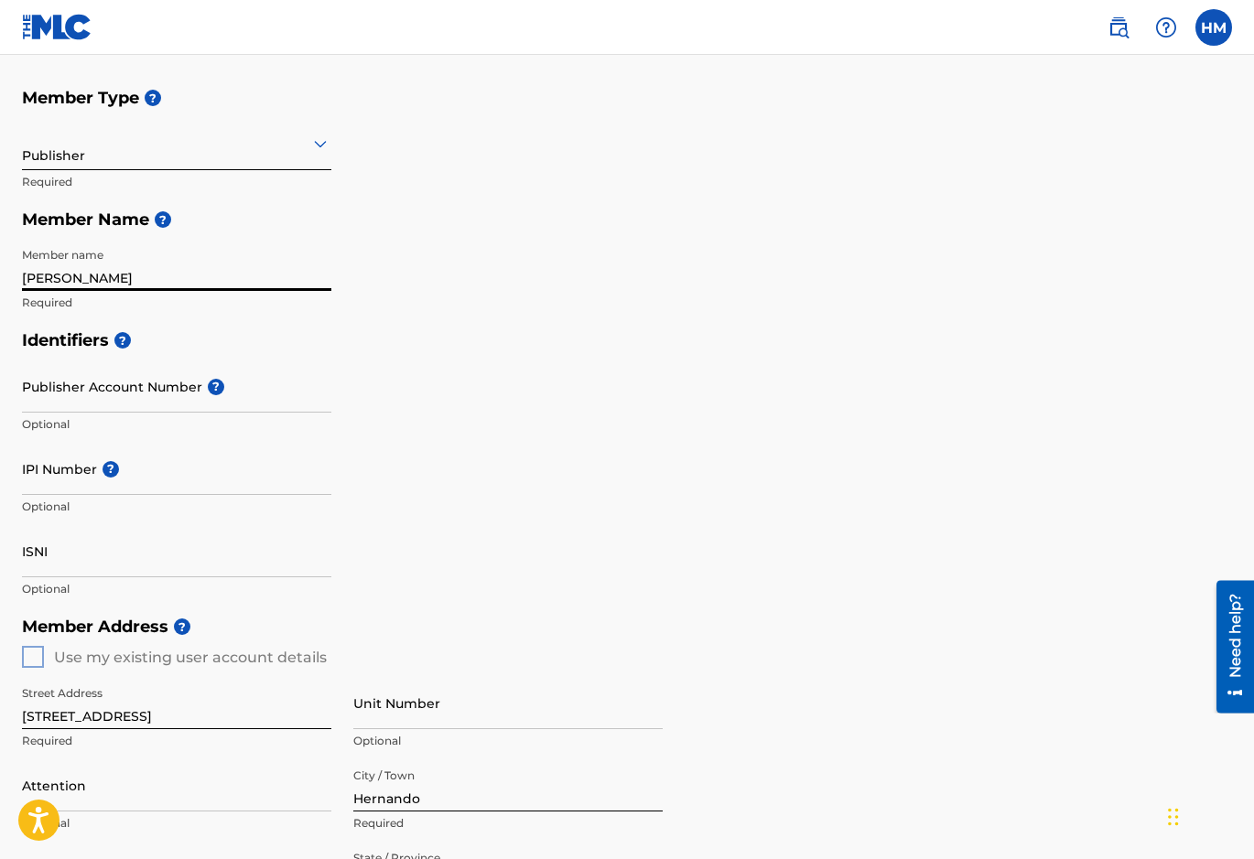
type input "[PERSON_NAME]"
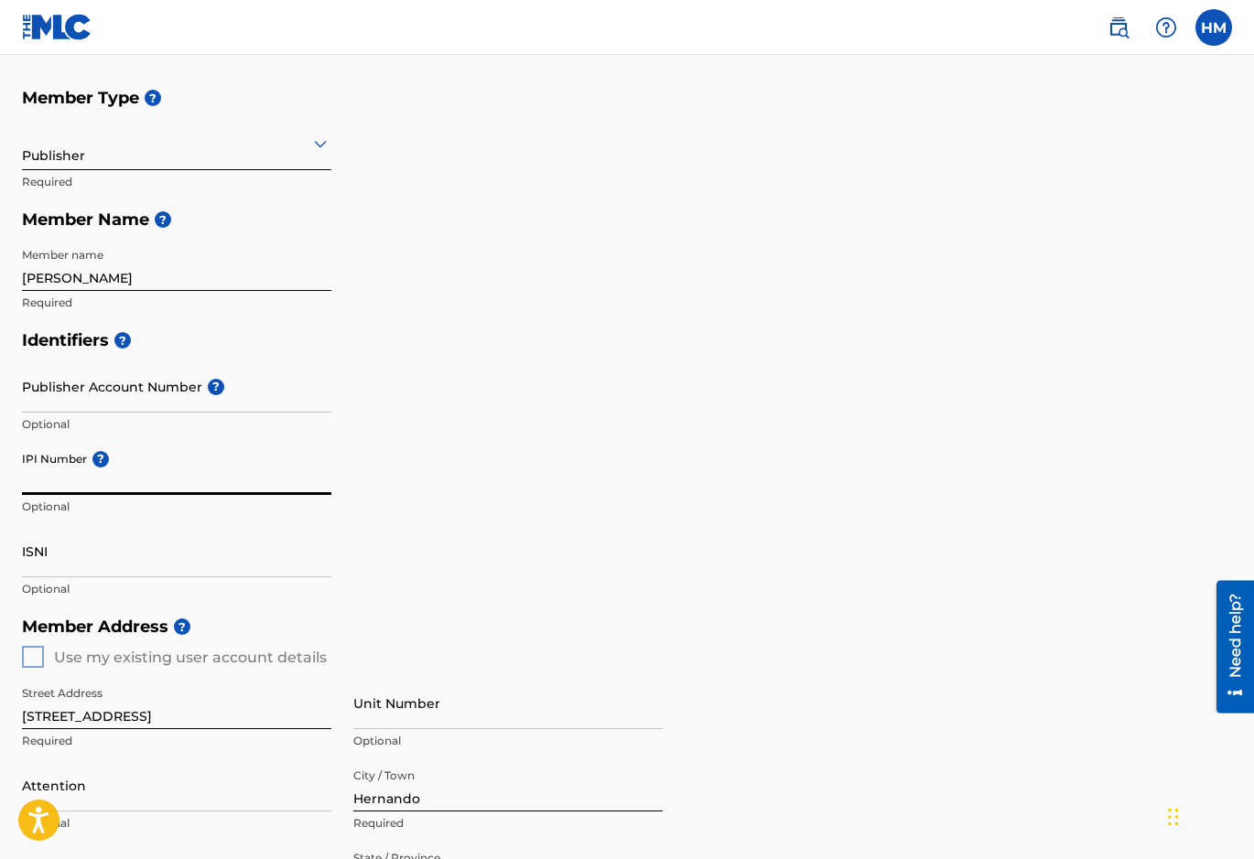
click at [34, 484] on input "IPI Number ?" at bounding box center [176, 469] width 309 height 52
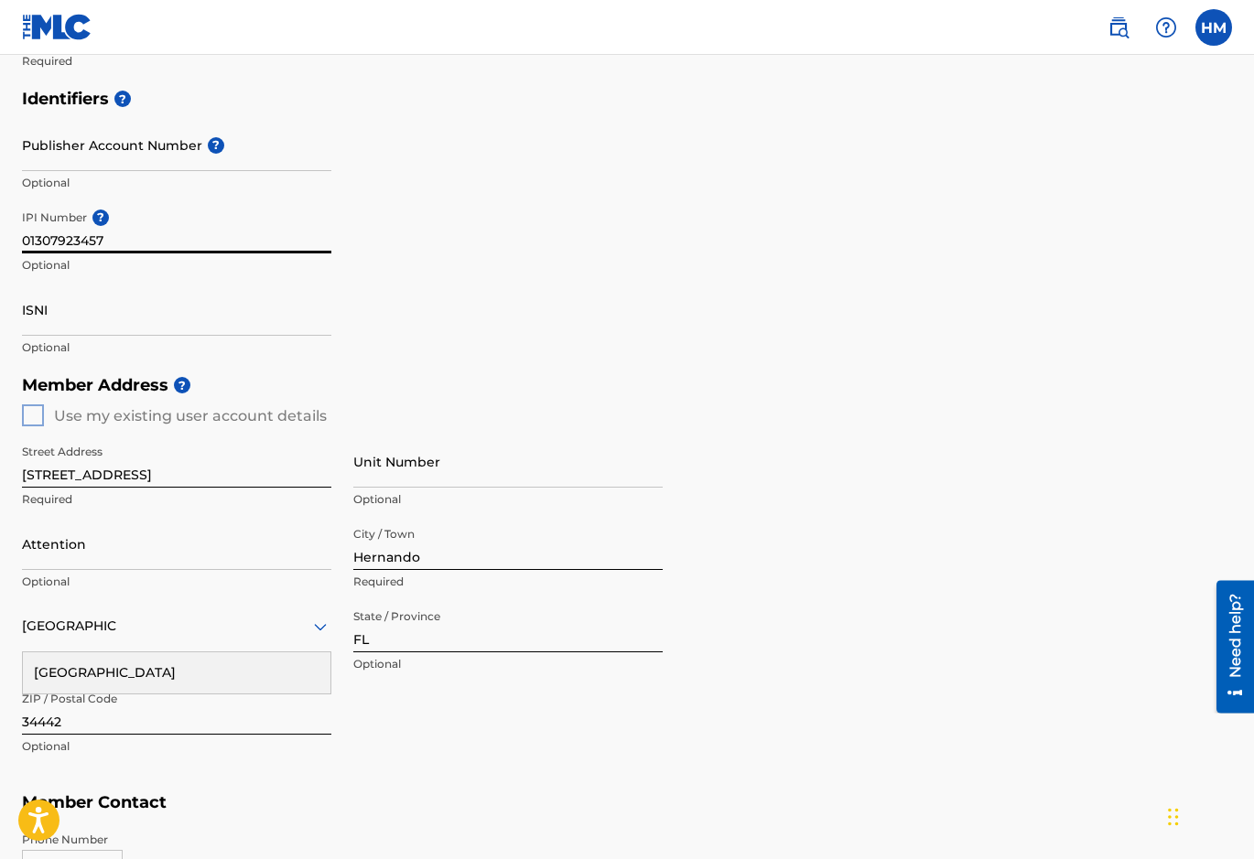
scroll to position [458, 0]
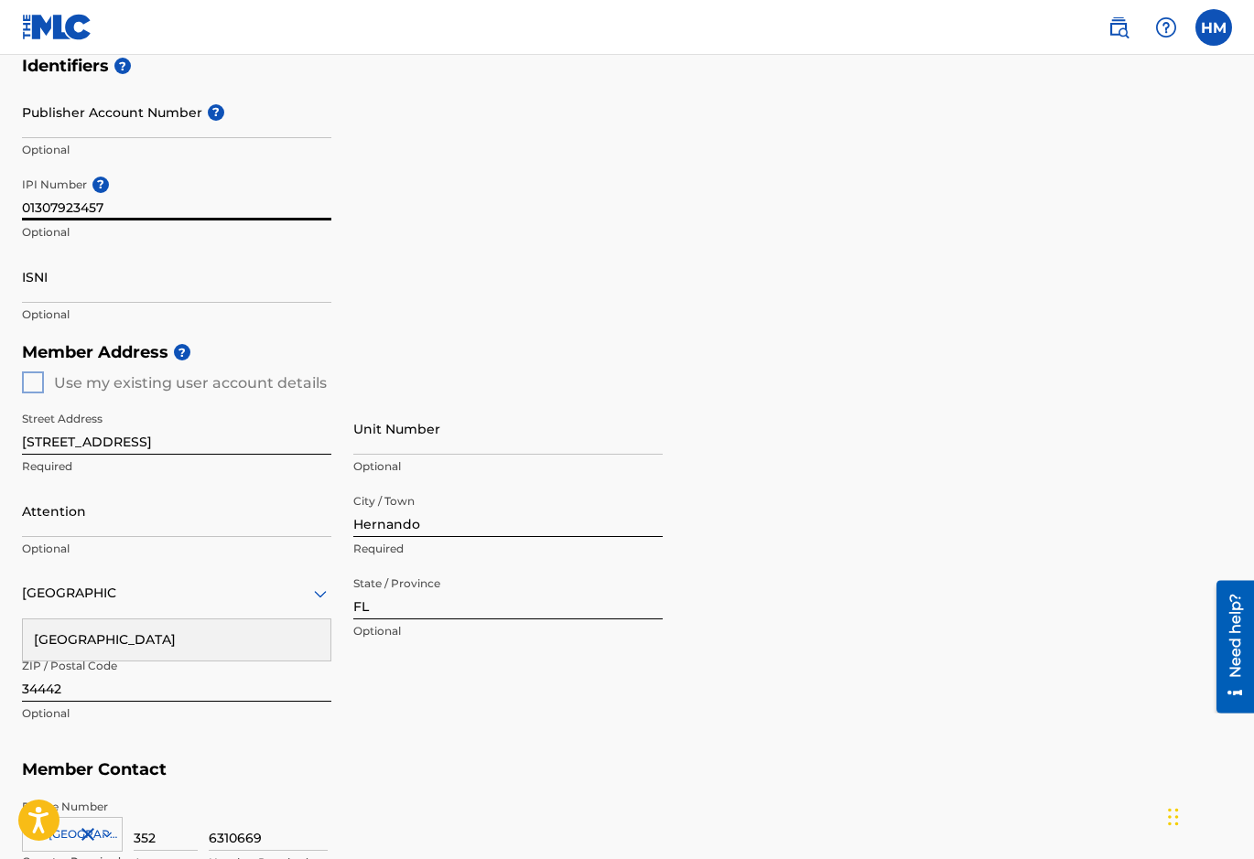
type input "01307923457"
click at [32, 382] on div "Member Address ? Use my existing user account details Street Address [STREET_AD…" at bounding box center [627, 542] width 1210 height 418
click at [30, 382] on div "Member Address ? Use my existing user account details Street Address [STREET_AD…" at bounding box center [627, 542] width 1210 height 418
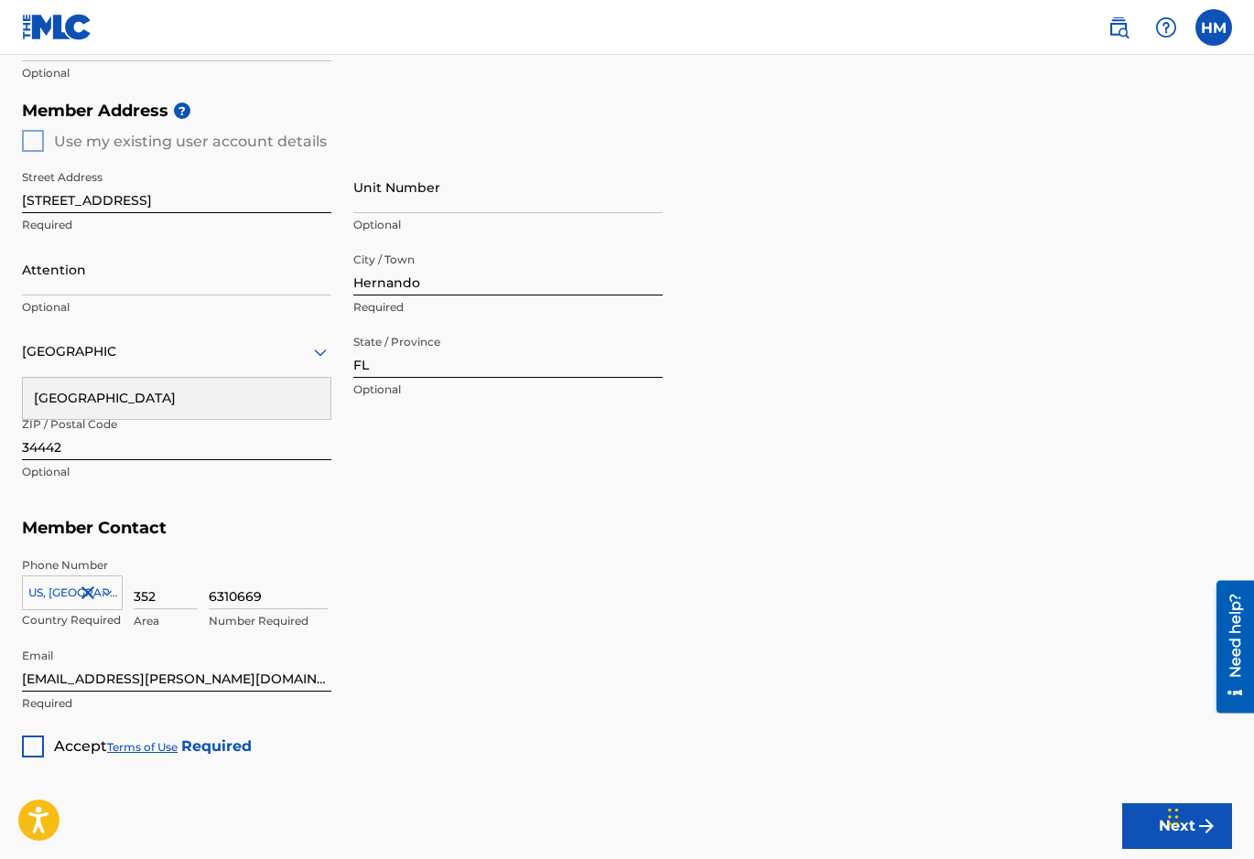
scroll to position [732, 0]
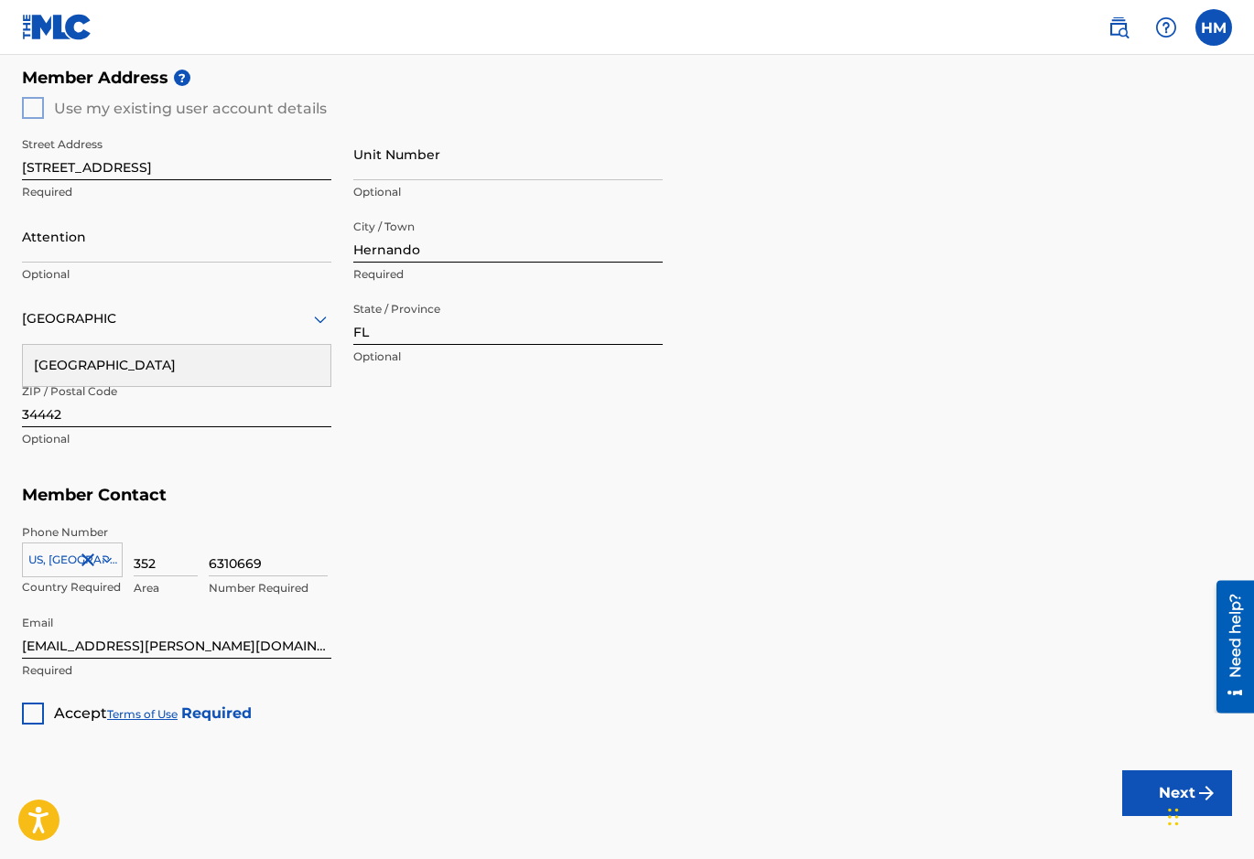
click at [36, 714] on div at bounding box center [33, 714] width 22 height 22
click at [1137, 773] on button "Next" at bounding box center [1177, 793] width 110 height 46
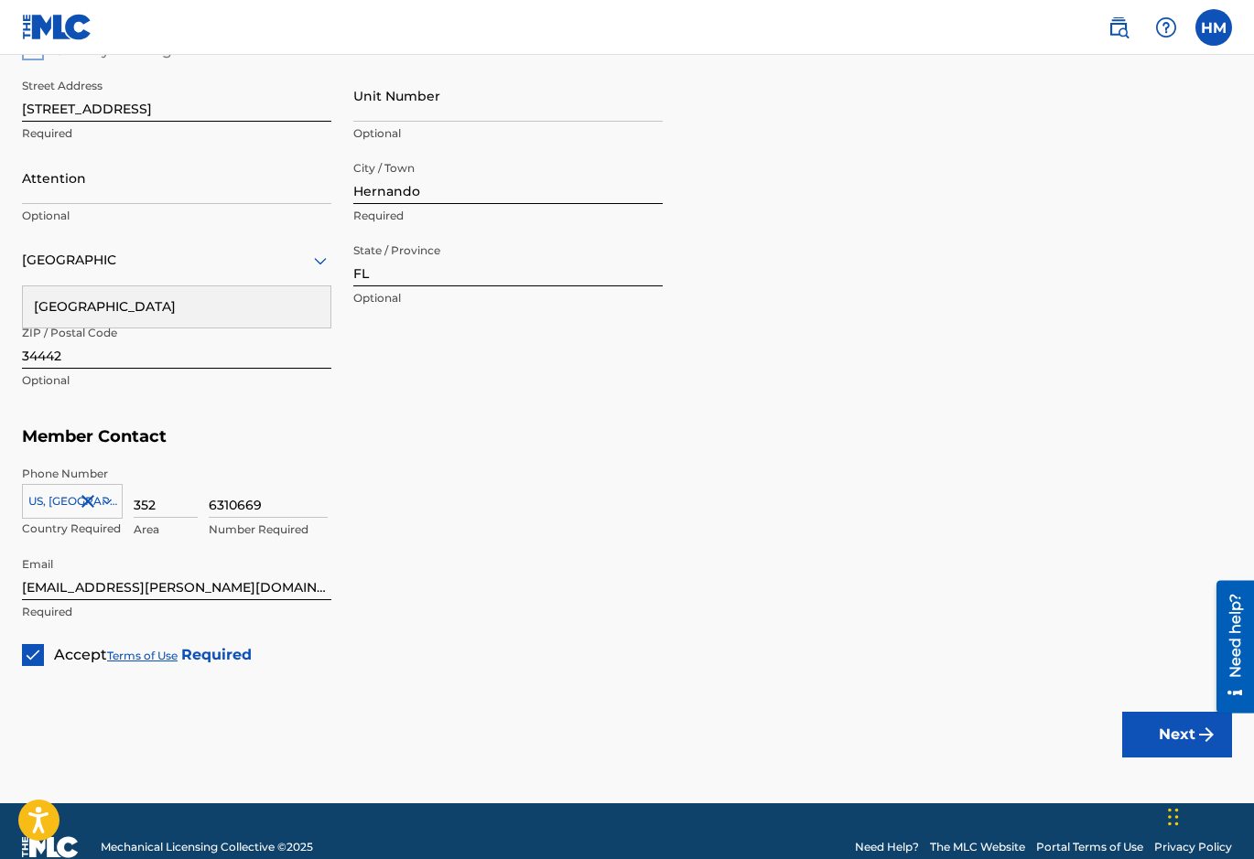
scroll to position [823, 0]
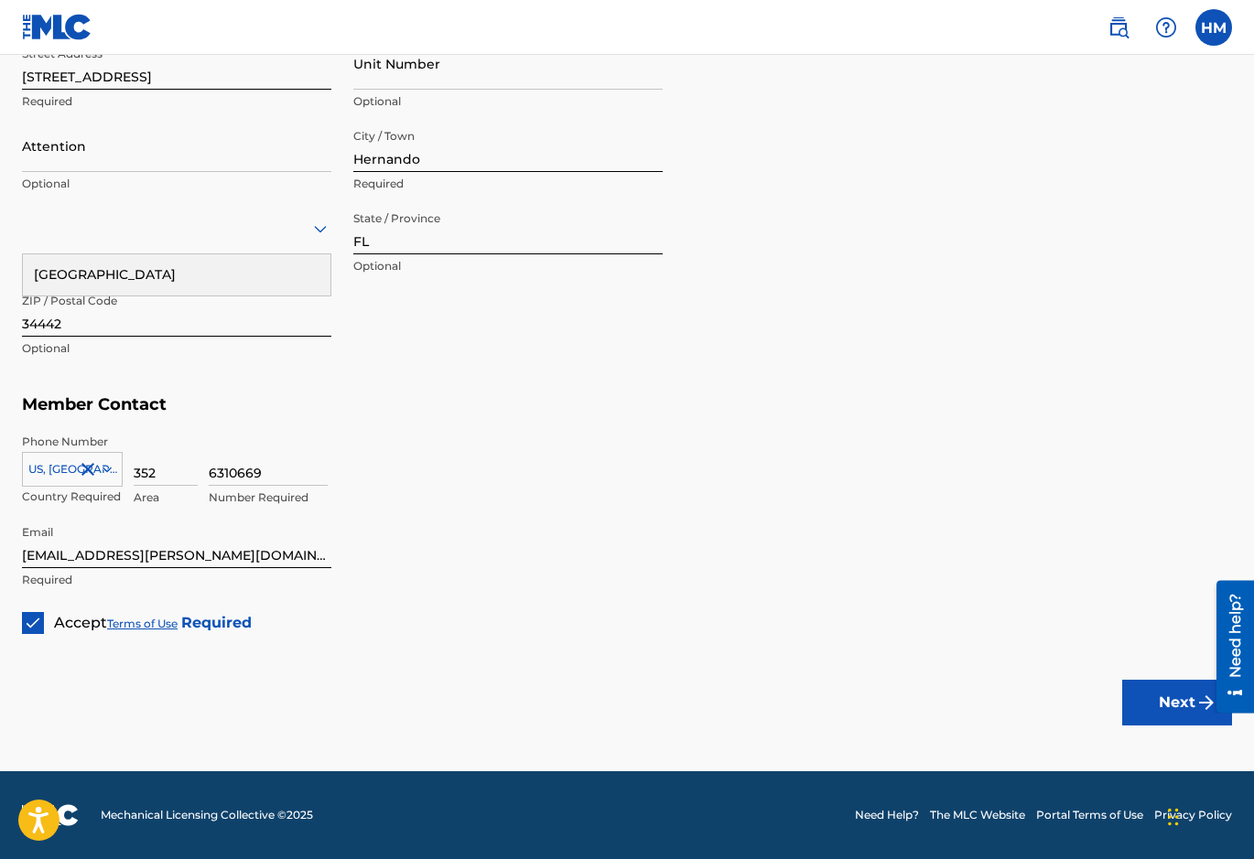
click at [1174, 702] on button "Next" at bounding box center [1177, 703] width 110 height 46
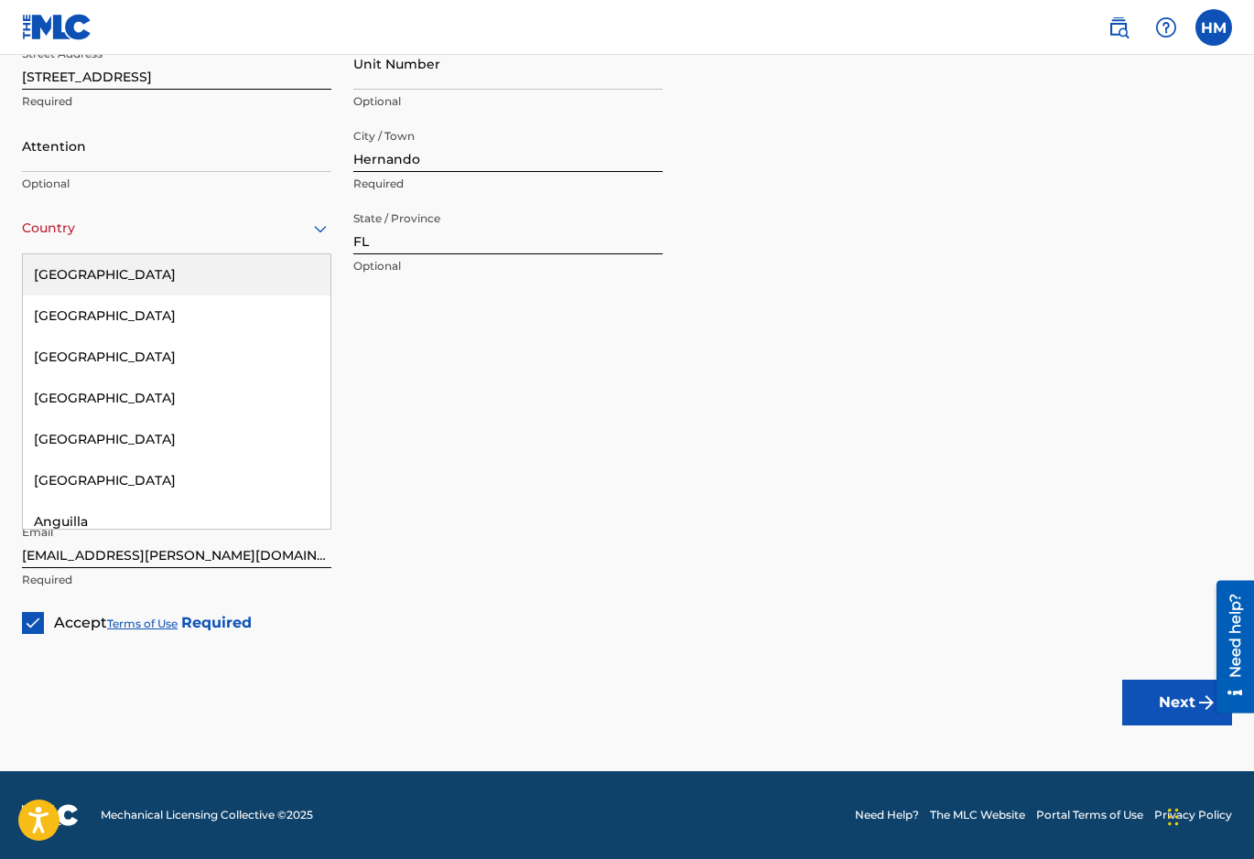
click at [321, 230] on icon at bounding box center [320, 228] width 13 height 7
click at [204, 270] on div "[GEOGRAPHIC_DATA]" at bounding box center [176, 274] width 307 height 41
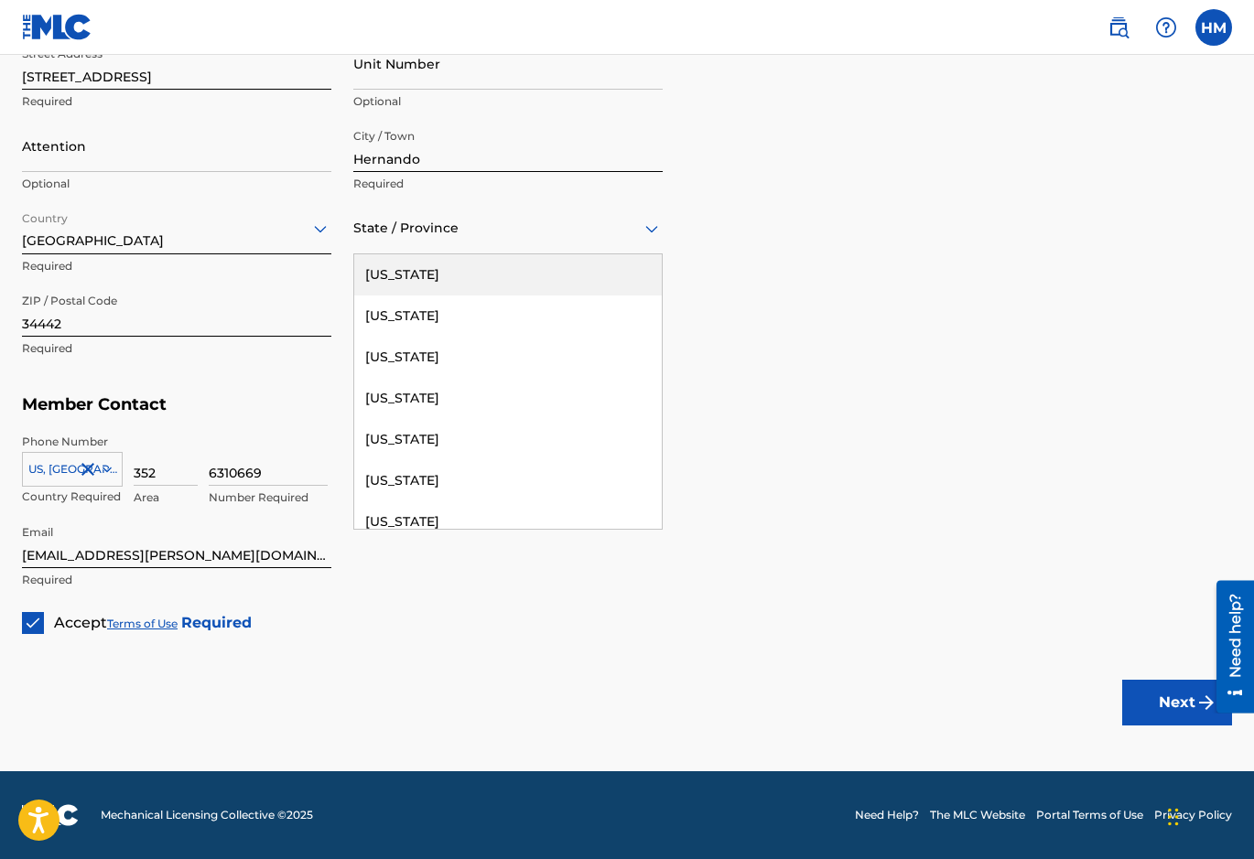
click at [644, 233] on icon at bounding box center [652, 229] width 22 height 22
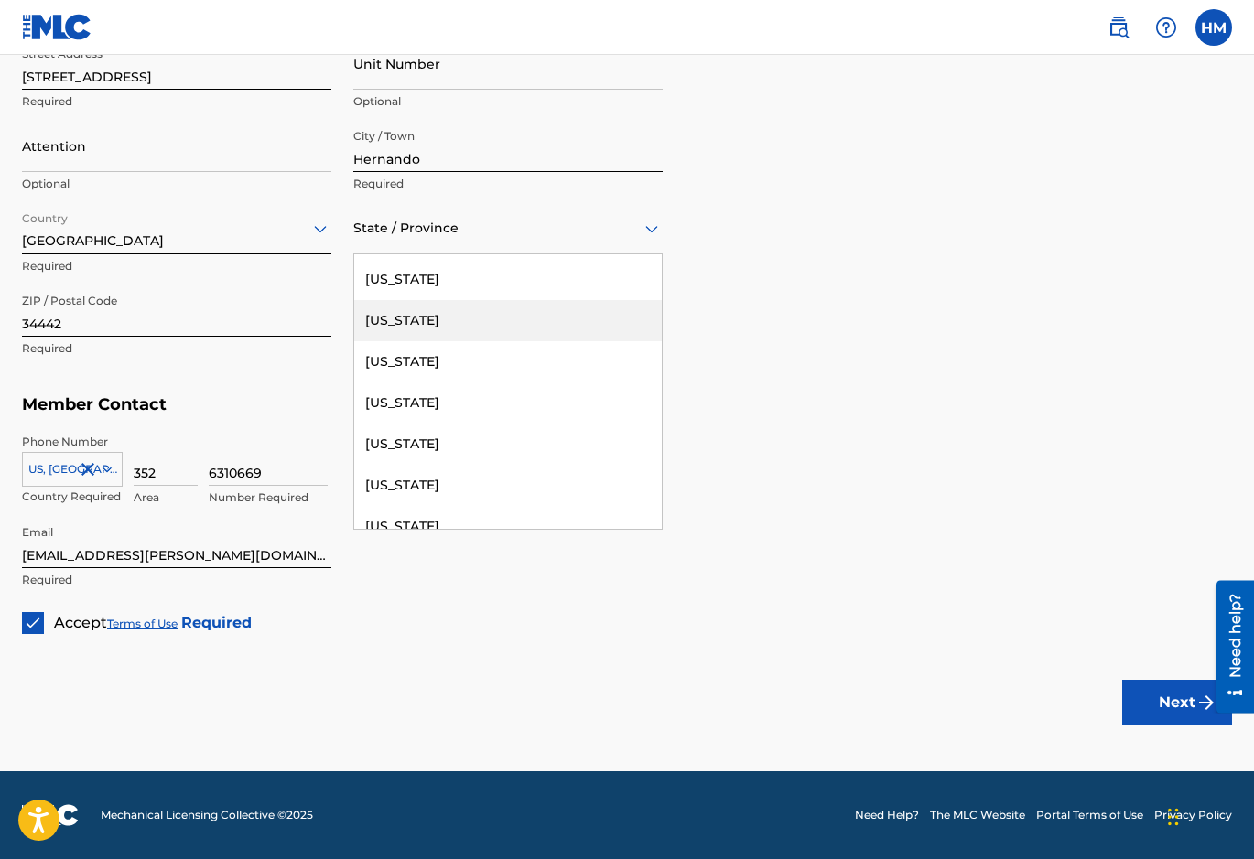
click at [420, 310] on div "[US_STATE]" at bounding box center [507, 320] width 307 height 41
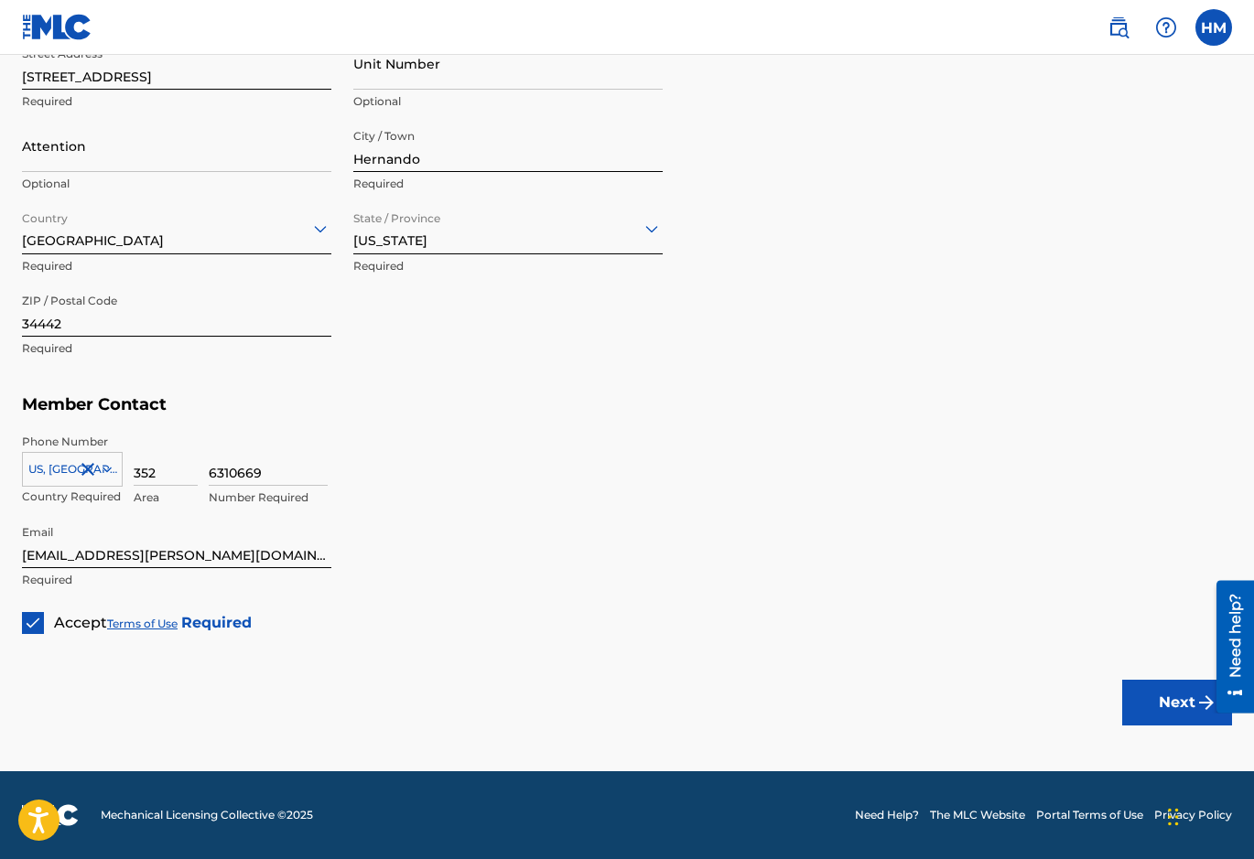
click at [750, 492] on div "6310669 Number Required" at bounding box center [720, 475] width 1023 height 82
click at [1171, 698] on button "Next" at bounding box center [1177, 703] width 110 height 46
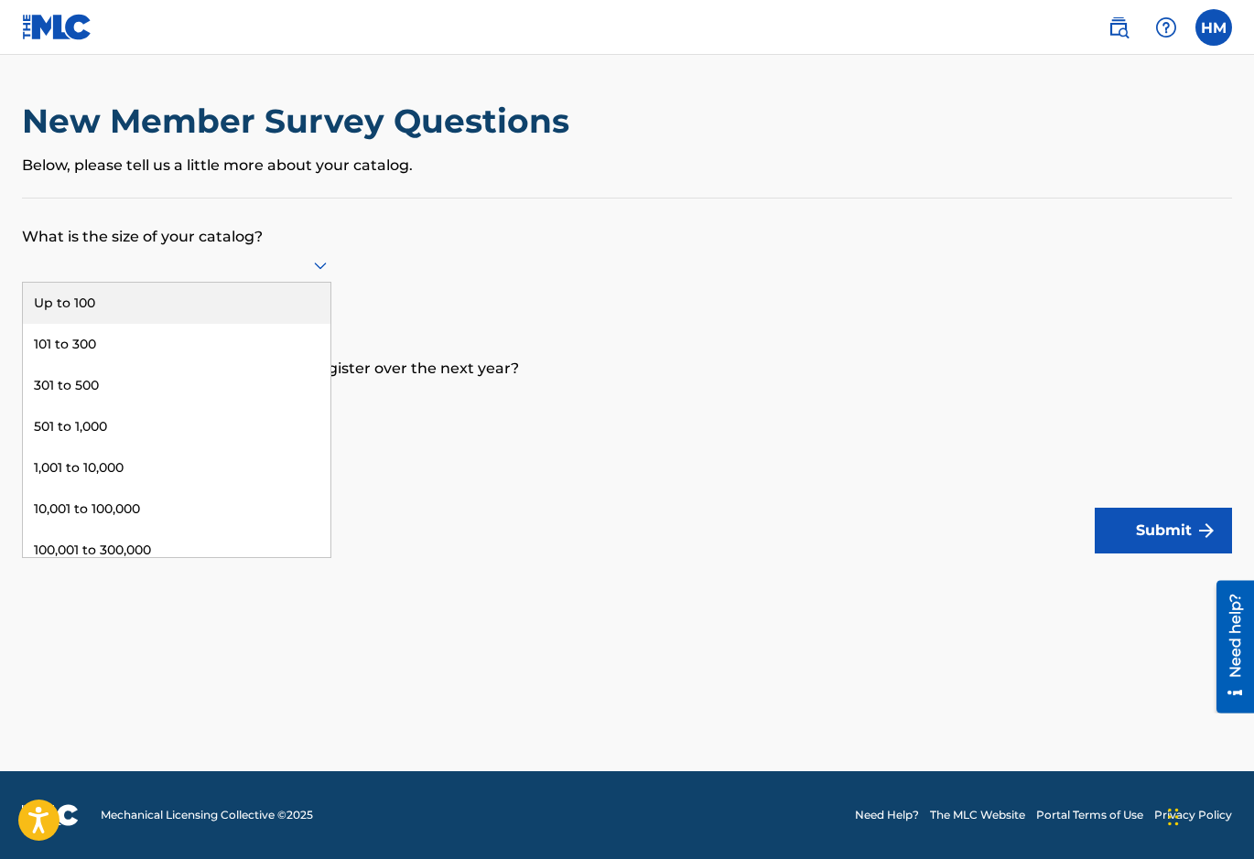
click at [323, 266] on icon at bounding box center [320, 266] width 13 height 7
click at [71, 302] on div "Up to 100" at bounding box center [176, 303] width 307 height 41
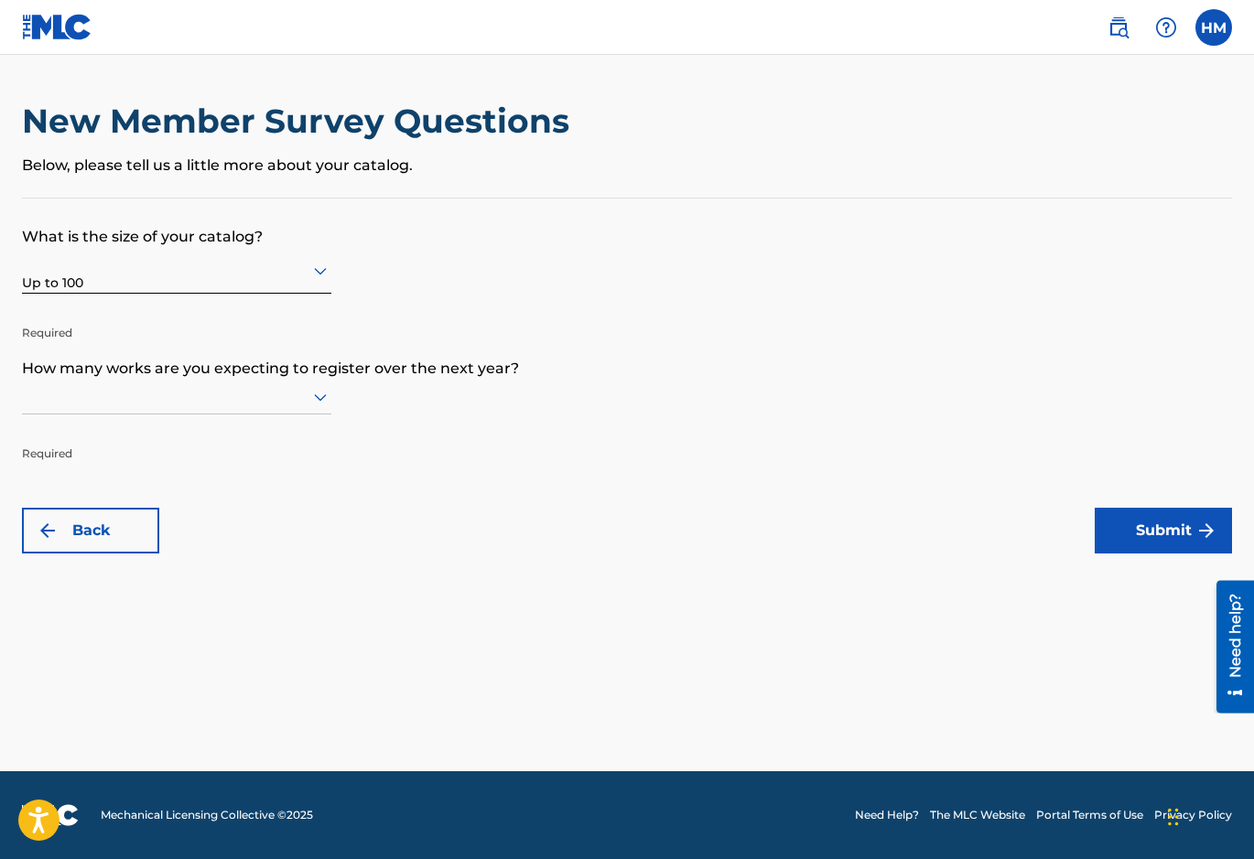
click at [316, 400] on icon at bounding box center [320, 397] width 22 height 22
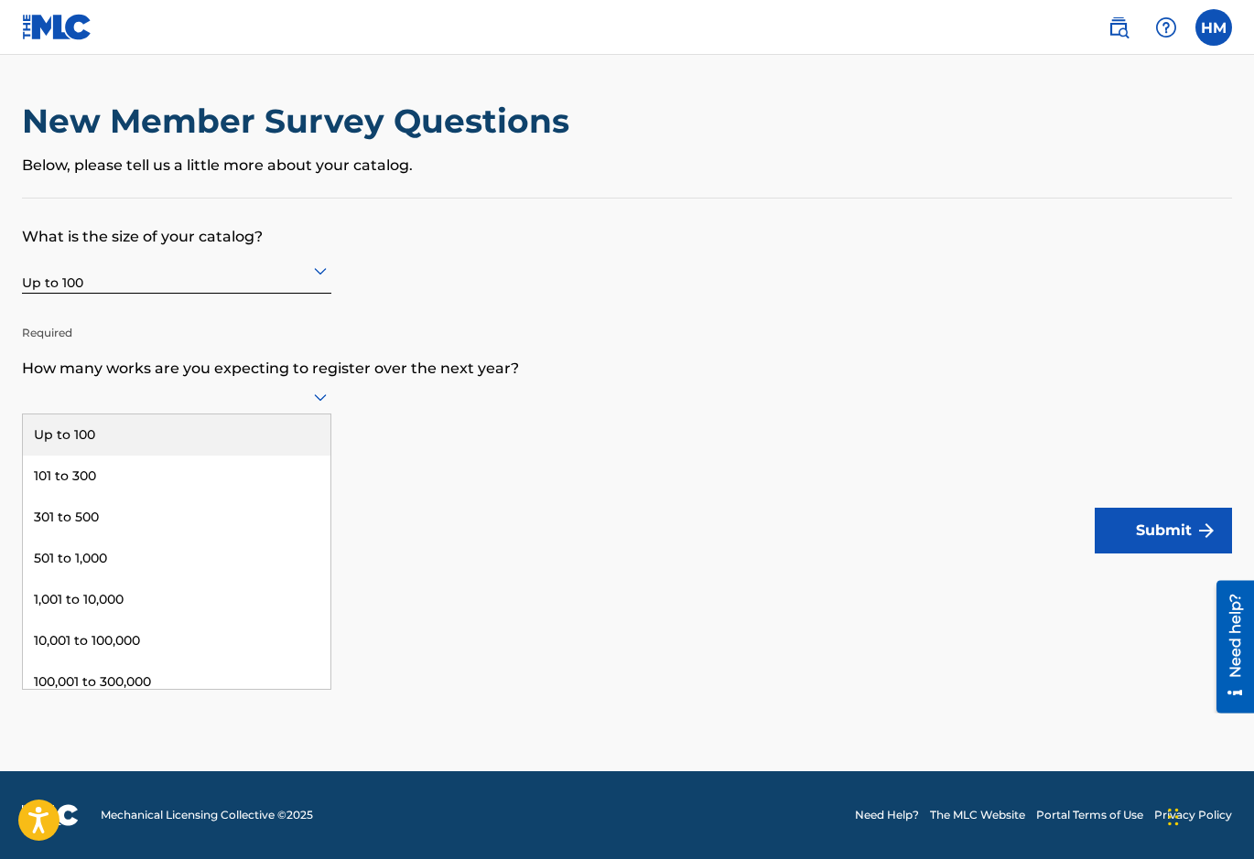
click at [281, 434] on div "Up to 100" at bounding box center [176, 435] width 307 height 41
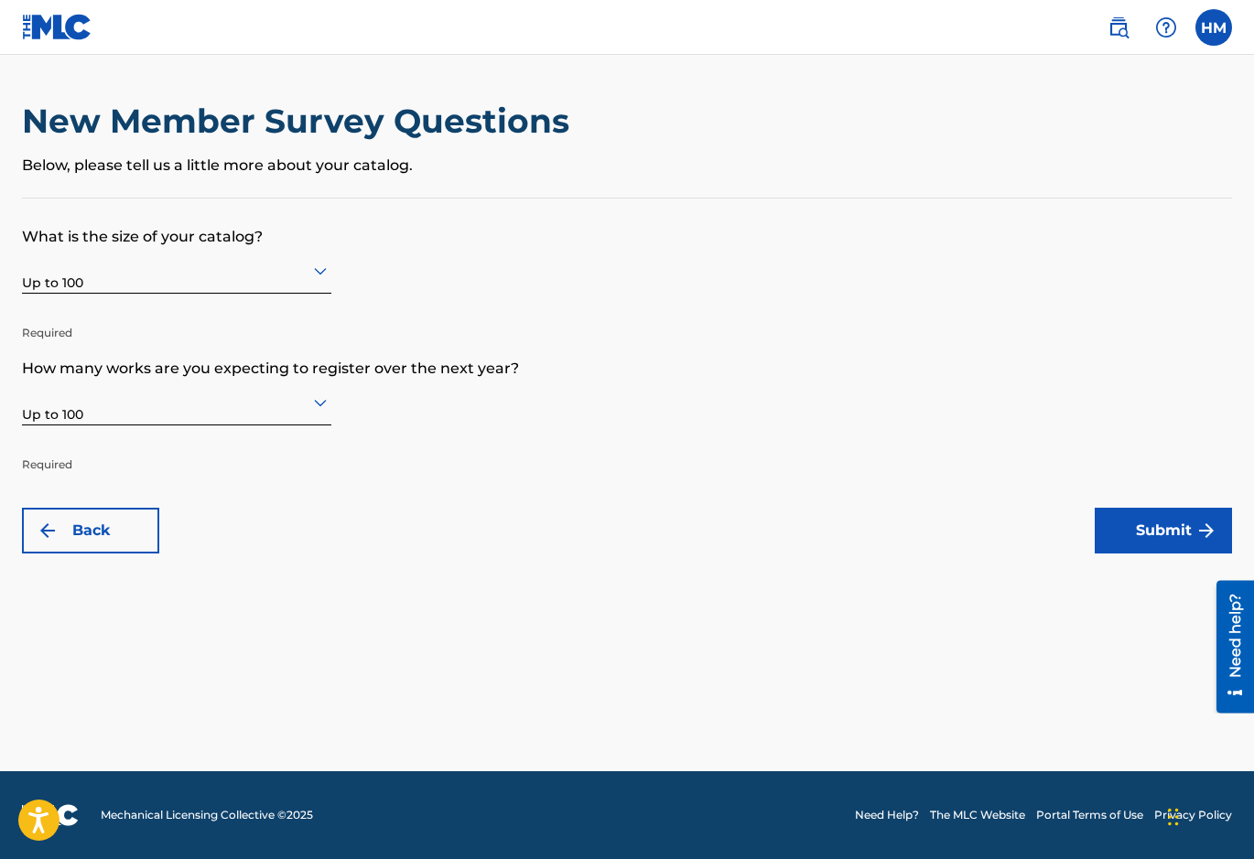
click at [1148, 528] on button "Submit" at bounding box center [1162, 531] width 137 height 46
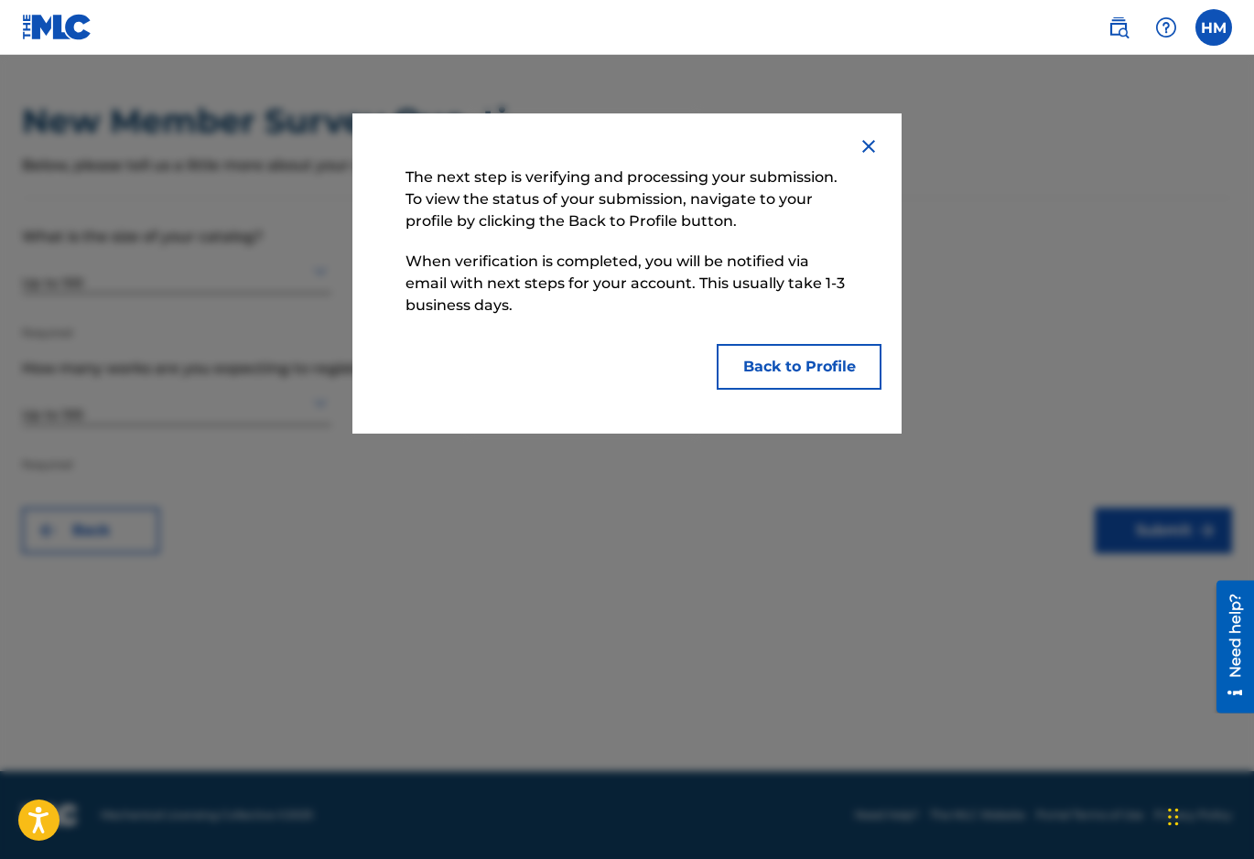
click at [426, 386] on div "Back to Profile" at bounding box center [638, 367] width 485 height 46
click at [770, 376] on button "Back to Profile" at bounding box center [798, 367] width 165 height 46
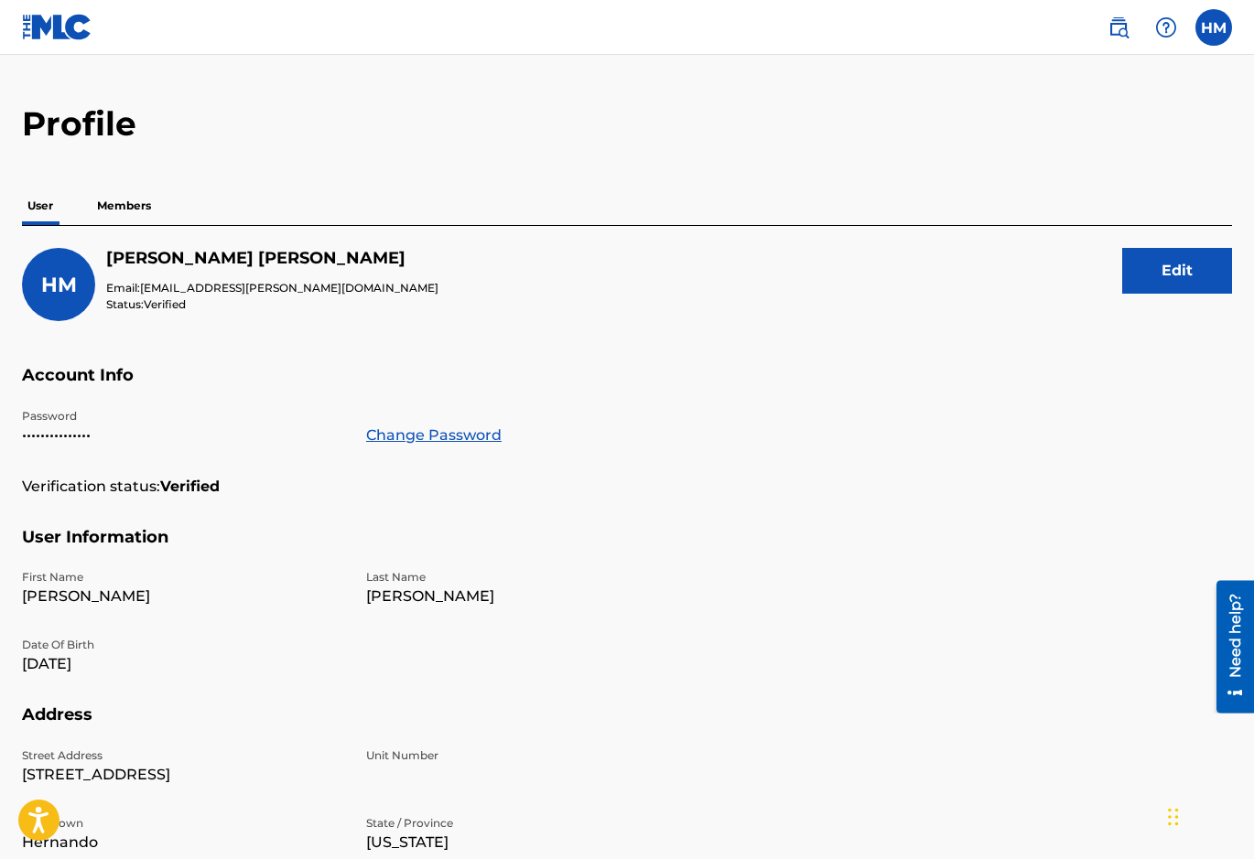
scroll to position [6, 0]
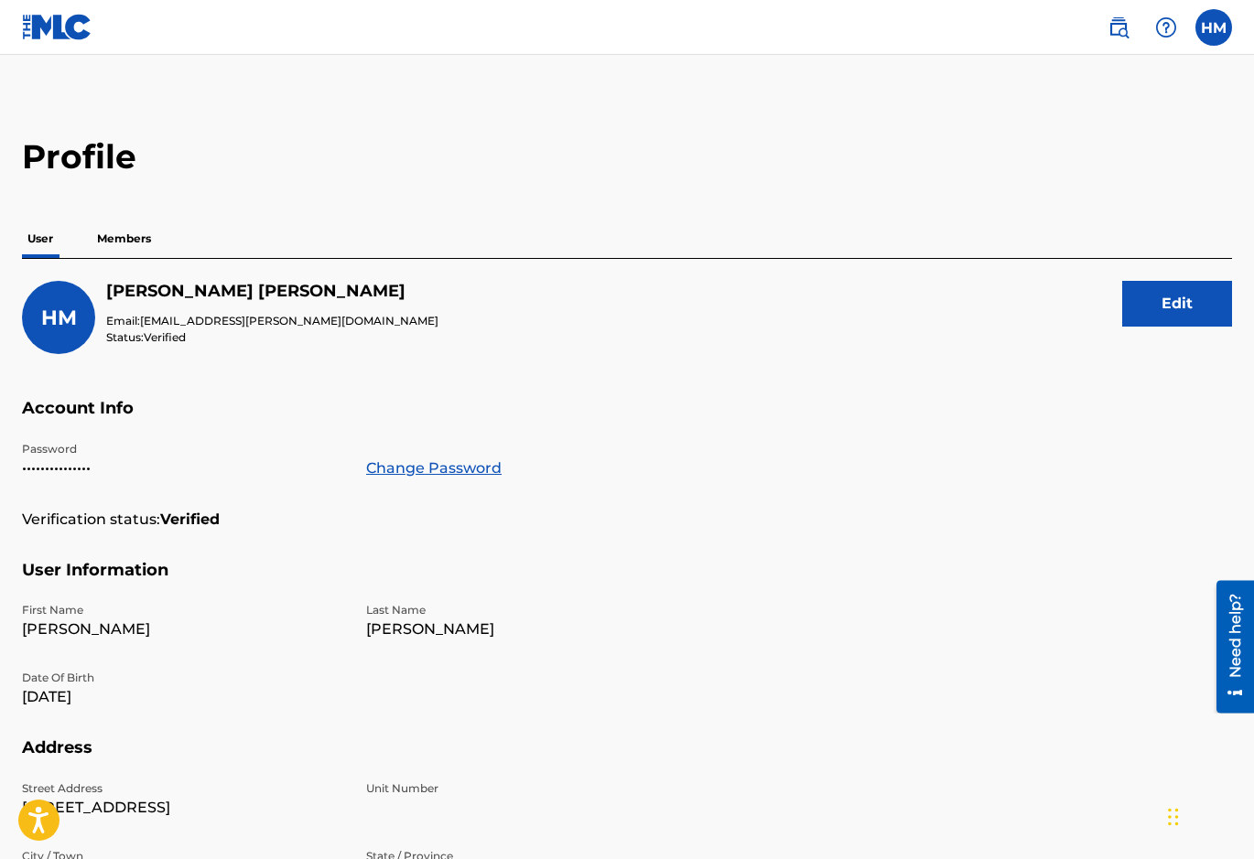
click at [124, 241] on p "Members" at bounding box center [124, 239] width 65 height 38
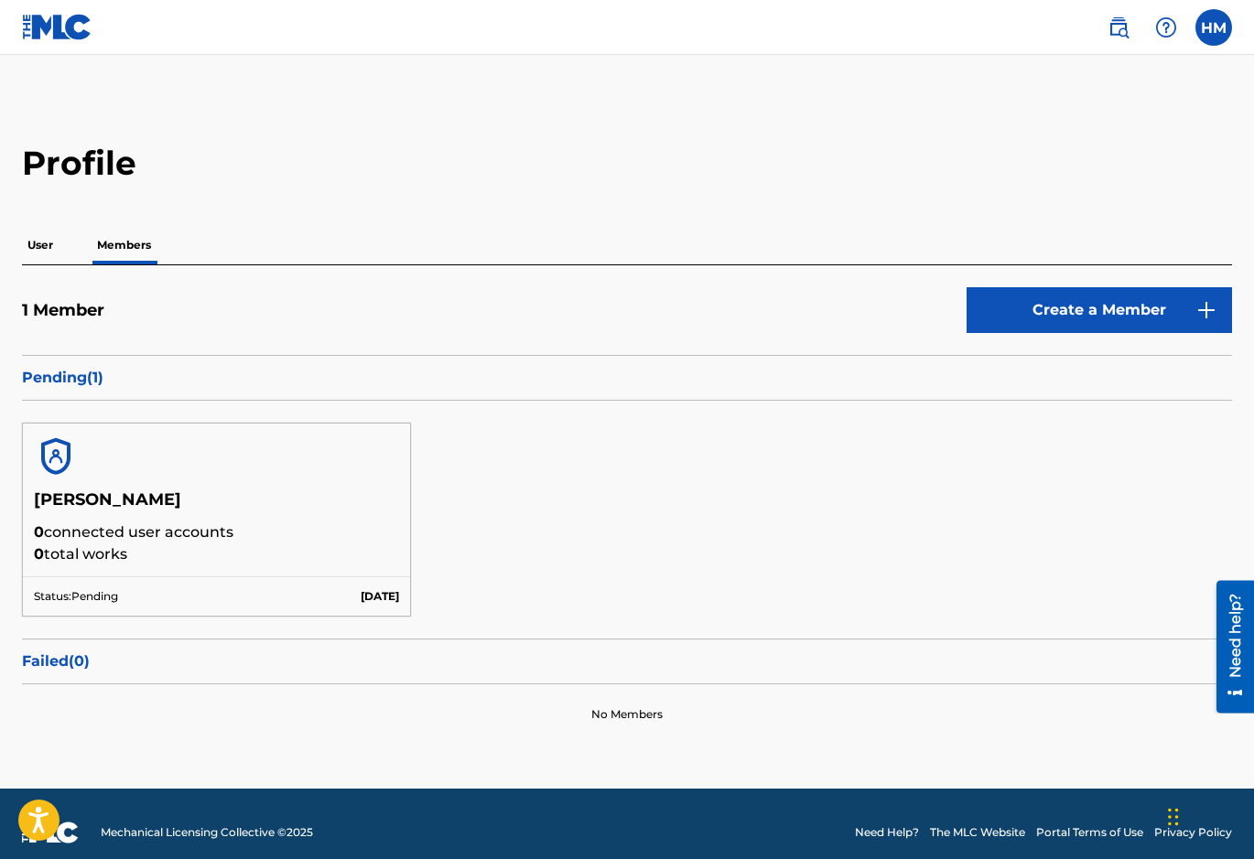
click at [34, 249] on p "User" at bounding box center [40, 245] width 37 height 38
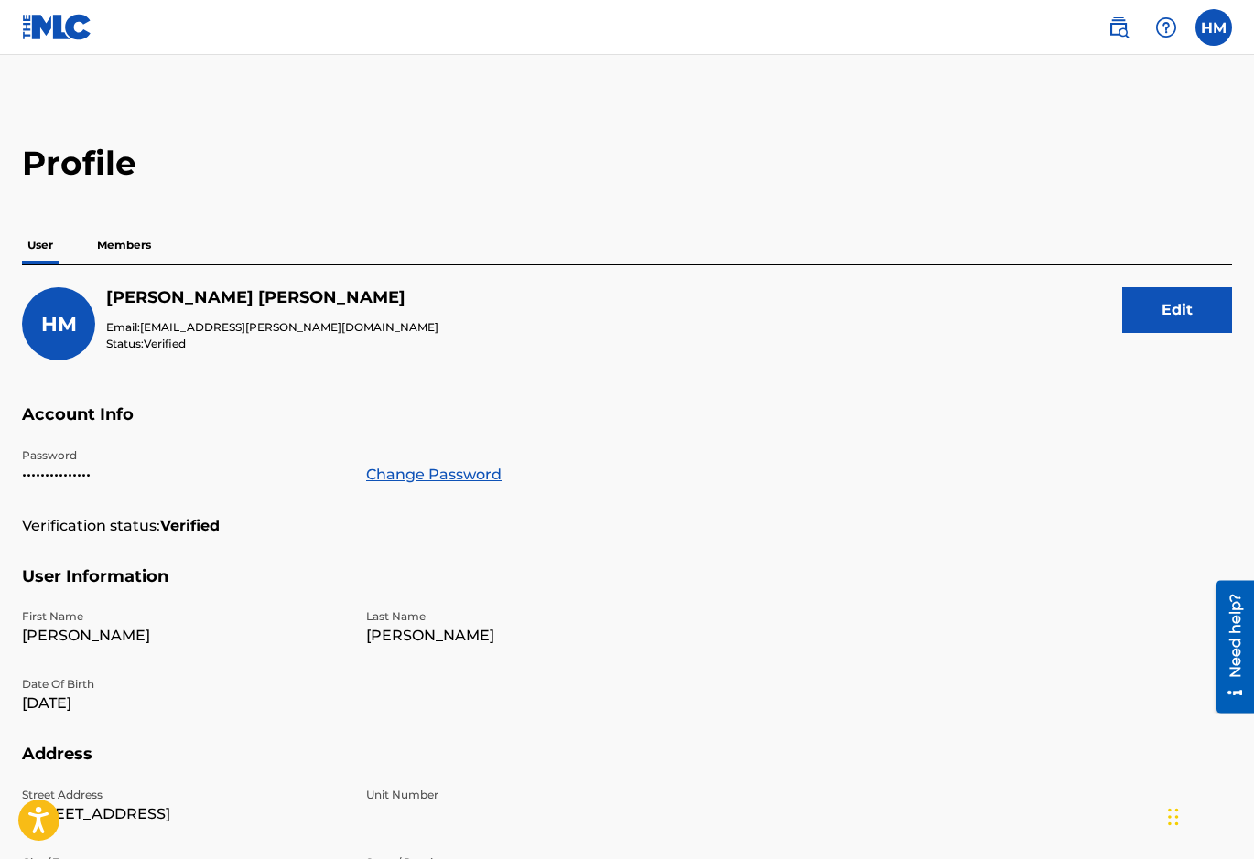
click at [666, 324] on div "HM [PERSON_NAME] Email: [EMAIL_ADDRESS][PERSON_NAME][DOMAIN_NAME] Status: Verif…" at bounding box center [627, 345] width 1210 height 117
click at [1210, 31] on label at bounding box center [1213, 27] width 37 height 37
click at [1213, 27] on input "HM [PERSON_NAME] [EMAIL_ADDRESS][PERSON_NAME][DOMAIN_NAME] Notification Prefere…" at bounding box center [1213, 27] width 0 height 0
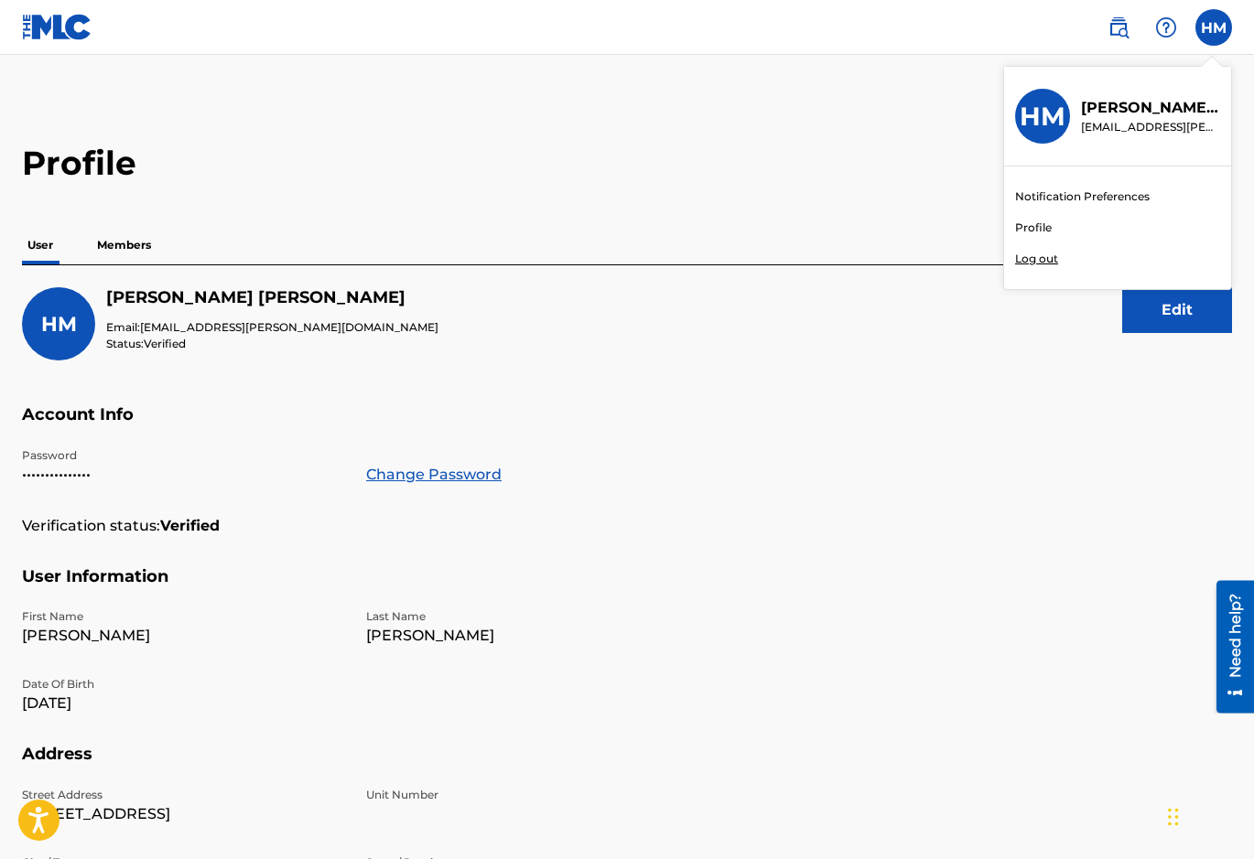
click at [1049, 228] on link "Profile" at bounding box center [1033, 228] width 37 height 16
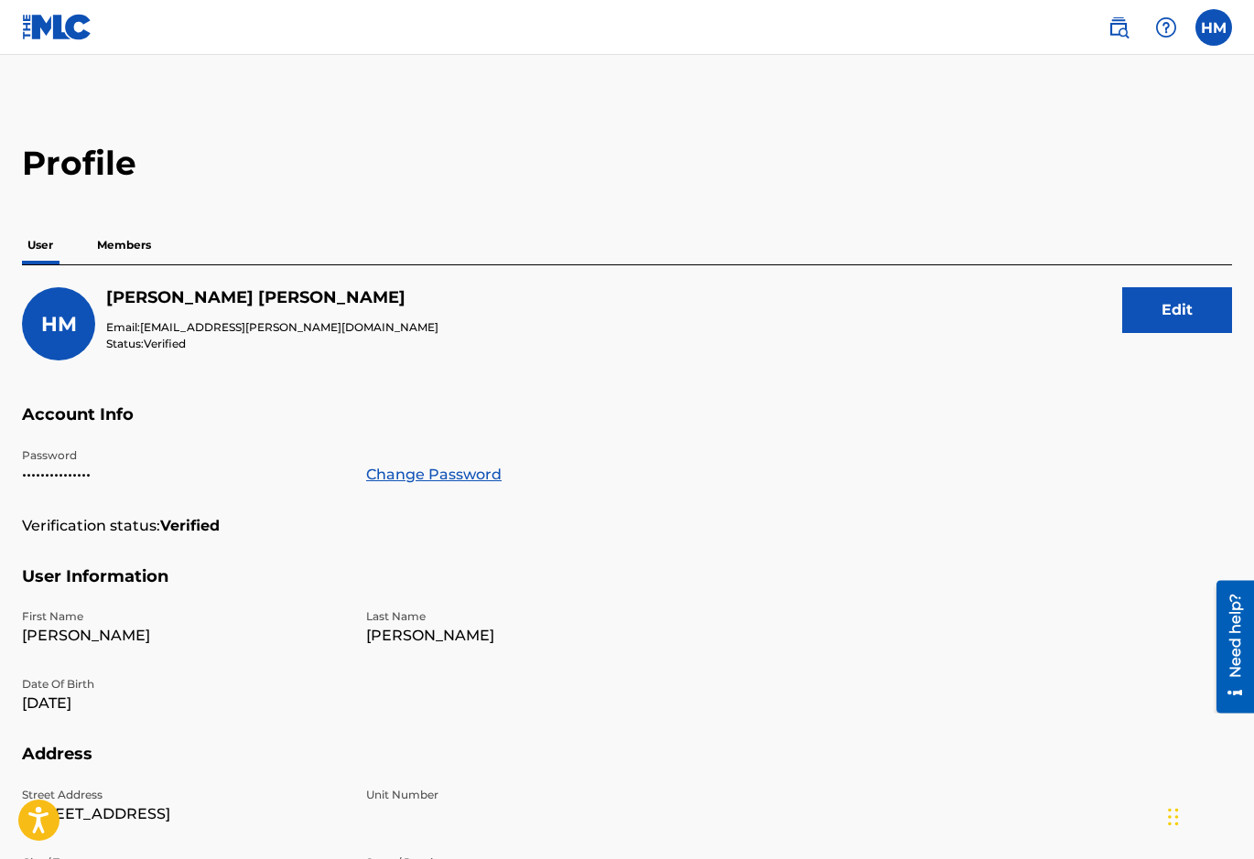
click at [120, 245] on p "Members" at bounding box center [124, 245] width 65 height 38
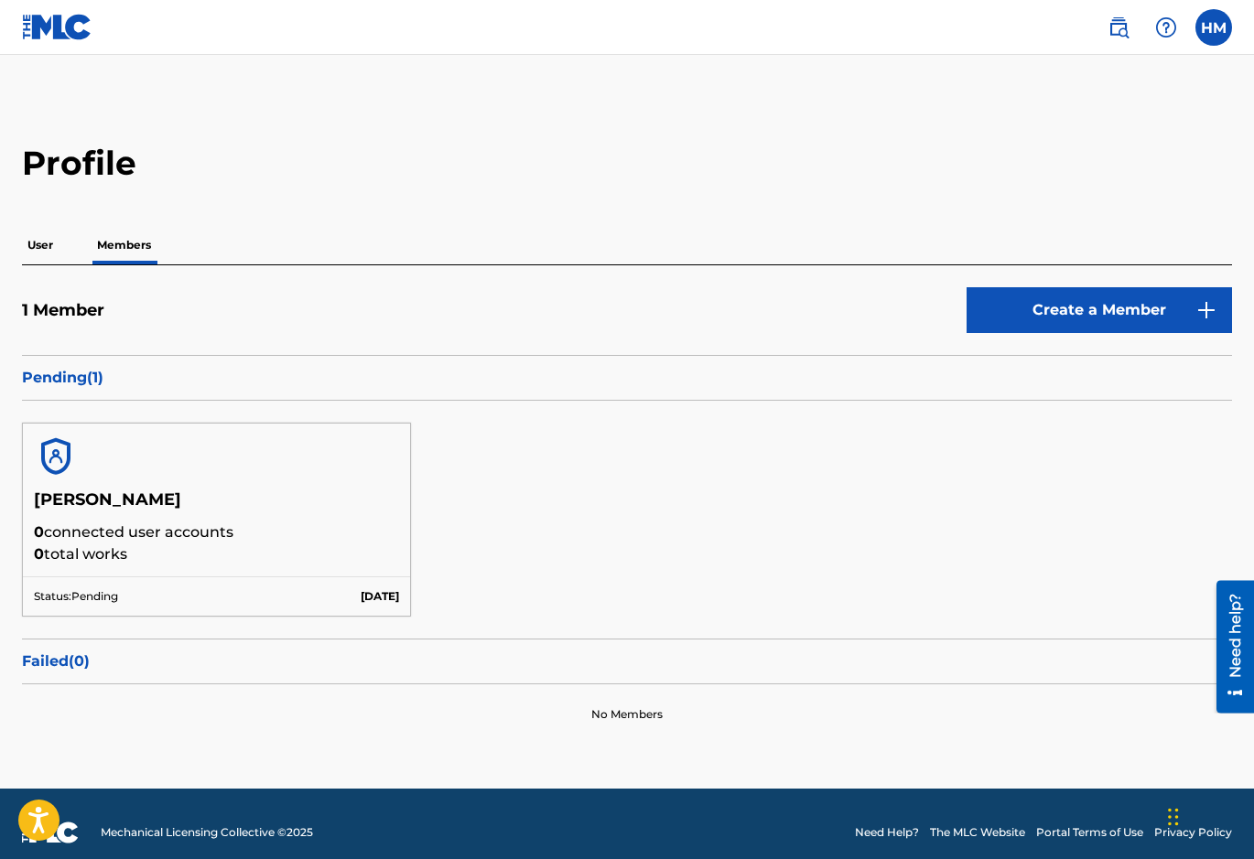
click at [37, 247] on p "User" at bounding box center [40, 245] width 37 height 38
